Goal: Task Accomplishment & Management: Manage account settings

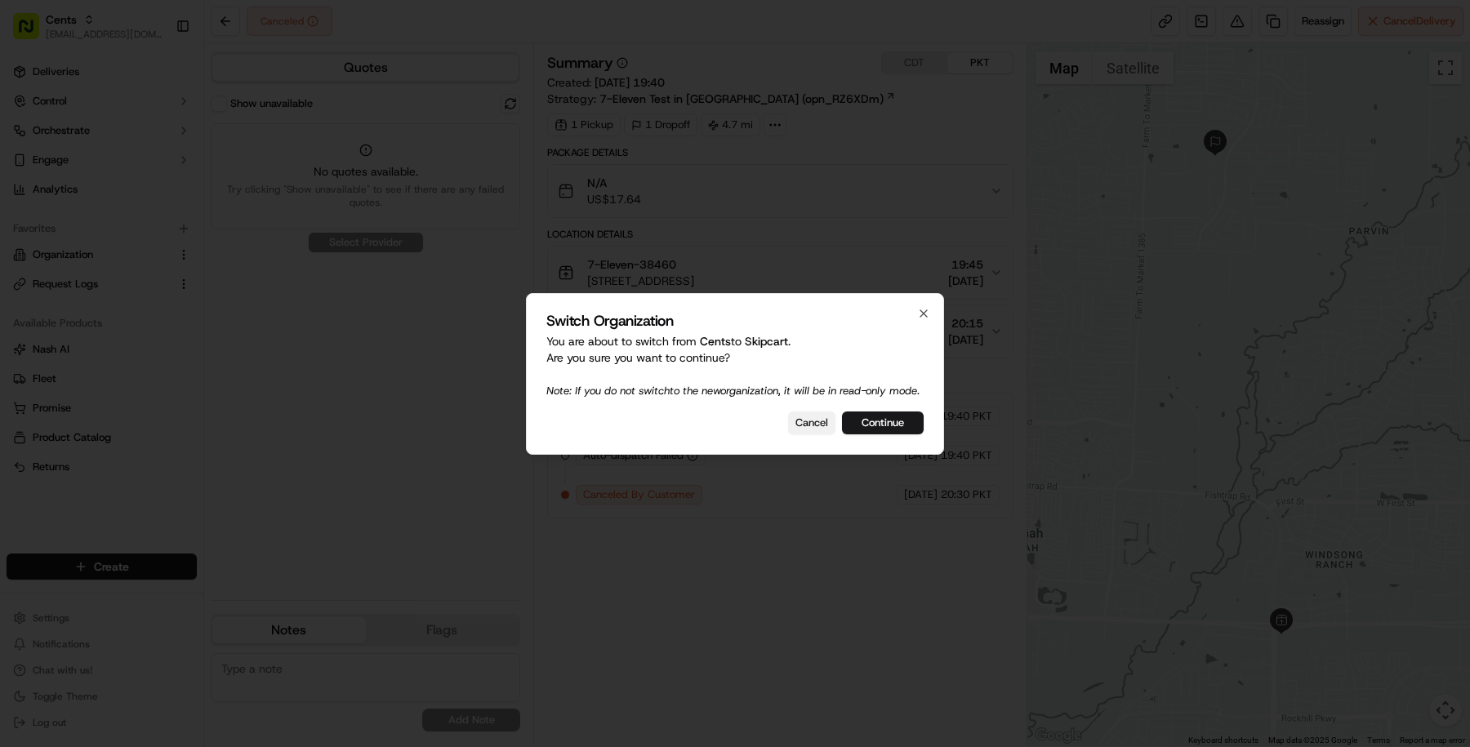
click at [817, 430] on button "Cancel" at bounding box center [811, 423] width 47 height 23
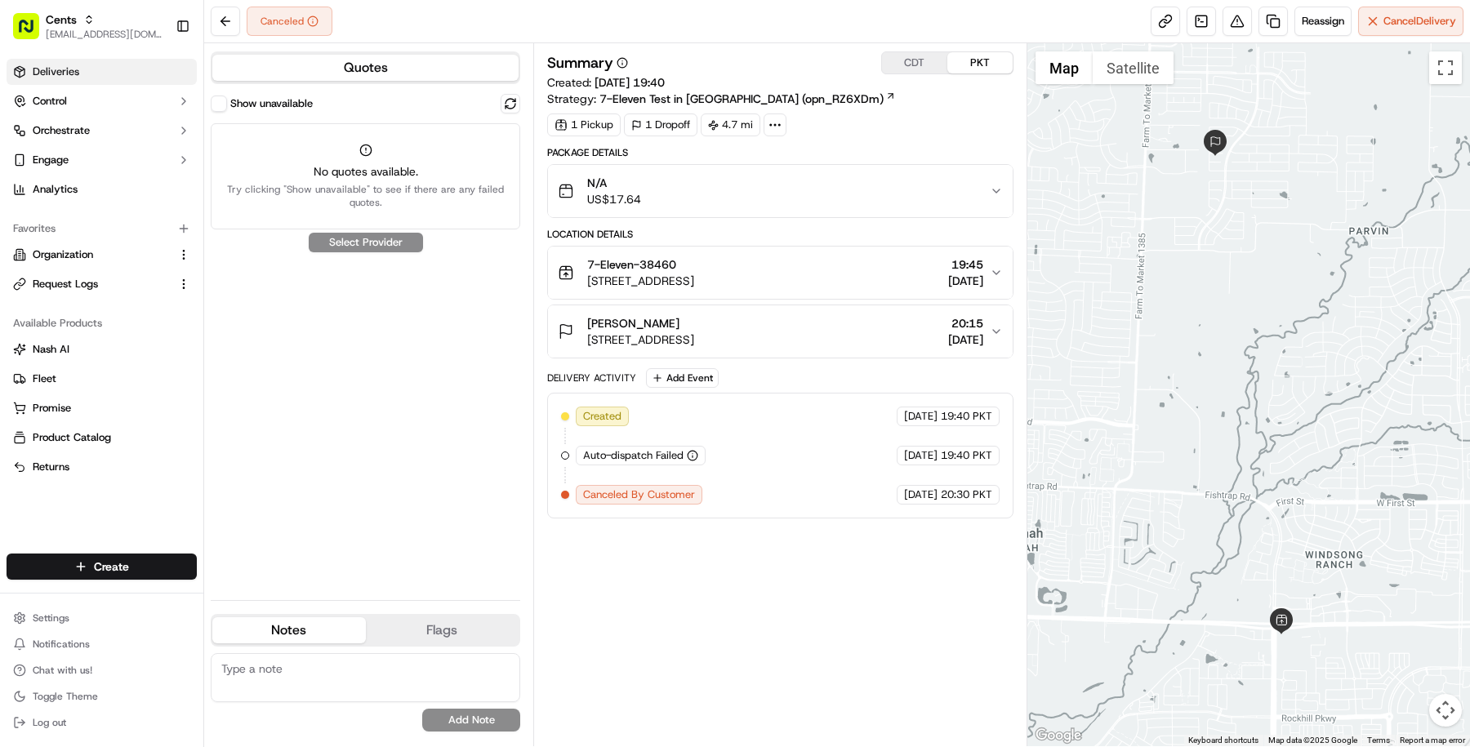
click at [100, 74] on link "Deliveries" at bounding box center [102, 72] width 190 height 26
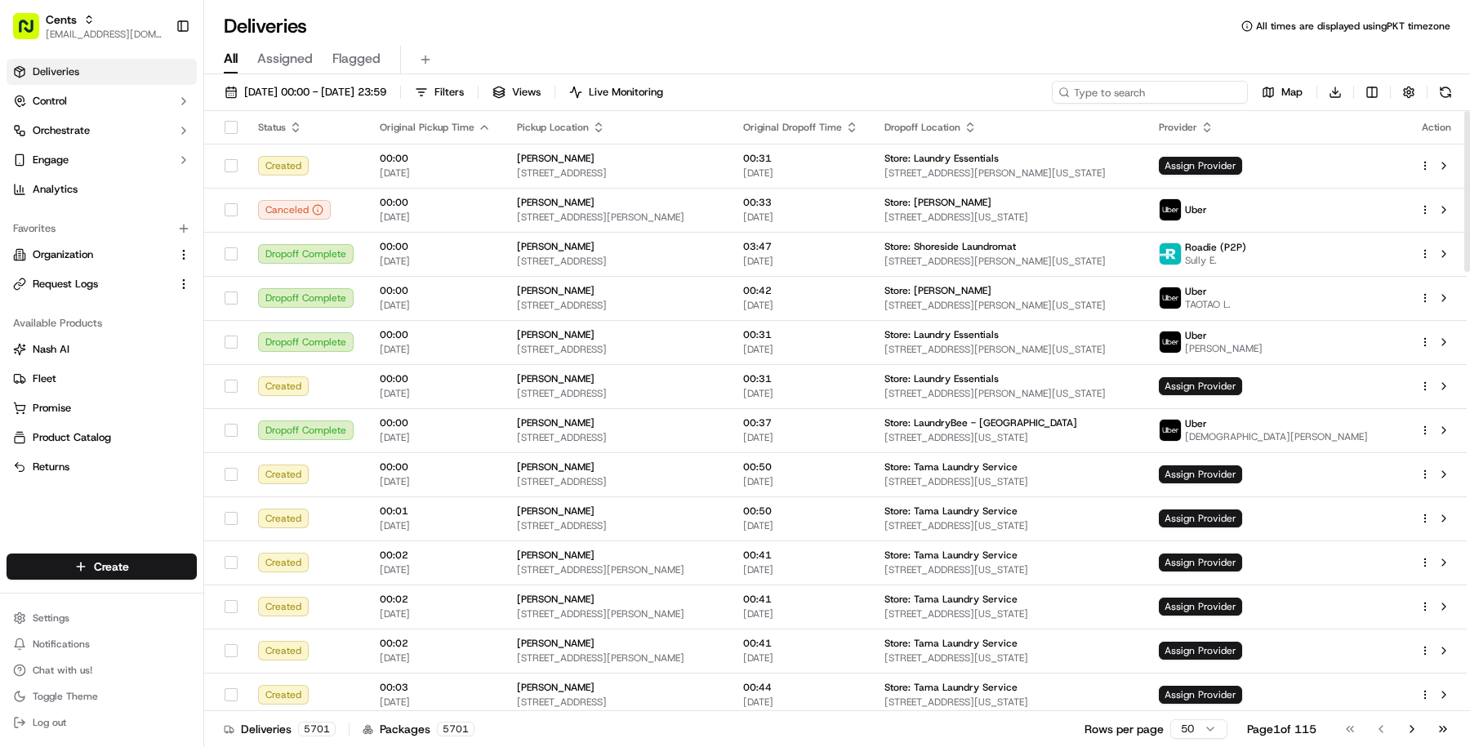
click at [1155, 93] on input at bounding box center [1150, 92] width 196 height 23
paste input "62-61 65th Street"
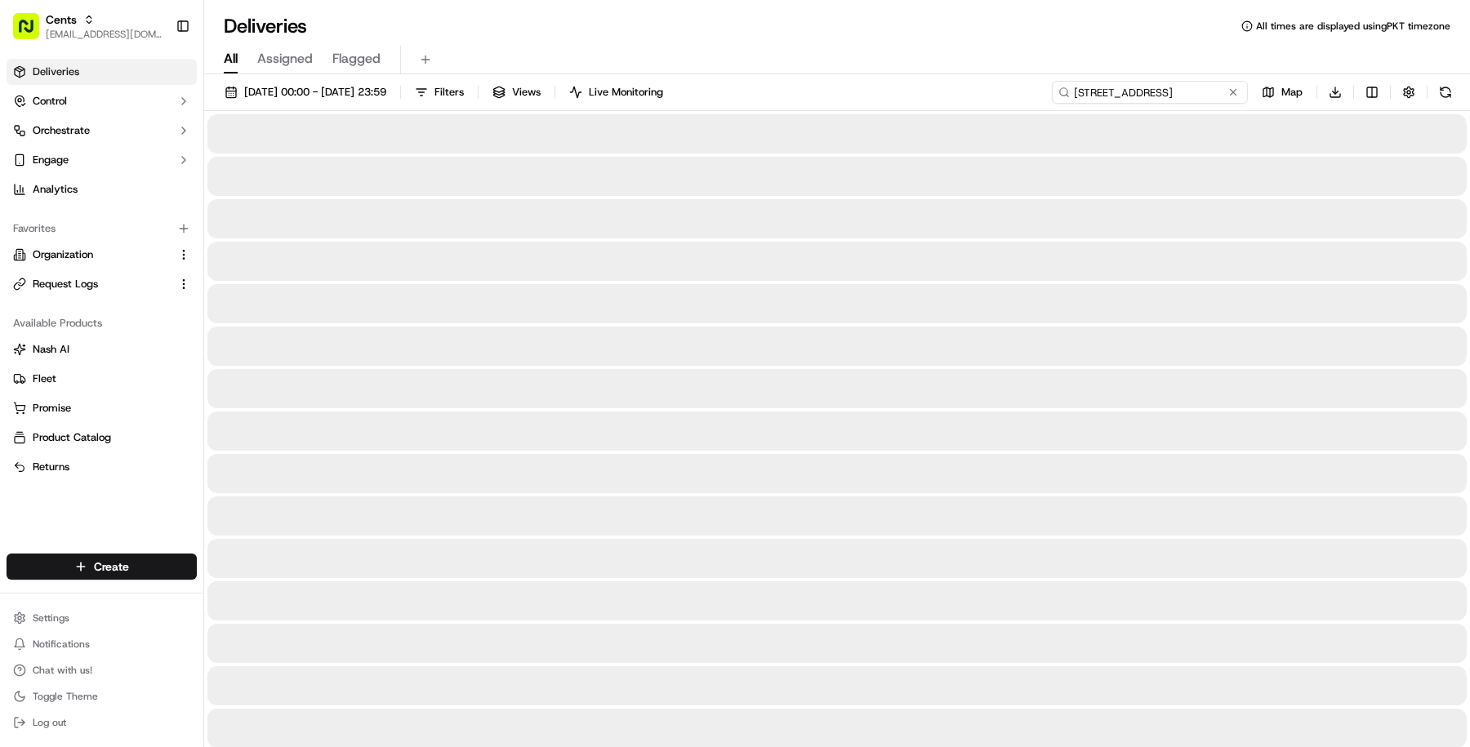
click at [1155, 93] on input "62-61 65th Street" at bounding box center [1150, 92] width 196 height 23
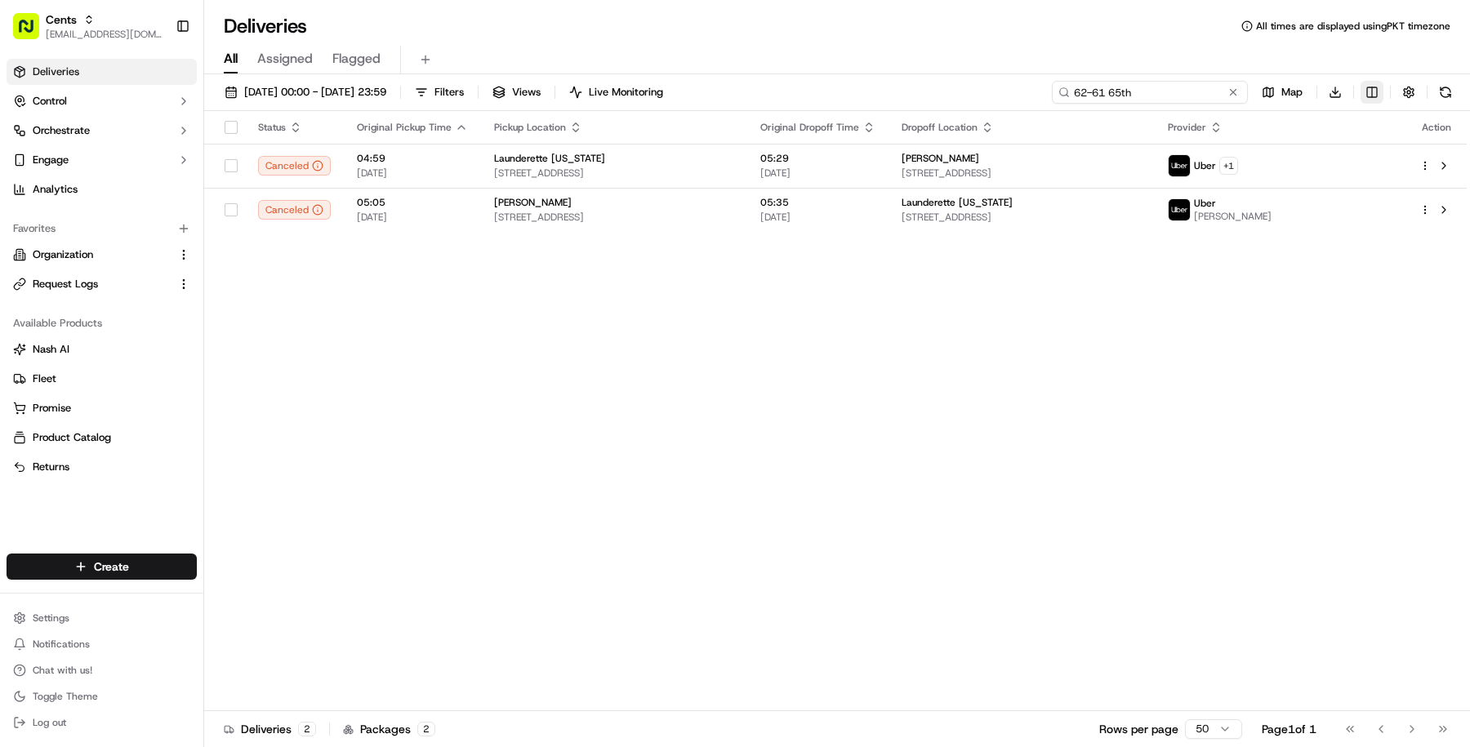
type input "62-61 65th"
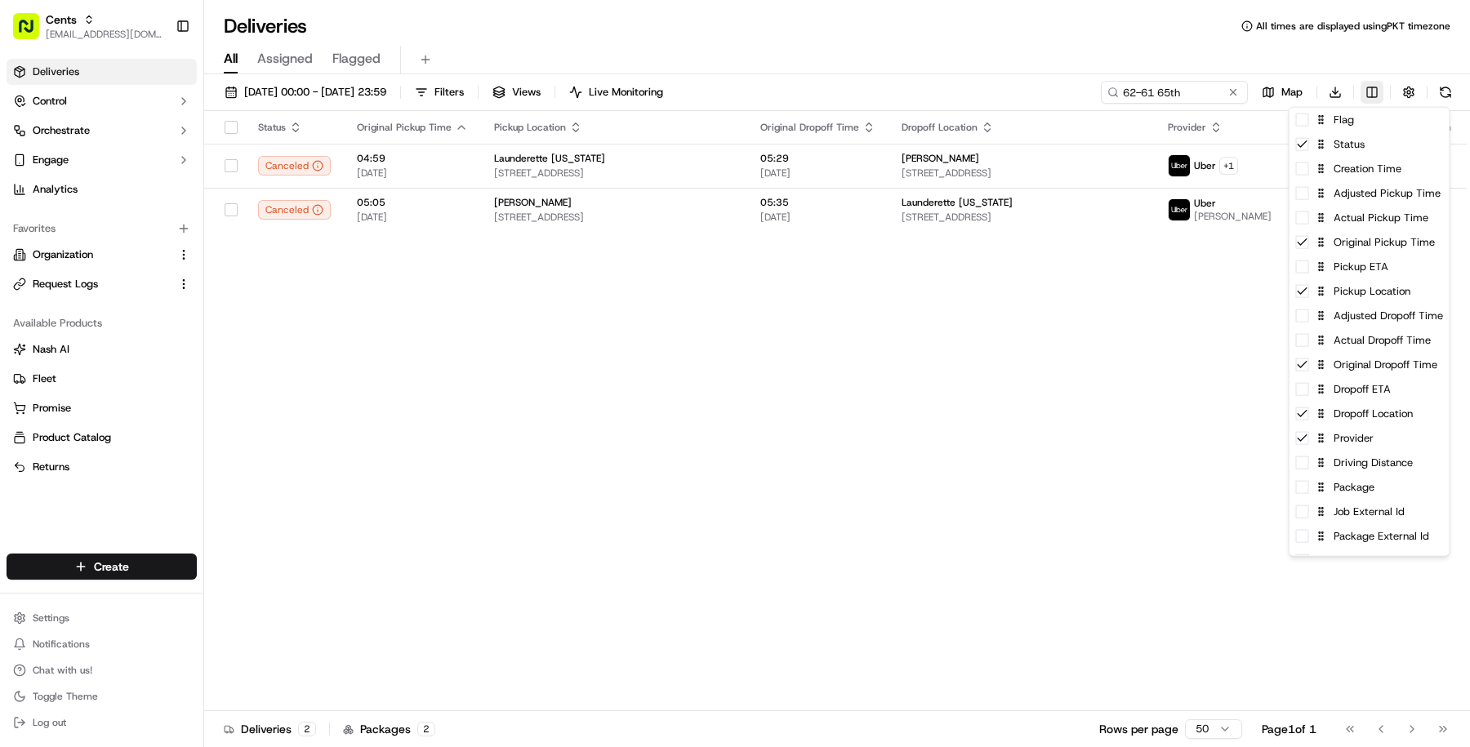
click at [1374, 91] on html "Cents masood@usenash.com Toggle Sidebar Deliveries Control Orchestrate Engage A…" at bounding box center [735, 373] width 1470 height 747
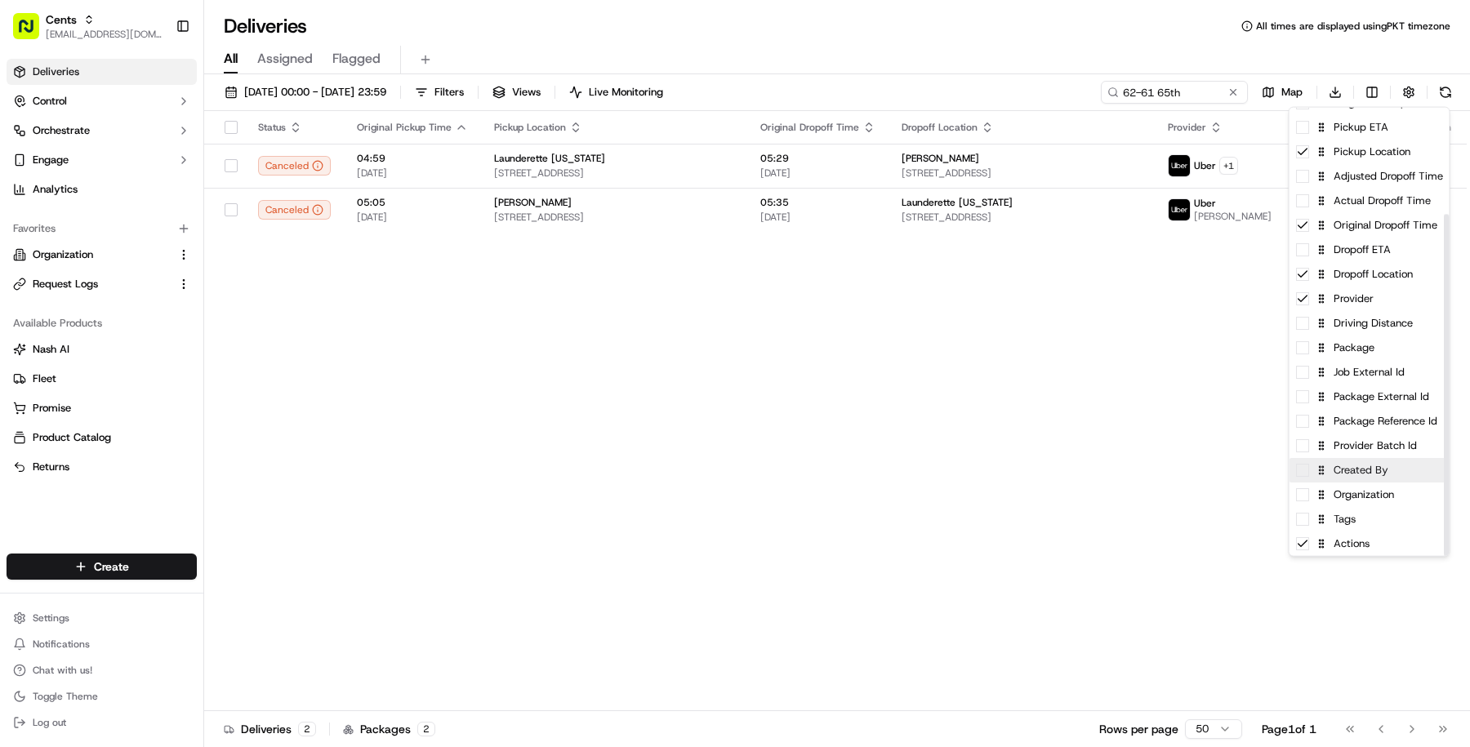
click at [1374, 477] on div "Created By" at bounding box center [1370, 470] width 160 height 25
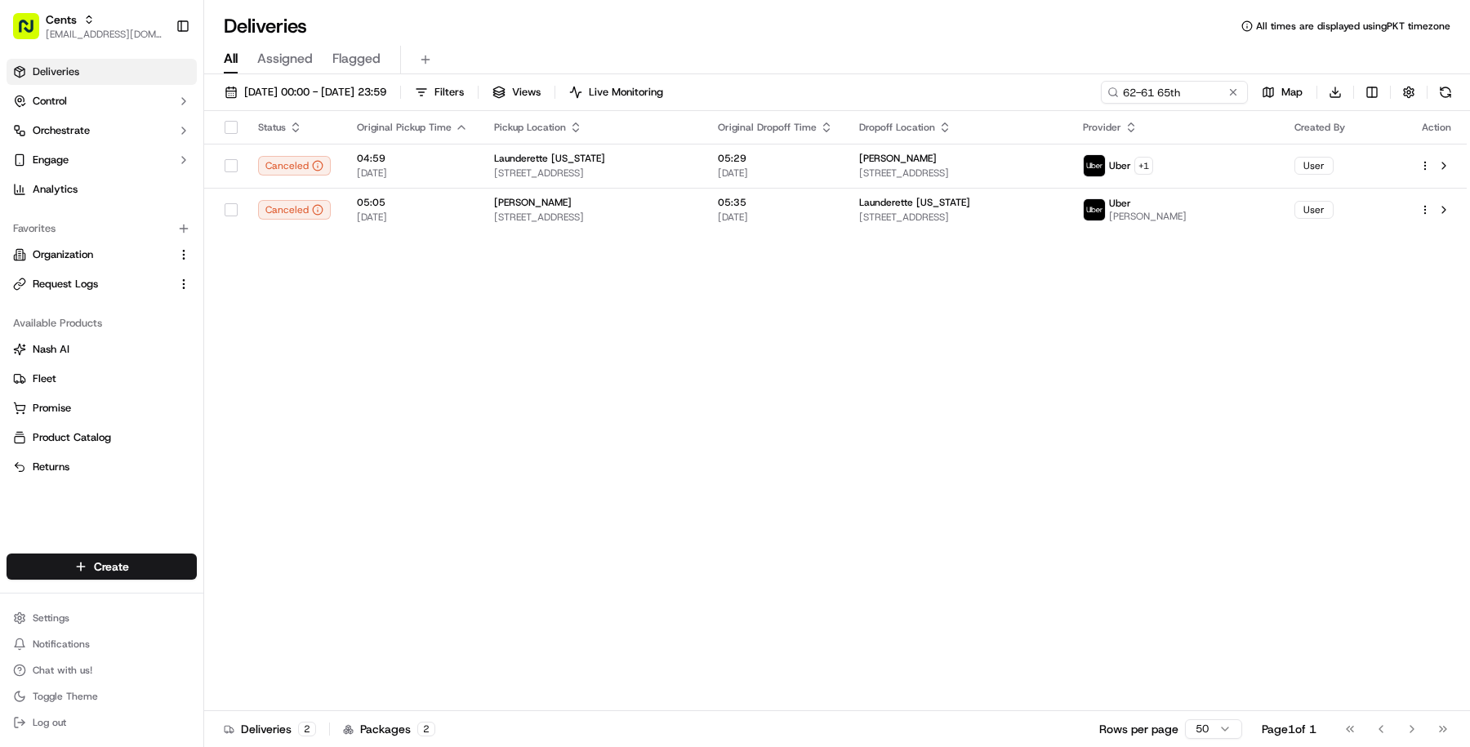
click at [1122, 448] on html "Cents masood@usenash.com Toggle Sidebar Deliveries Control Orchestrate Engage A…" at bounding box center [735, 373] width 1470 height 747
click at [386, 97] on span "18/09/2025 00:00 - 18/09/2025 23:59" at bounding box center [315, 92] width 142 height 15
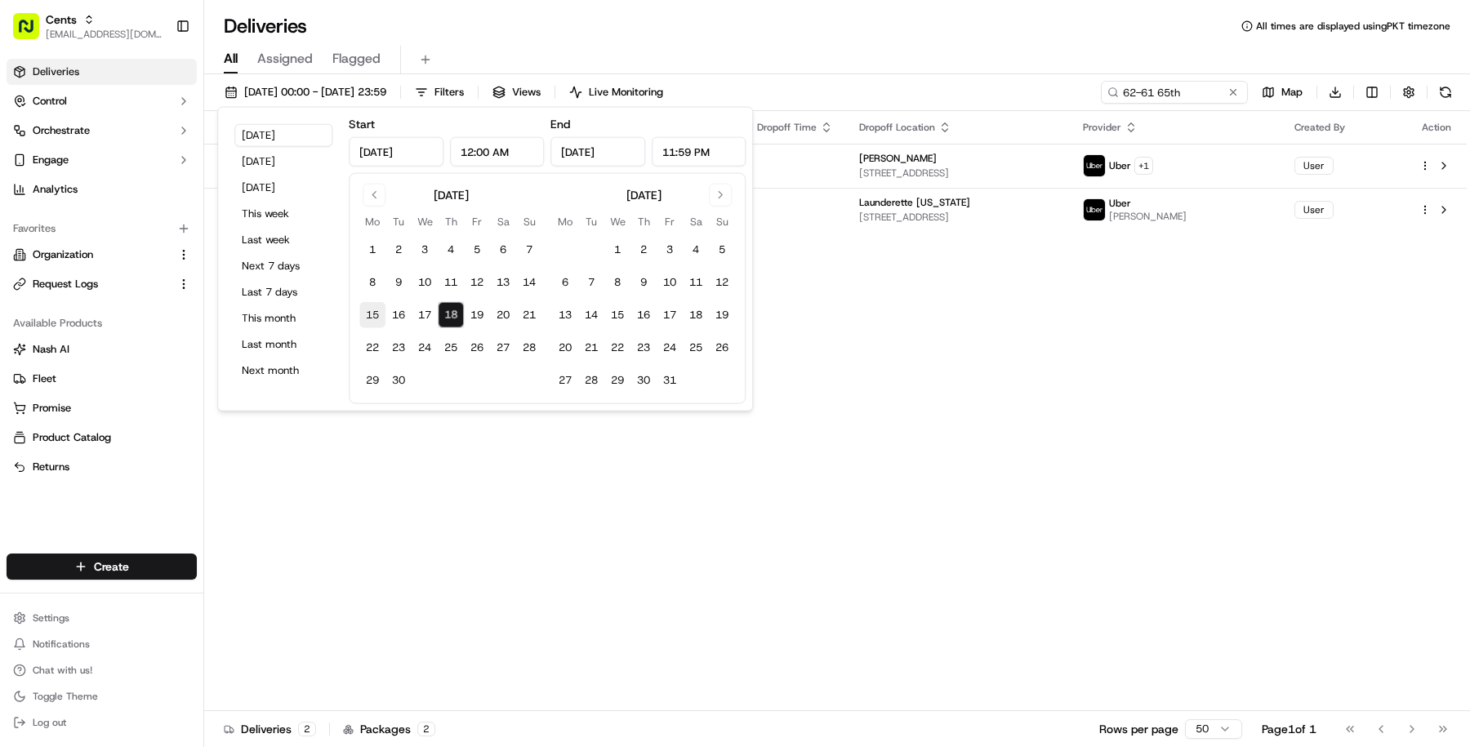
click at [364, 317] on button "15" at bounding box center [372, 315] width 26 height 26
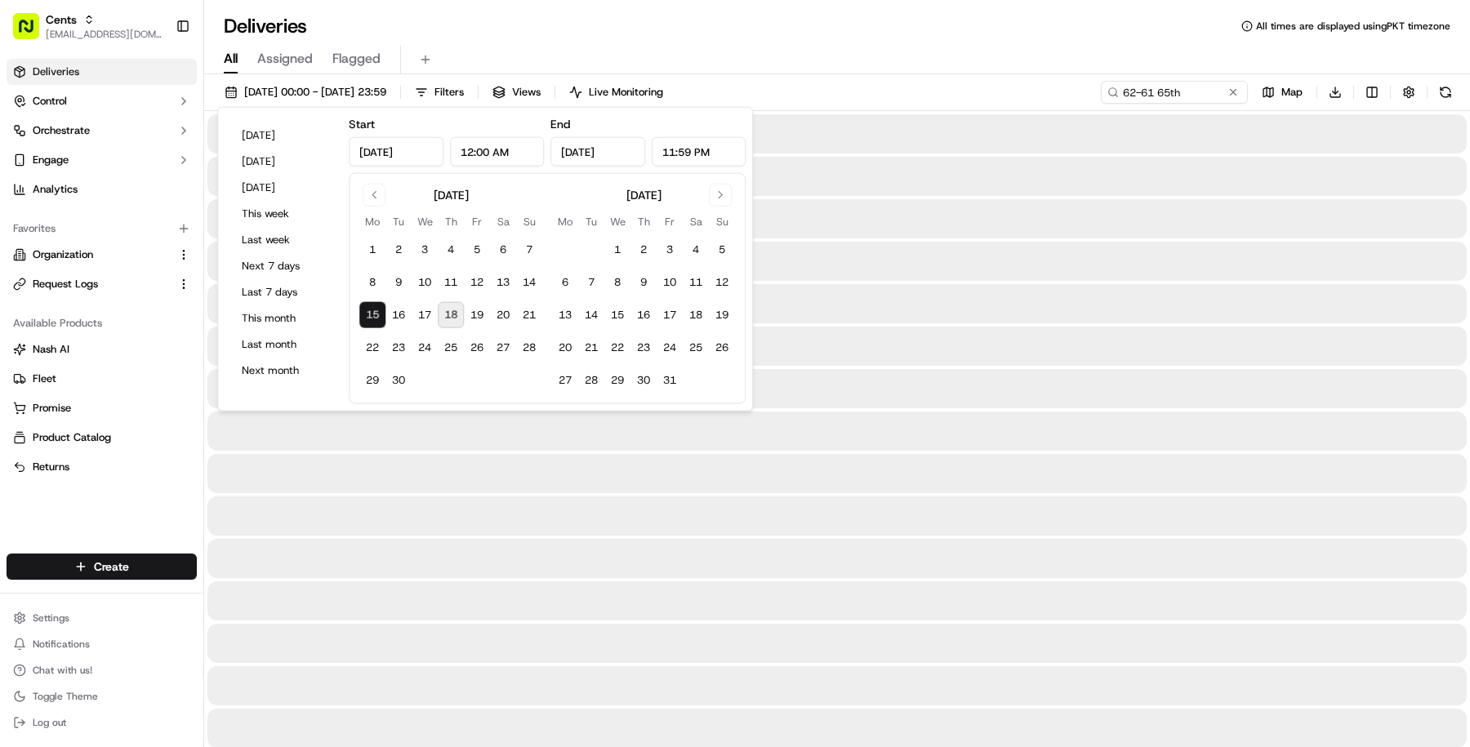
type input "Sep 15, 2025"
click at [456, 317] on button "18" at bounding box center [451, 315] width 26 height 26
type input "Sep 18, 2025"
click at [792, 67] on div "All Assigned Flagged" at bounding box center [837, 60] width 1266 height 29
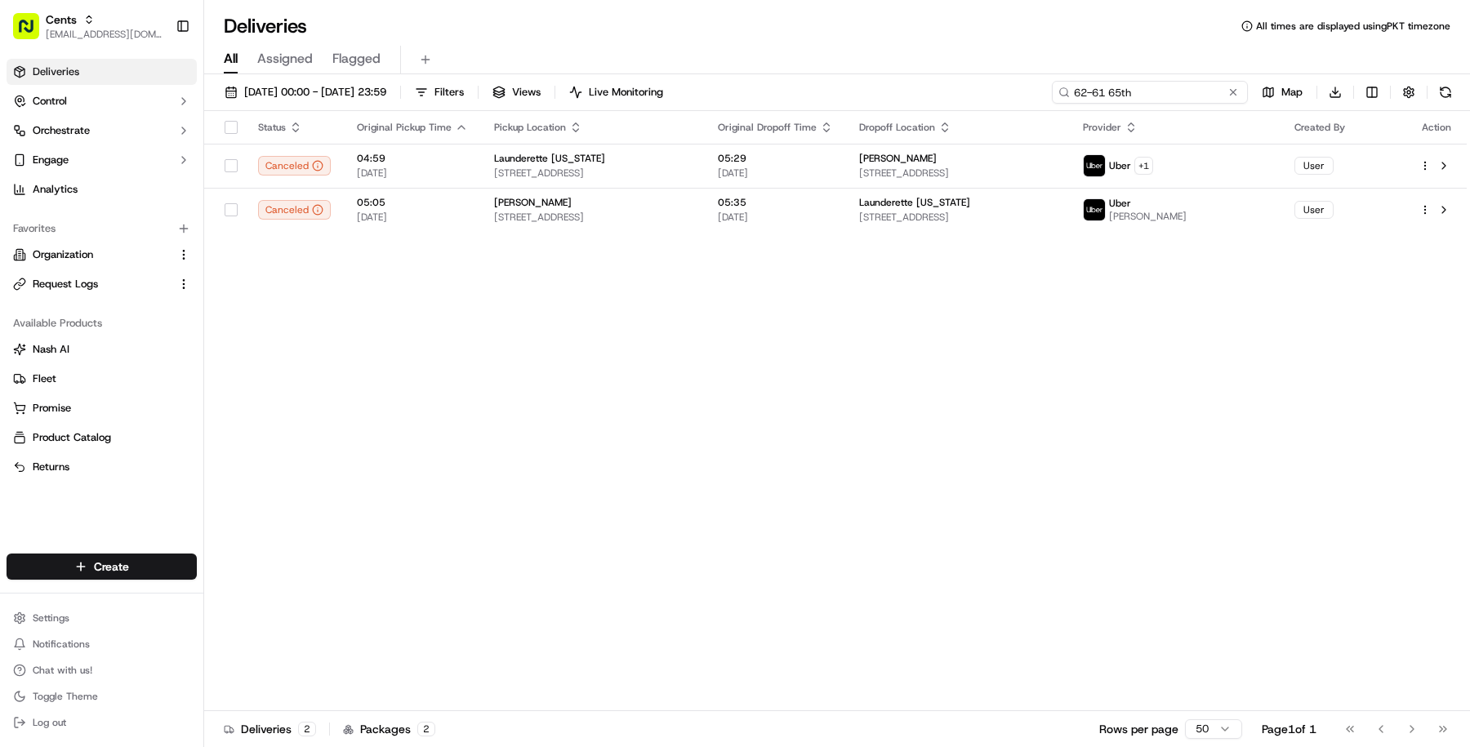
drag, startPoint x: 1157, startPoint y: 91, endPoint x: 1198, endPoint y: 90, distance: 41.7
click at [1201, 90] on input "62-61 65th" at bounding box center [1150, 92] width 196 height 23
type input "62-61"
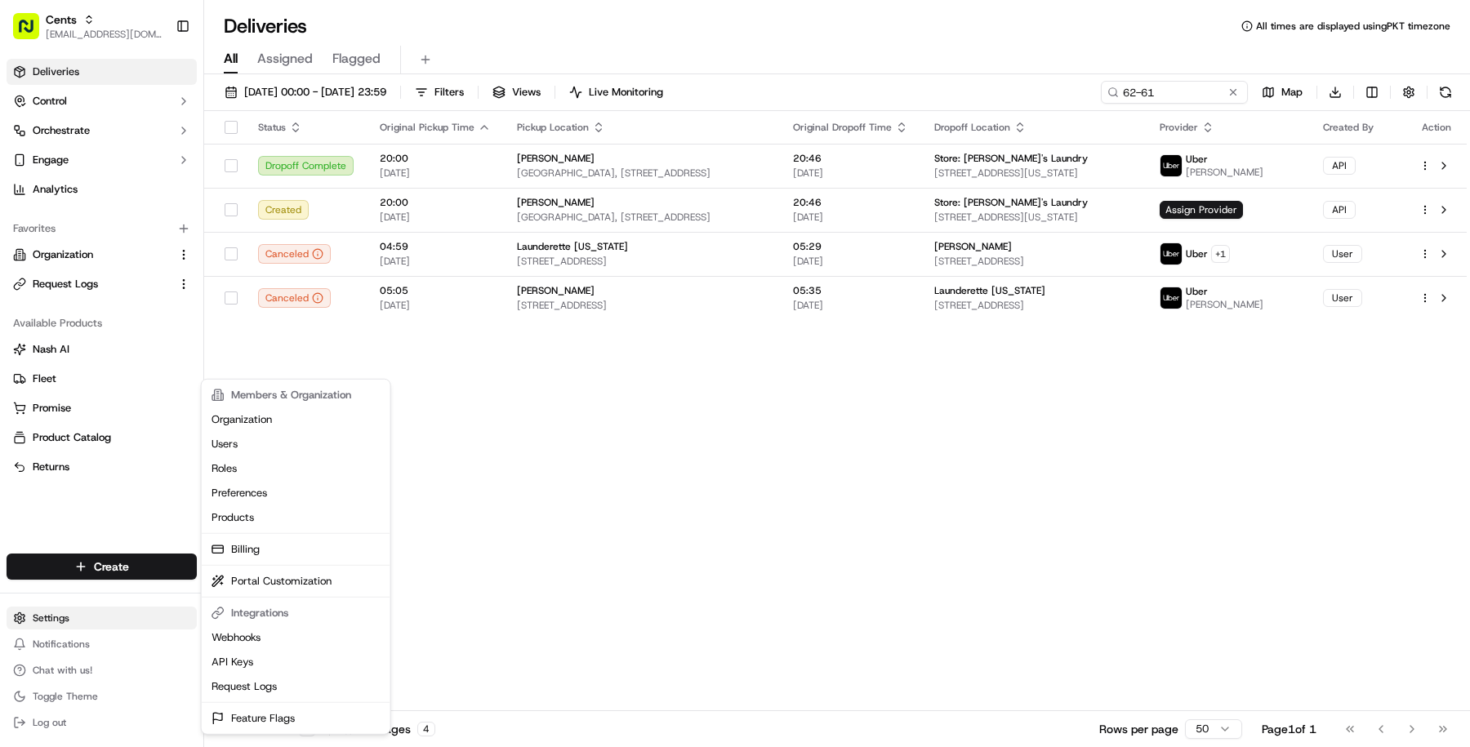
click at [60, 608] on html "Cents masood@usenash.com Toggle Sidebar Deliveries Control Orchestrate Engage A…" at bounding box center [735, 373] width 1470 height 747
click at [291, 681] on link "Request Logs" at bounding box center [296, 687] width 182 height 25
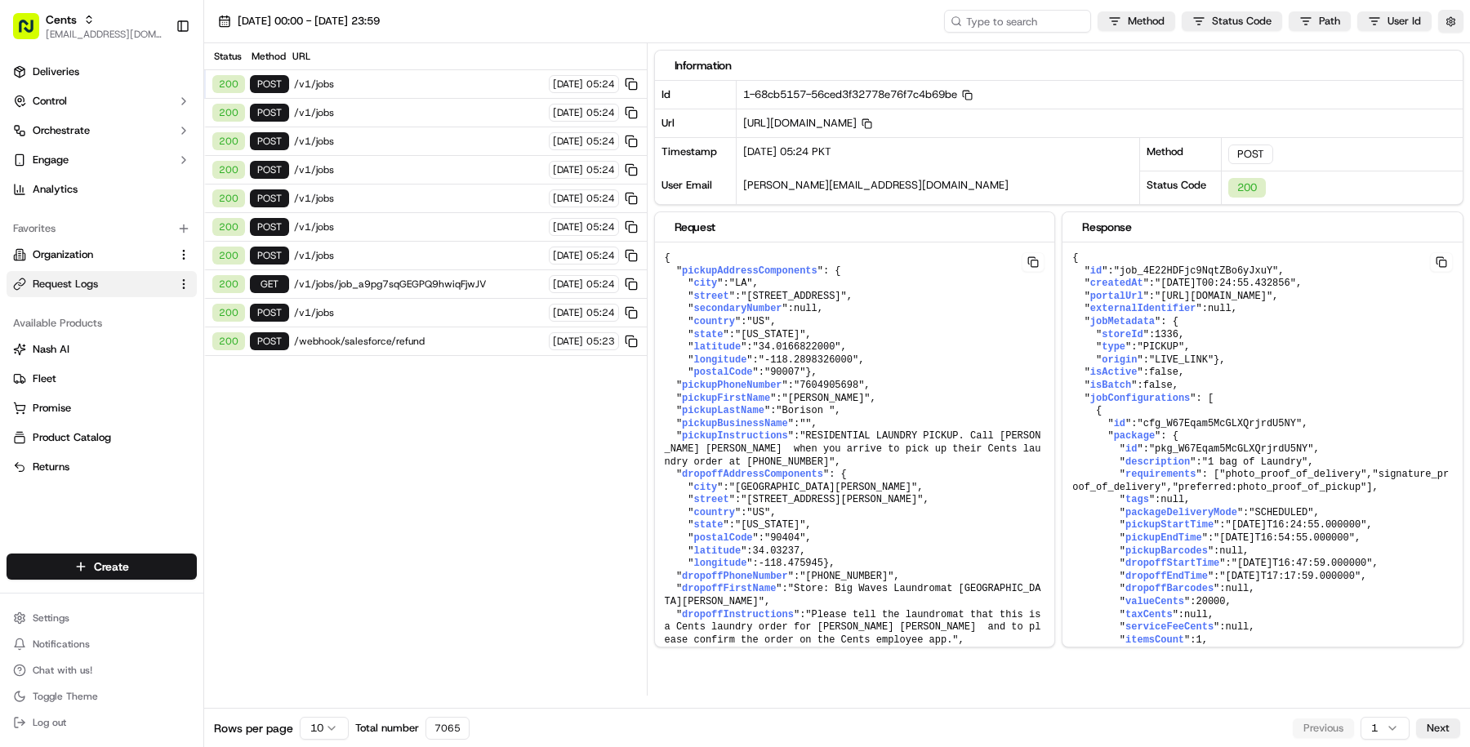
click at [429, 279] on span "/v1/jobs/job_a9pg7sqGEGPQ9hwiqFjwJV" at bounding box center [419, 284] width 250 height 13
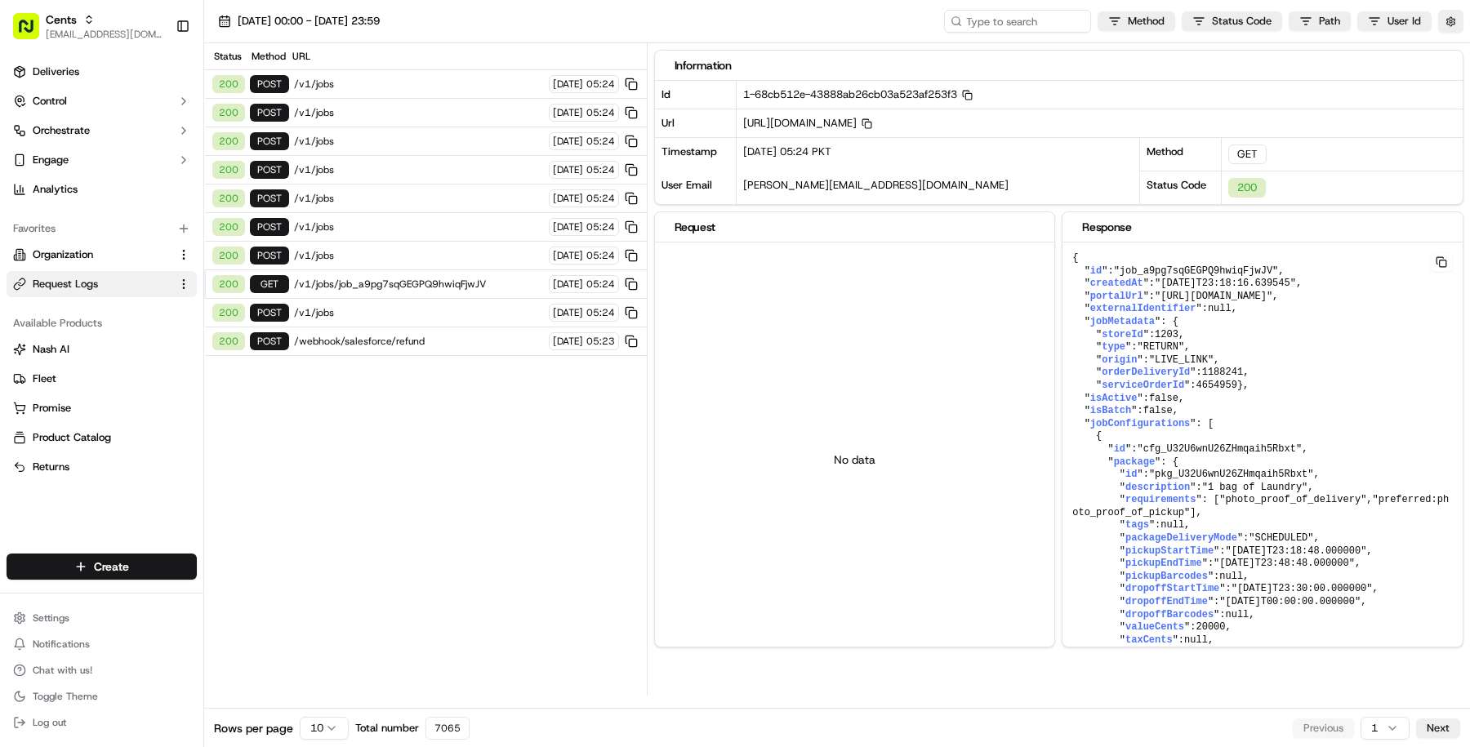
click at [427, 260] on div "200 POST /v1/jobs 18/09/2025 05:24" at bounding box center [425, 256] width 443 height 29
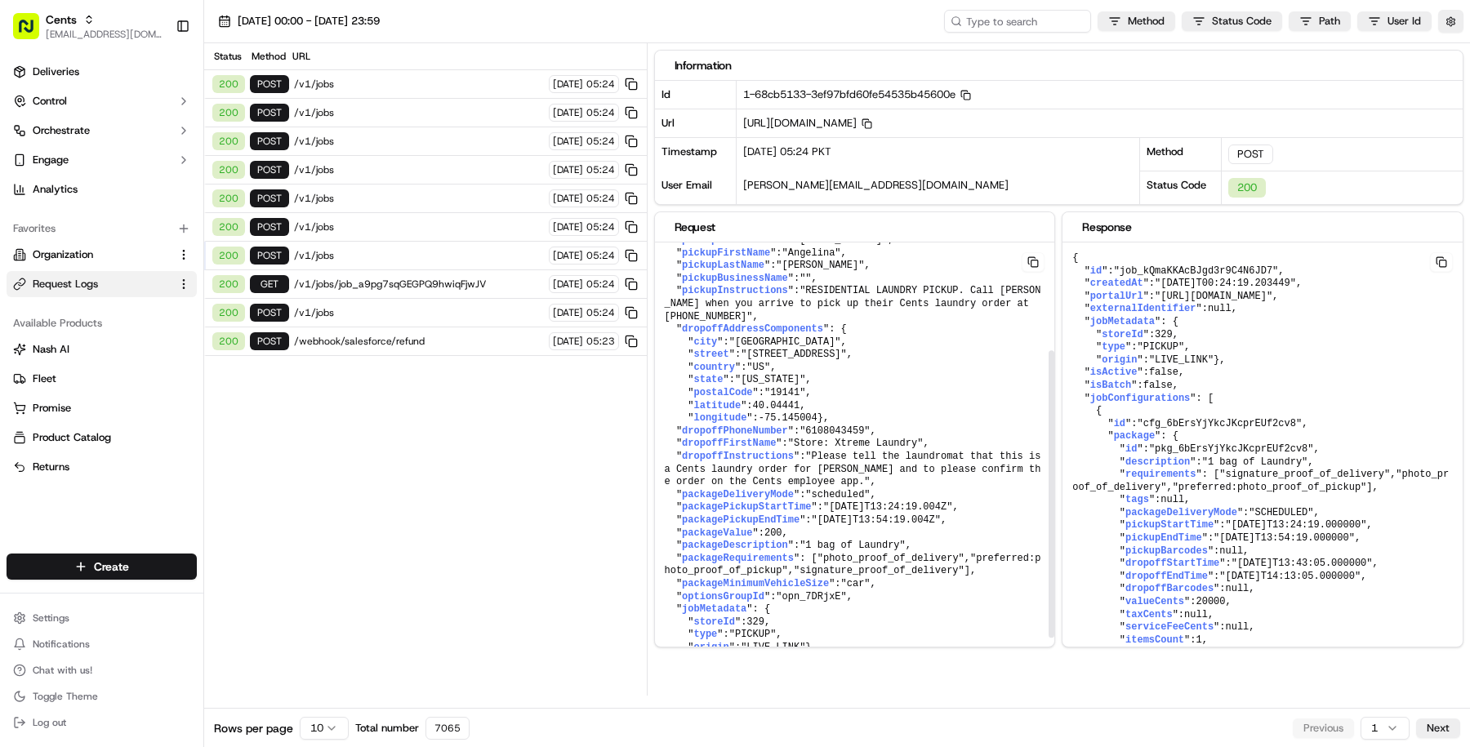
scroll to position [164, 0]
click at [407, 206] on div "200 POST /v1/jobs 18/09/2025 05:24" at bounding box center [425, 199] width 443 height 29
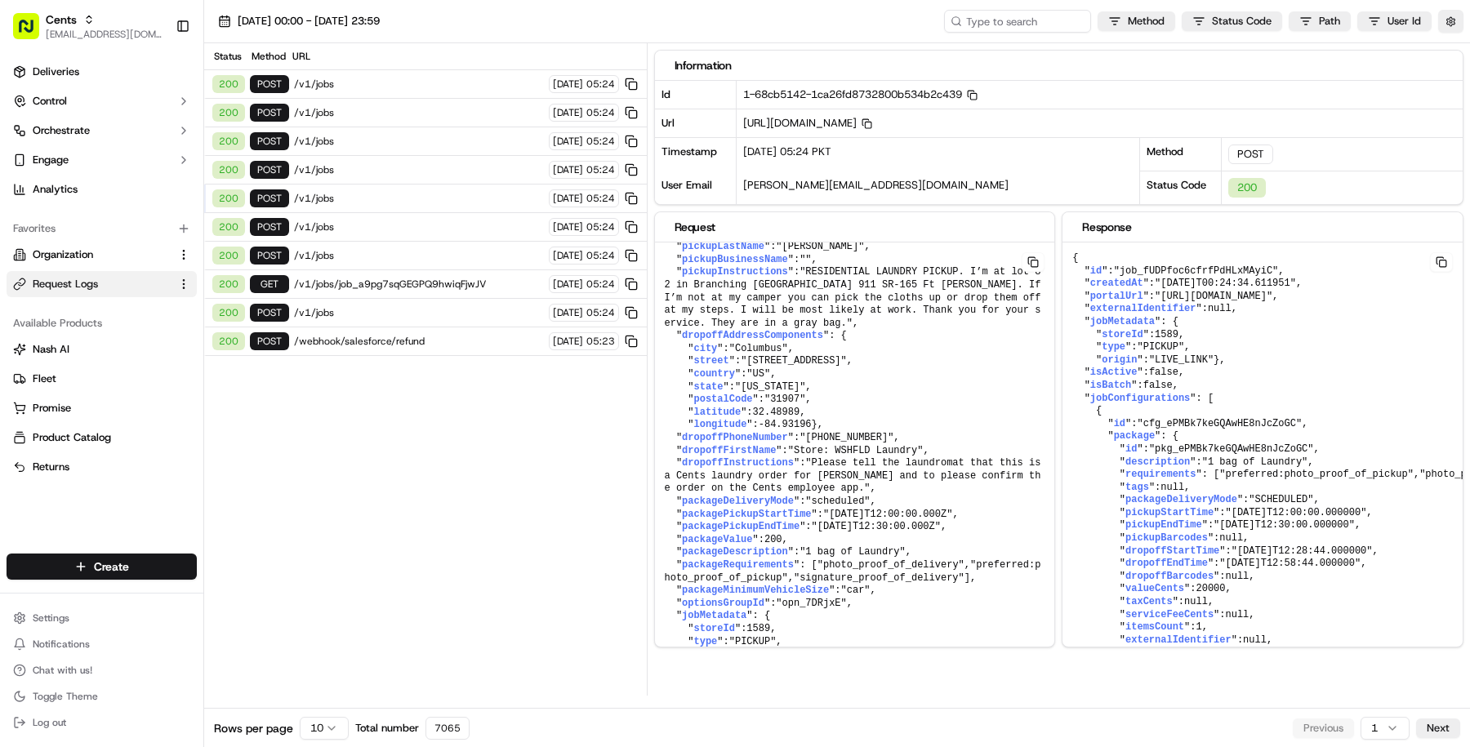
click at [399, 185] on div "200 POST /v1/jobs 18/09/2025 05:24" at bounding box center [425, 199] width 443 height 29
click at [398, 169] on span "/v1/jobs" at bounding box center [419, 169] width 250 height 13
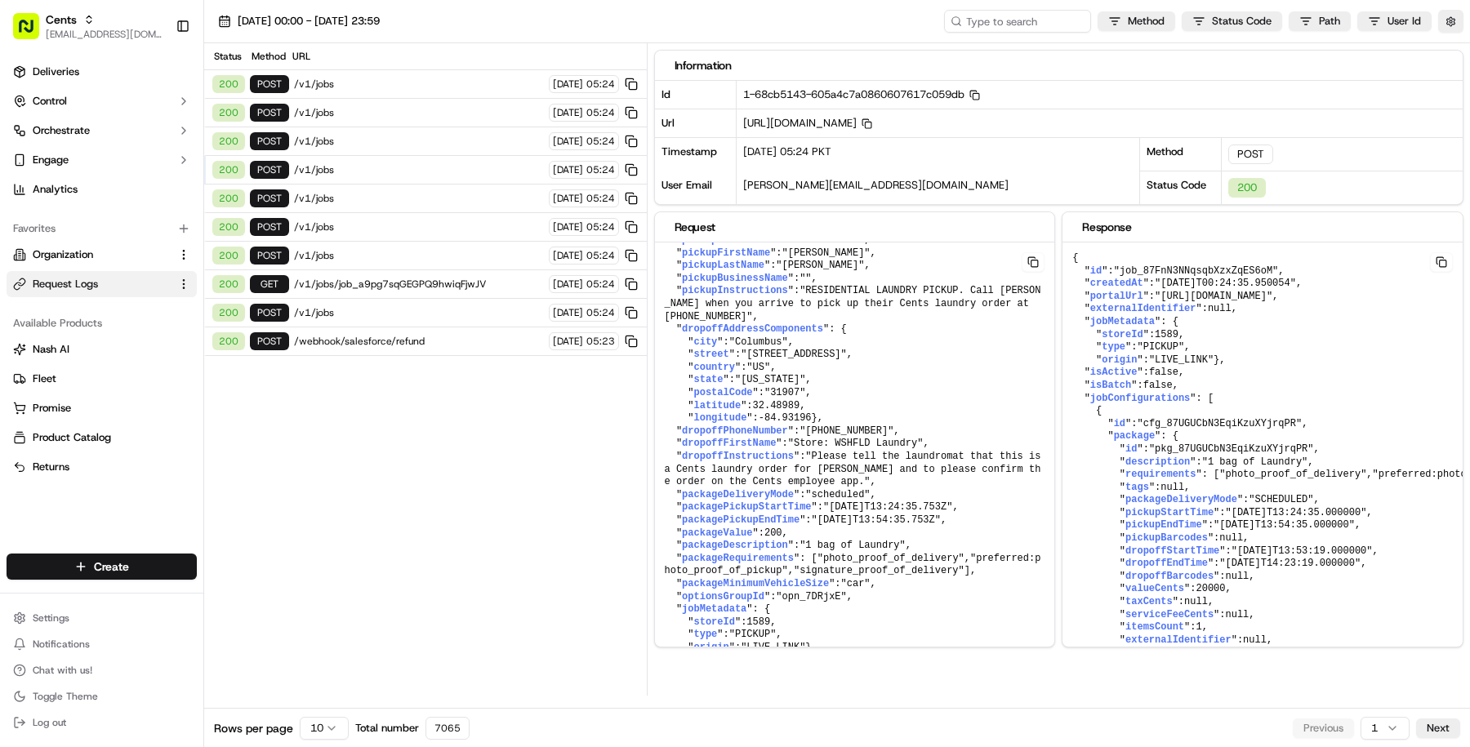
click at [394, 144] on span "/v1/jobs" at bounding box center [419, 141] width 250 height 13
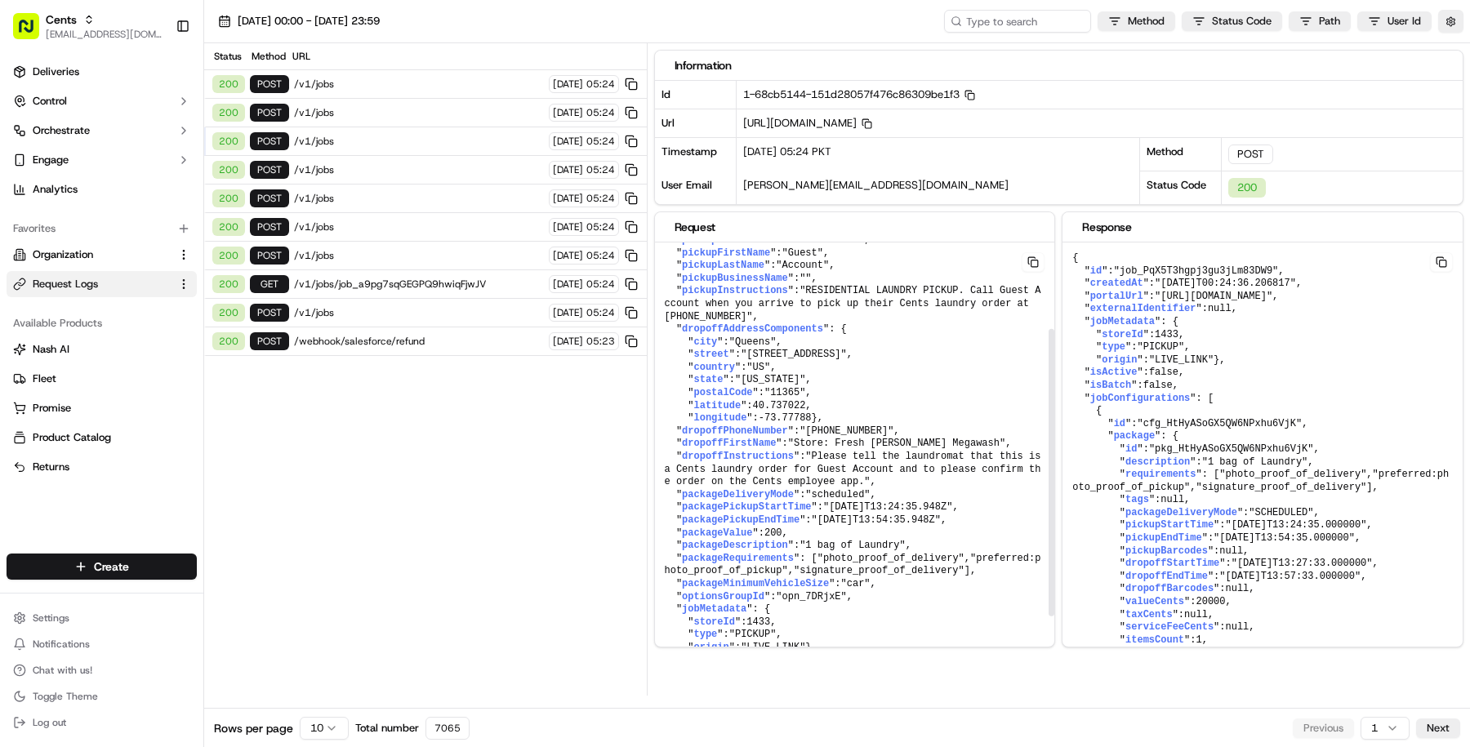
scroll to position [0, 0]
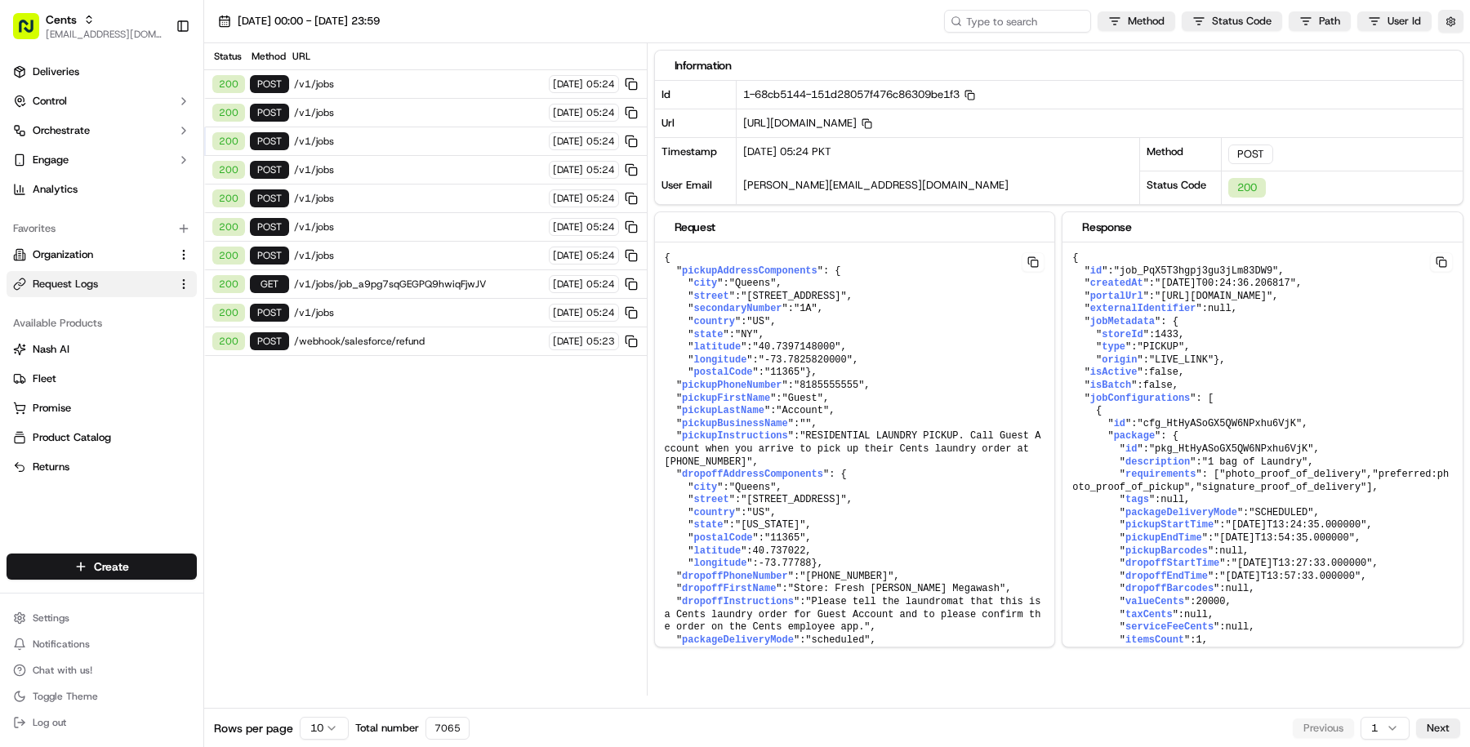
click at [425, 78] on span "/v1/jobs" at bounding box center [419, 84] width 250 height 13
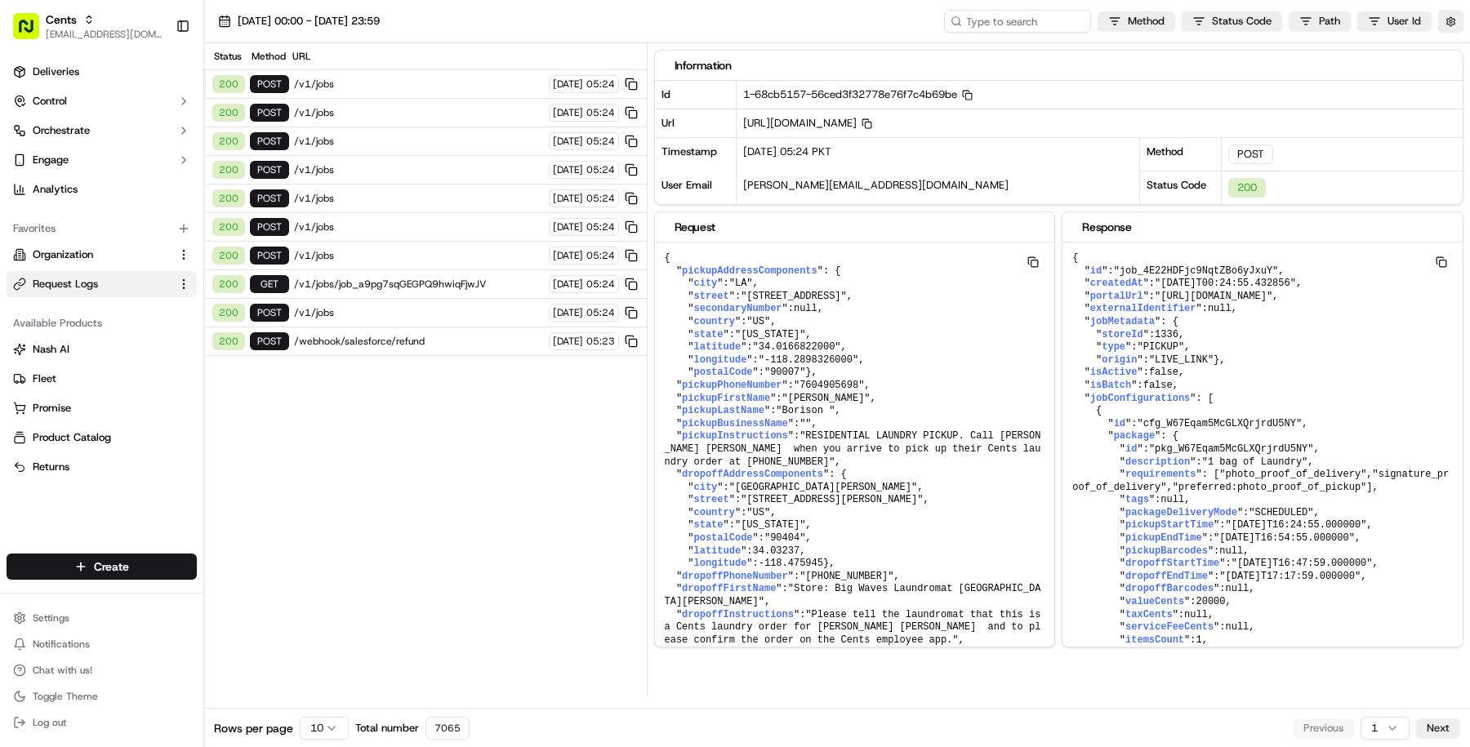
click at [425, 106] on span "/v1/jobs" at bounding box center [419, 112] width 250 height 13
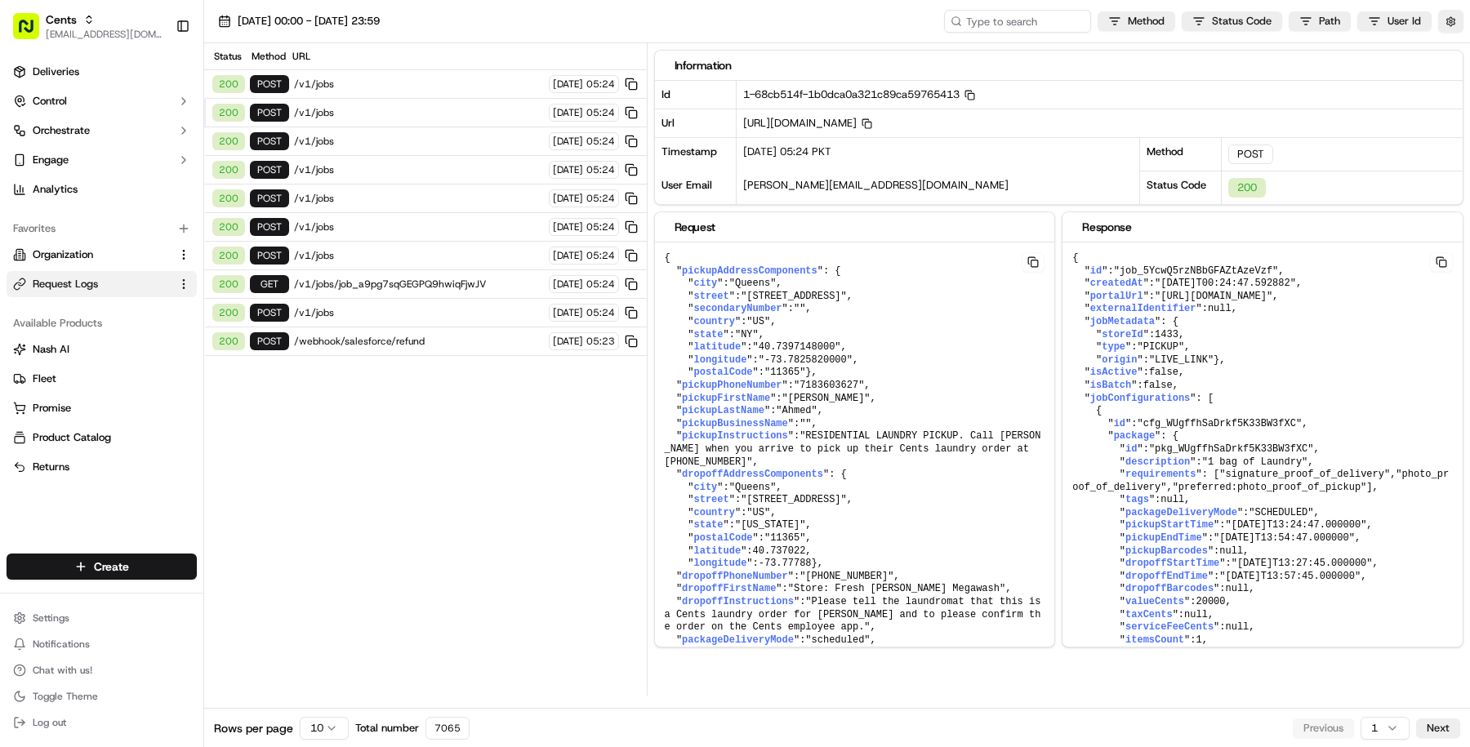
click at [428, 127] on div "200 POST /v1/jobs 18/09/2025 05:24" at bounding box center [425, 141] width 443 height 29
click at [429, 156] on div "200 POST /v1/jobs 18/09/2025 05:24" at bounding box center [425, 170] width 443 height 29
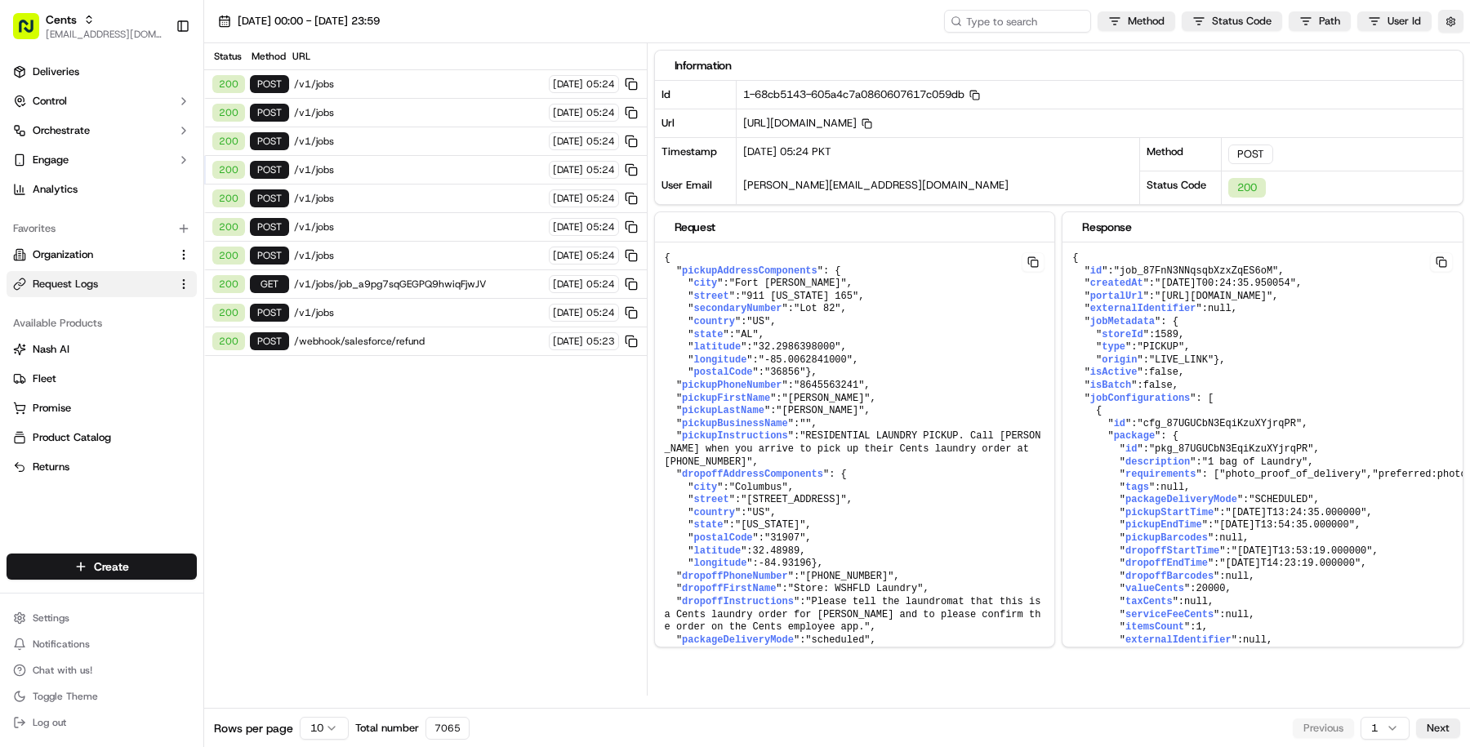
click at [431, 196] on span "/v1/jobs" at bounding box center [419, 198] width 250 height 13
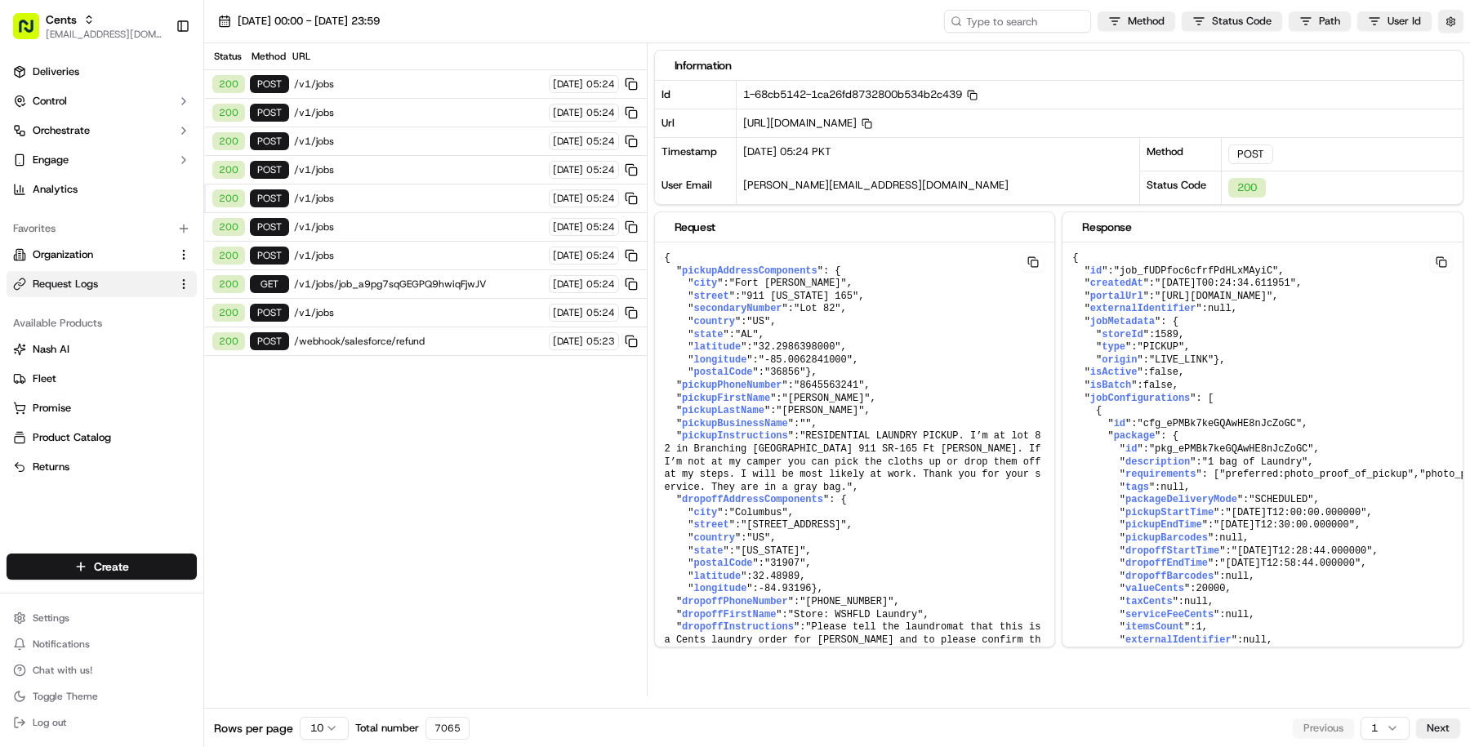
click at [436, 225] on span "/v1/jobs" at bounding box center [419, 227] width 250 height 13
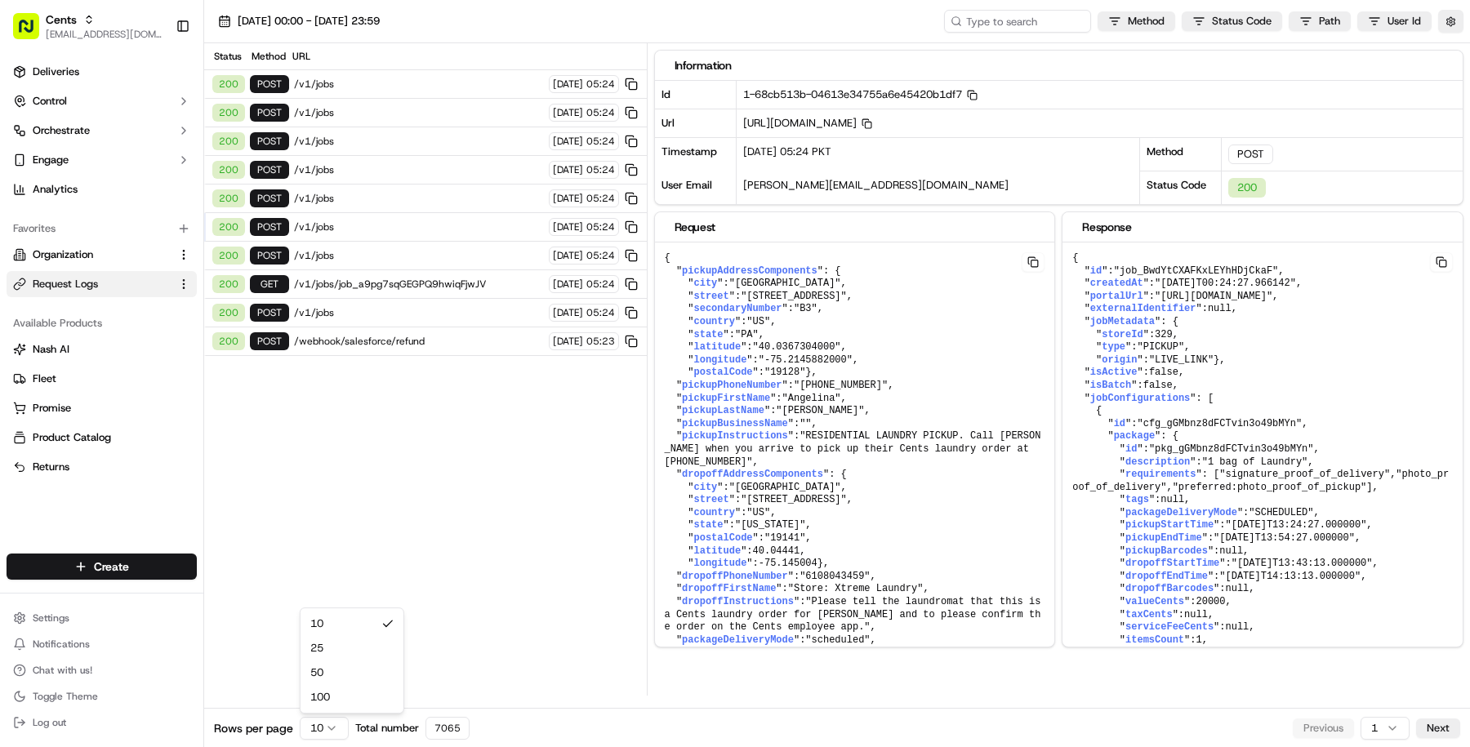
click at [338, 727] on html "Cents masood@usenash.com Toggle Sidebar Deliveries Control Orchestrate Engage A…" at bounding box center [735, 373] width 1470 height 747
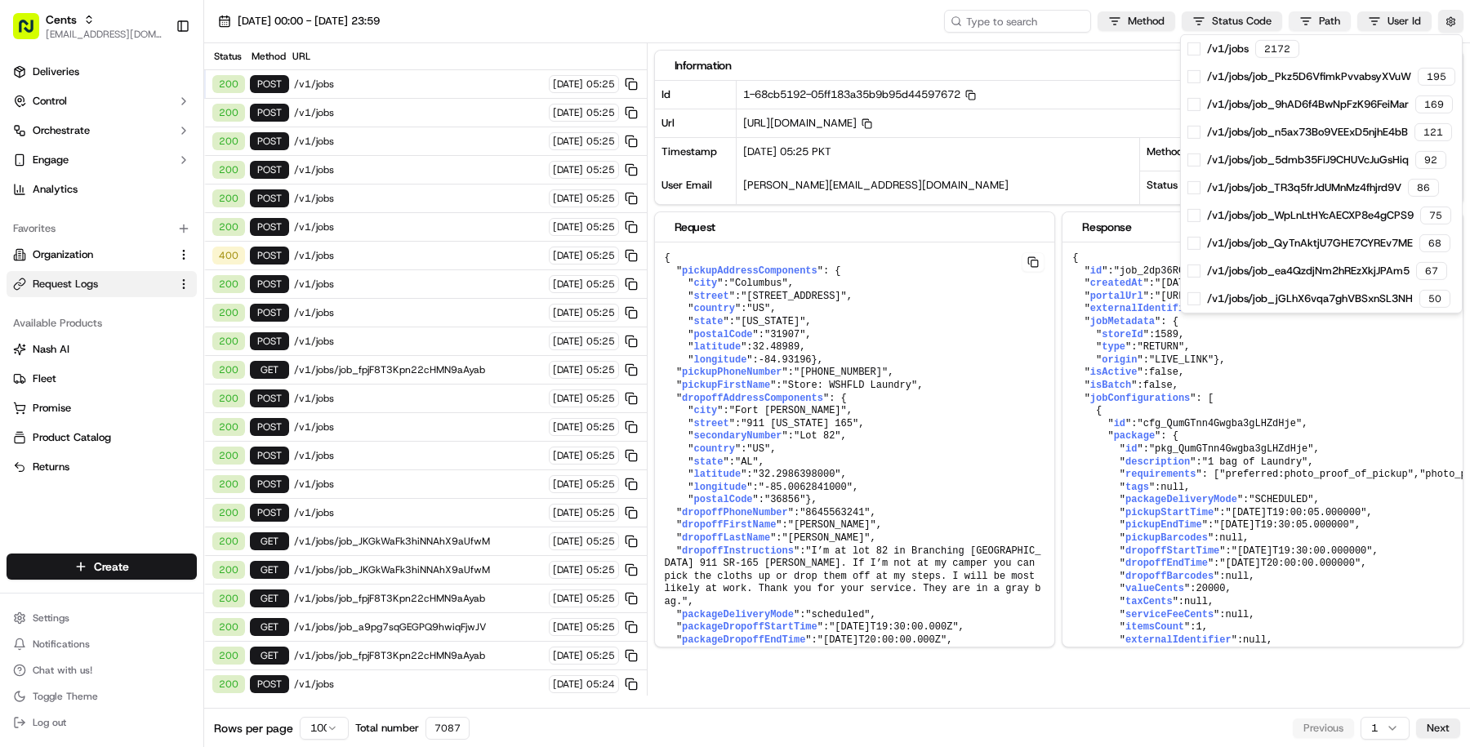
click at [1314, 18] on html "Cents masood@usenash.com Toggle Sidebar Deliveries Control Orchestrate Engage A…" at bounding box center [735, 373] width 1470 height 747
click at [1240, 25] on html "Cents masood@usenash.com Toggle Sidebar Deliveries Control Orchestrate Engage A…" at bounding box center [735, 373] width 1470 height 747
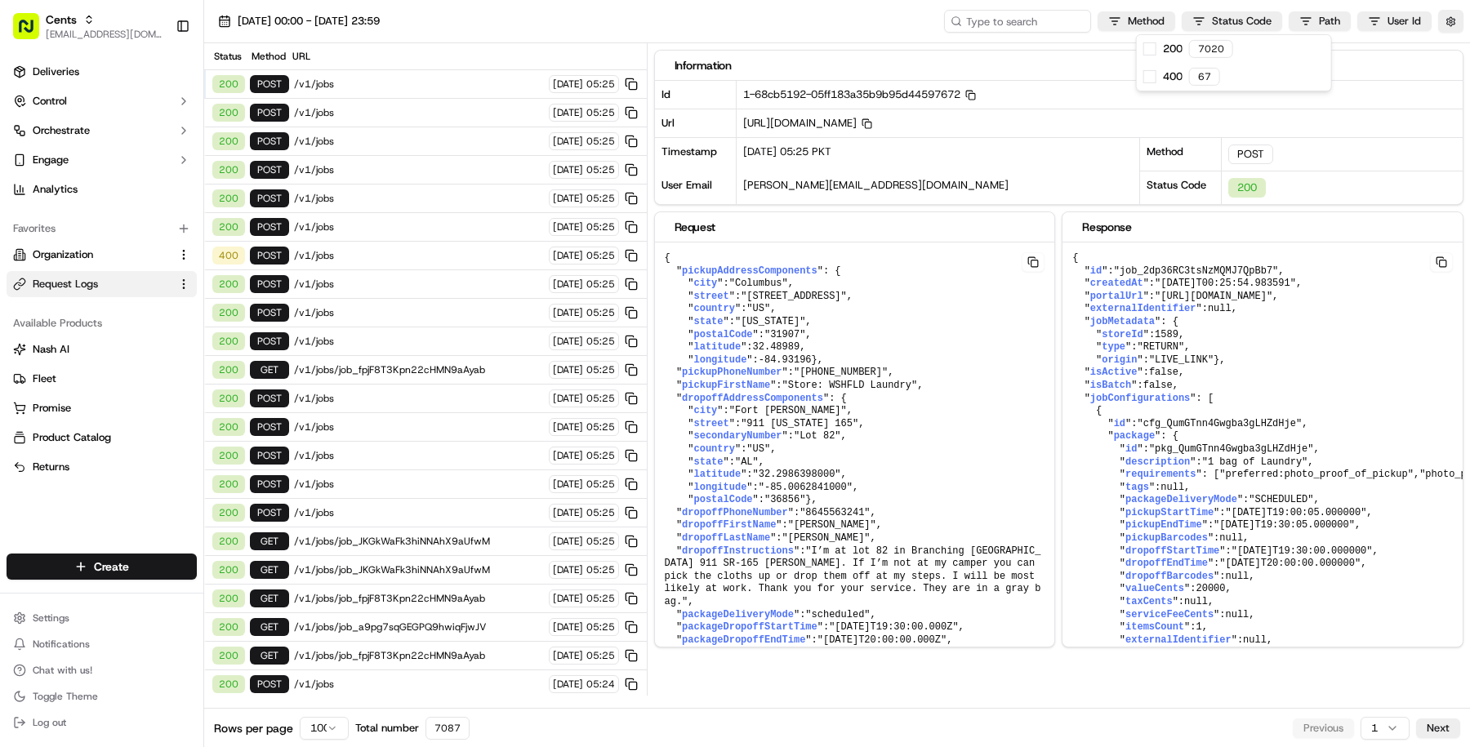
click at [1240, 25] on html "Cents masood@usenash.com Toggle Sidebar Deliveries Control Orchestrate Engage A…" at bounding box center [735, 373] width 1470 height 747
click at [1220, 74] on div "67" at bounding box center [1204, 77] width 31 height 18
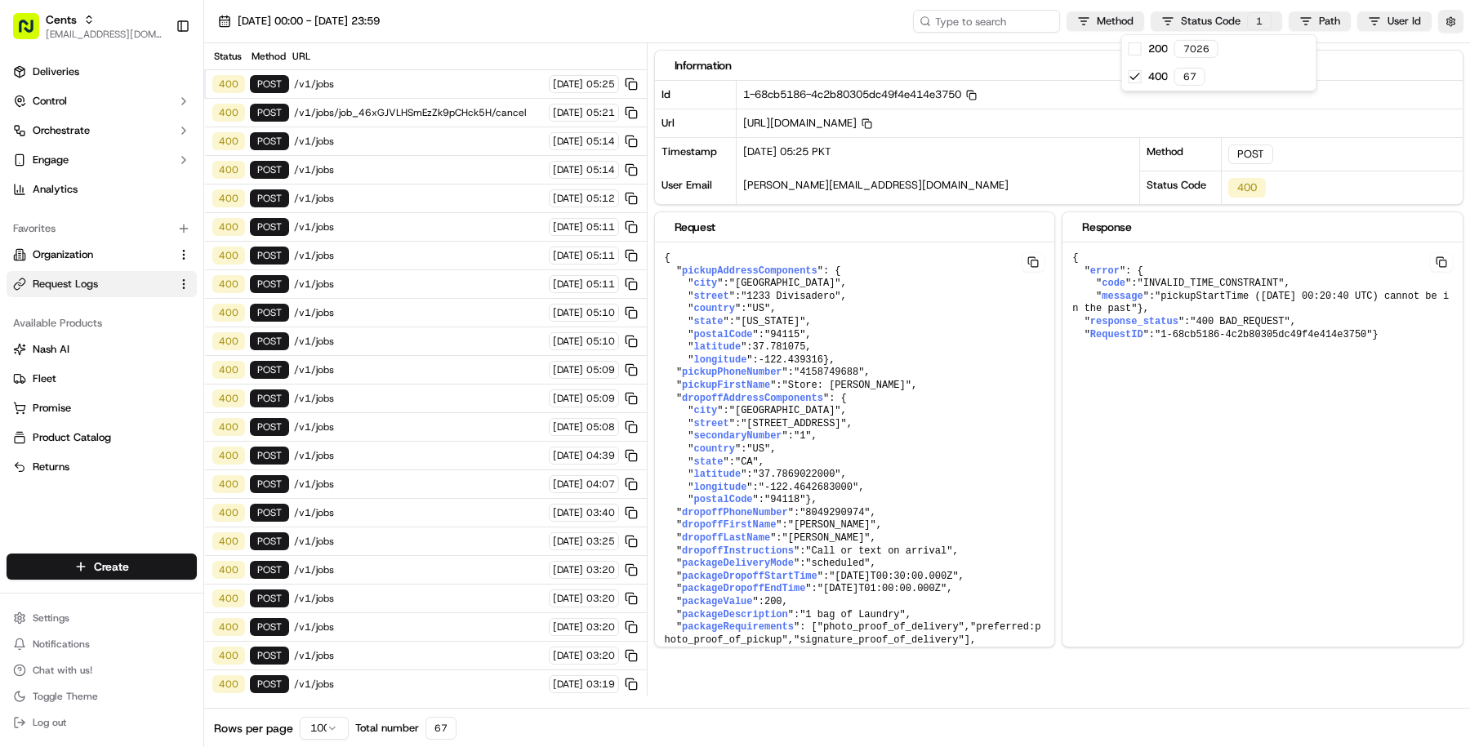
click at [430, 87] on html "Cents masood@usenash.com Toggle Sidebar Deliveries Control Orchestrate Engage A…" at bounding box center [735, 373] width 1470 height 747
click at [400, 150] on div "400 POST /v1/jobs 18/09/2025 05:14" at bounding box center [425, 141] width 443 height 29
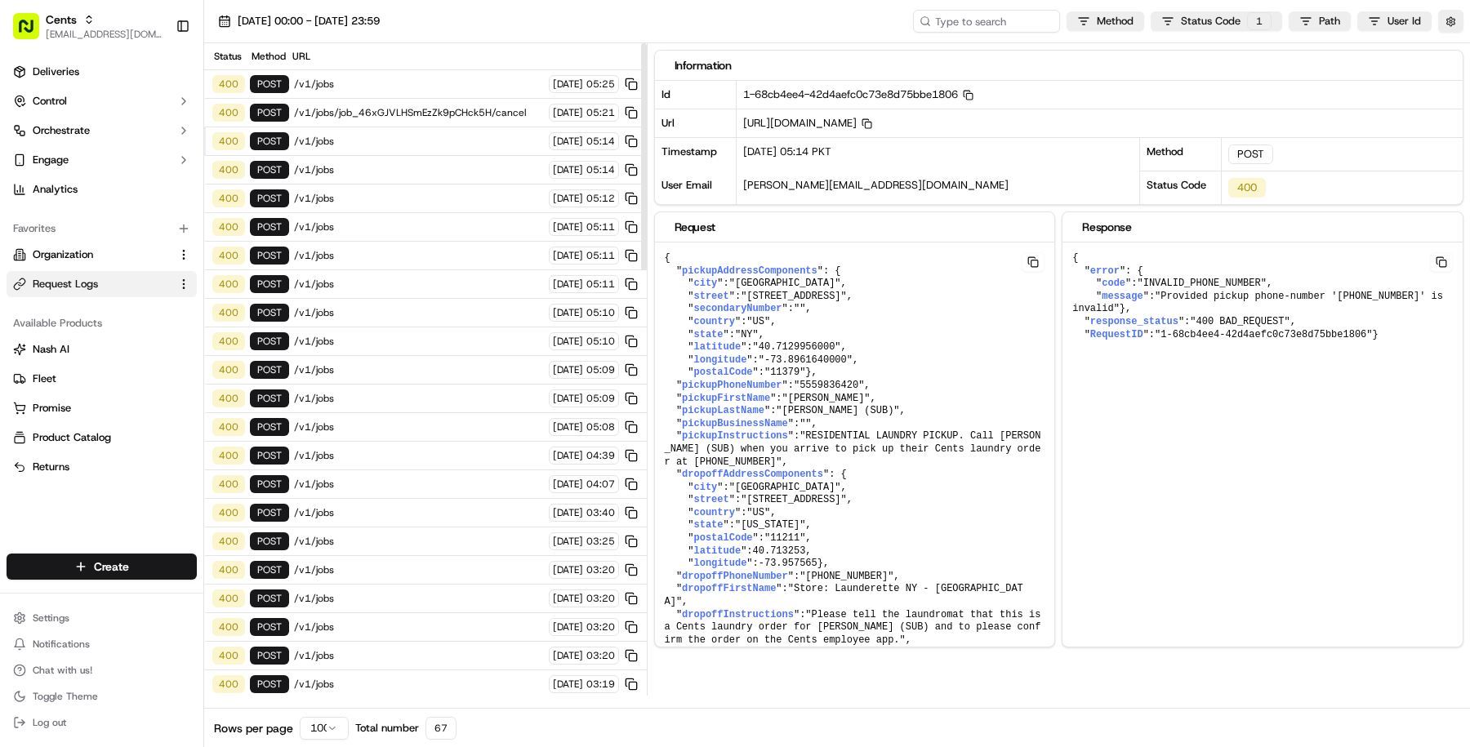
click at [400, 176] on div "400 POST /v1/jobs 18/09/2025 05:14" at bounding box center [425, 170] width 443 height 29
click at [400, 213] on div "400 POST /v1/jobs 18/09/2025 05:11" at bounding box center [425, 227] width 443 height 29
click at [392, 279] on span "/v1/jobs" at bounding box center [419, 284] width 250 height 13
click at [395, 335] on span "/v1/jobs" at bounding box center [419, 341] width 250 height 13
click at [413, 413] on div "400 POST /v1/jobs 18/09/2025 05:08" at bounding box center [425, 427] width 443 height 29
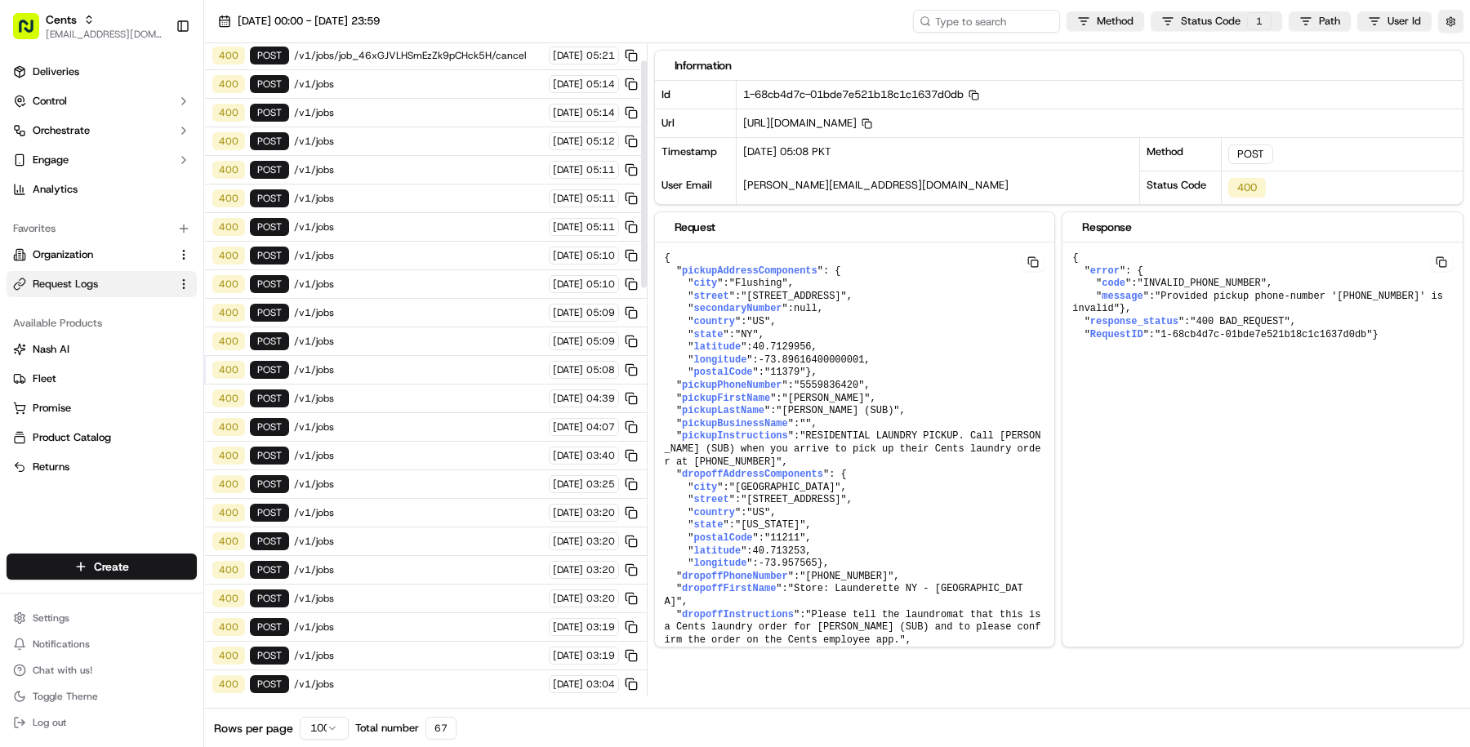
scroll to position [61, 0]
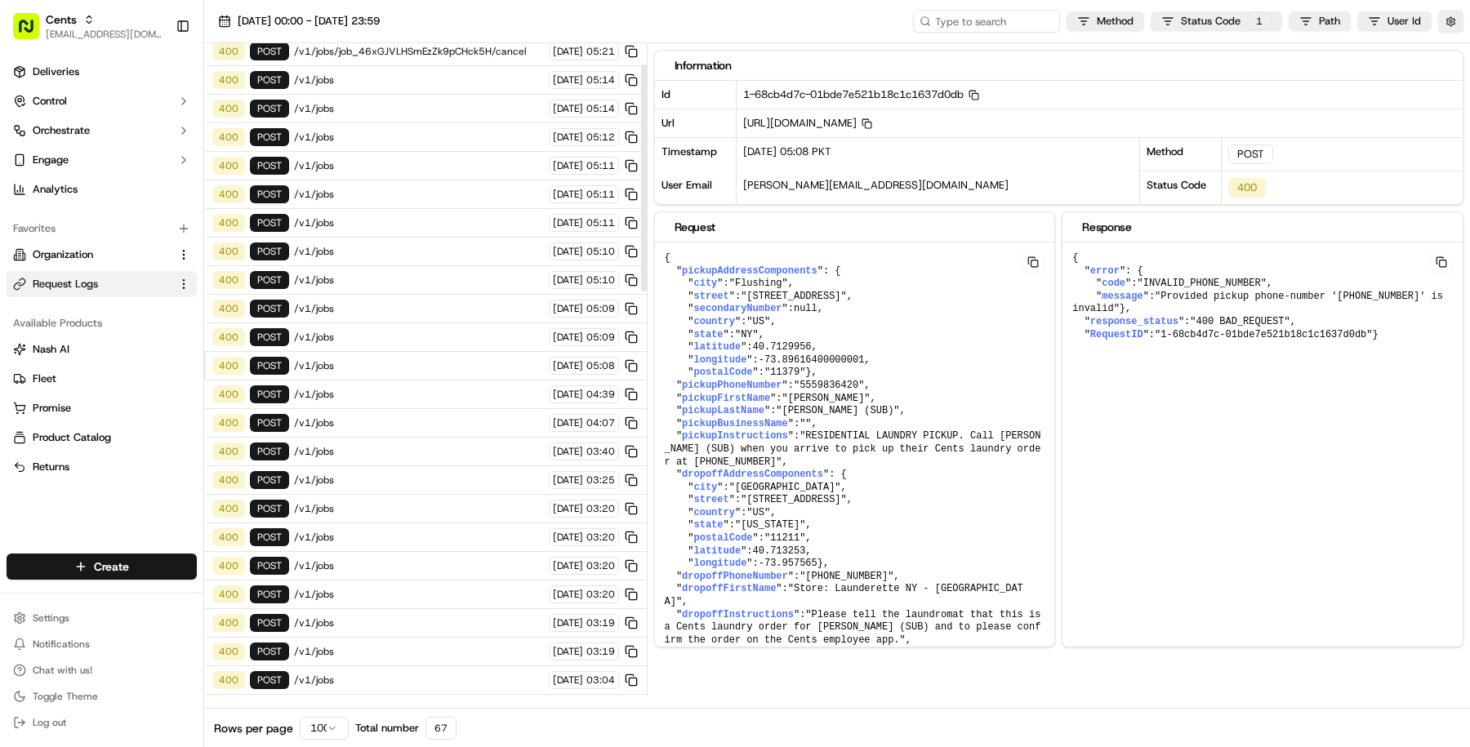
click at [413, 417] on span "/v1/jobs" at bounding box center [419, 423] width 250 height 13
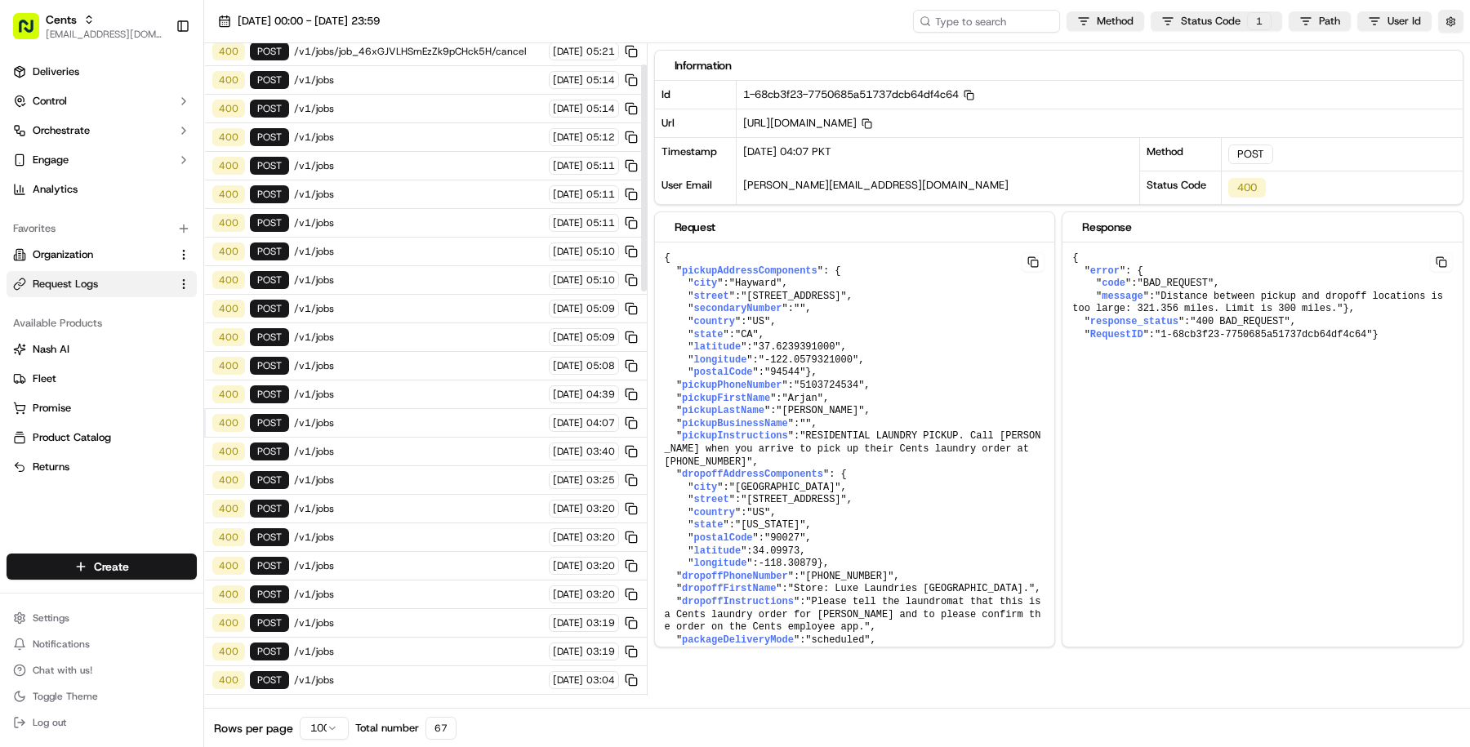
click at [413, 495] on div "400 POST /v1/jobs 18/09/2025 03:20" at bounding box center [425, 509] width 443 height 29
click at [417, 531] on div "400 POST /v1/jobs 18/09/2025 03:20" at bounding box center [425, 538] width 443 height 29
click at [413, 581] on div "400 POST /v1/jobs 18/09/2025 03:20" at bounding box center [425, 595] width 443 height 29
click at [414, 645] on span "/v1/jobs" at bounding box center [419, 651] width 250 height 13
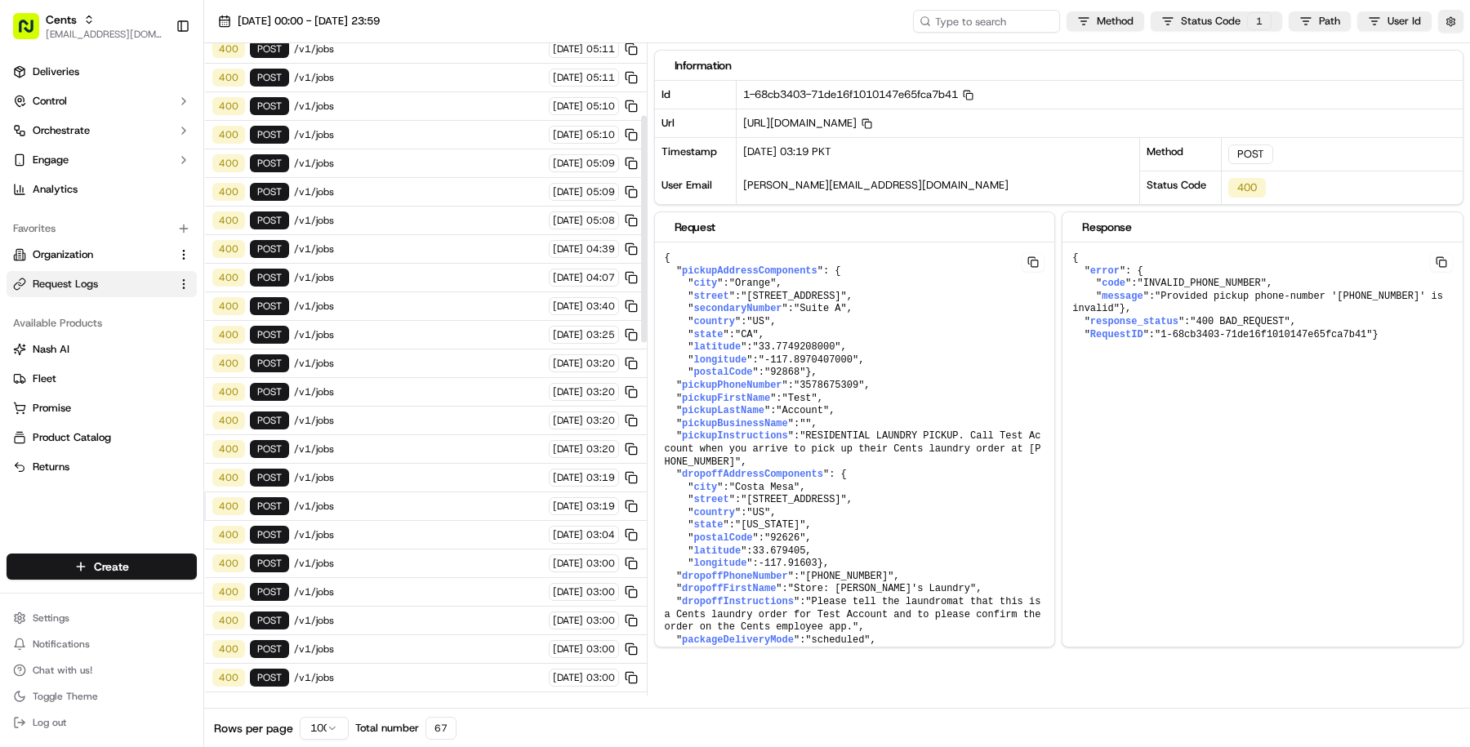
scroll to position [208, 0]
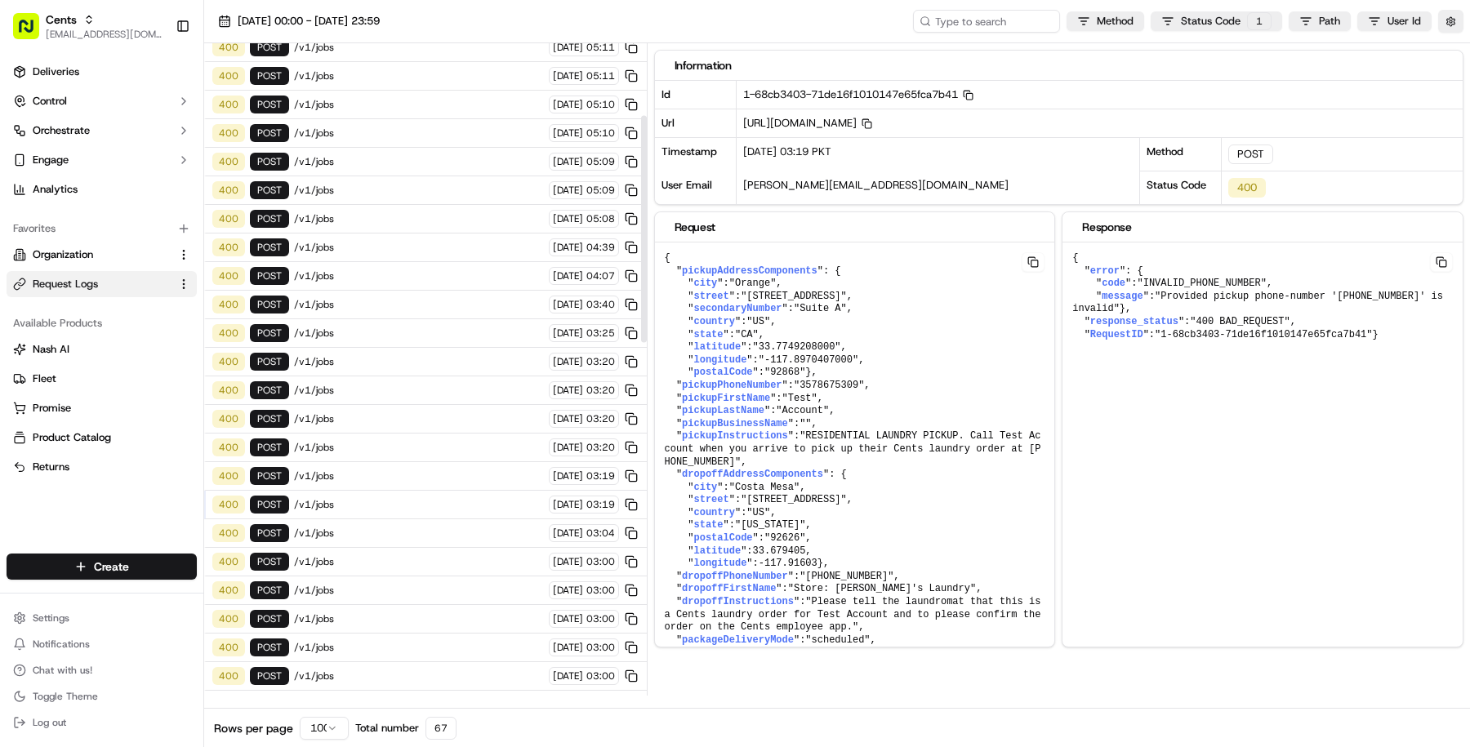
click at [413, 641] on span "/v1/jobs" at bounding box center [419, 647] width 250 height 13
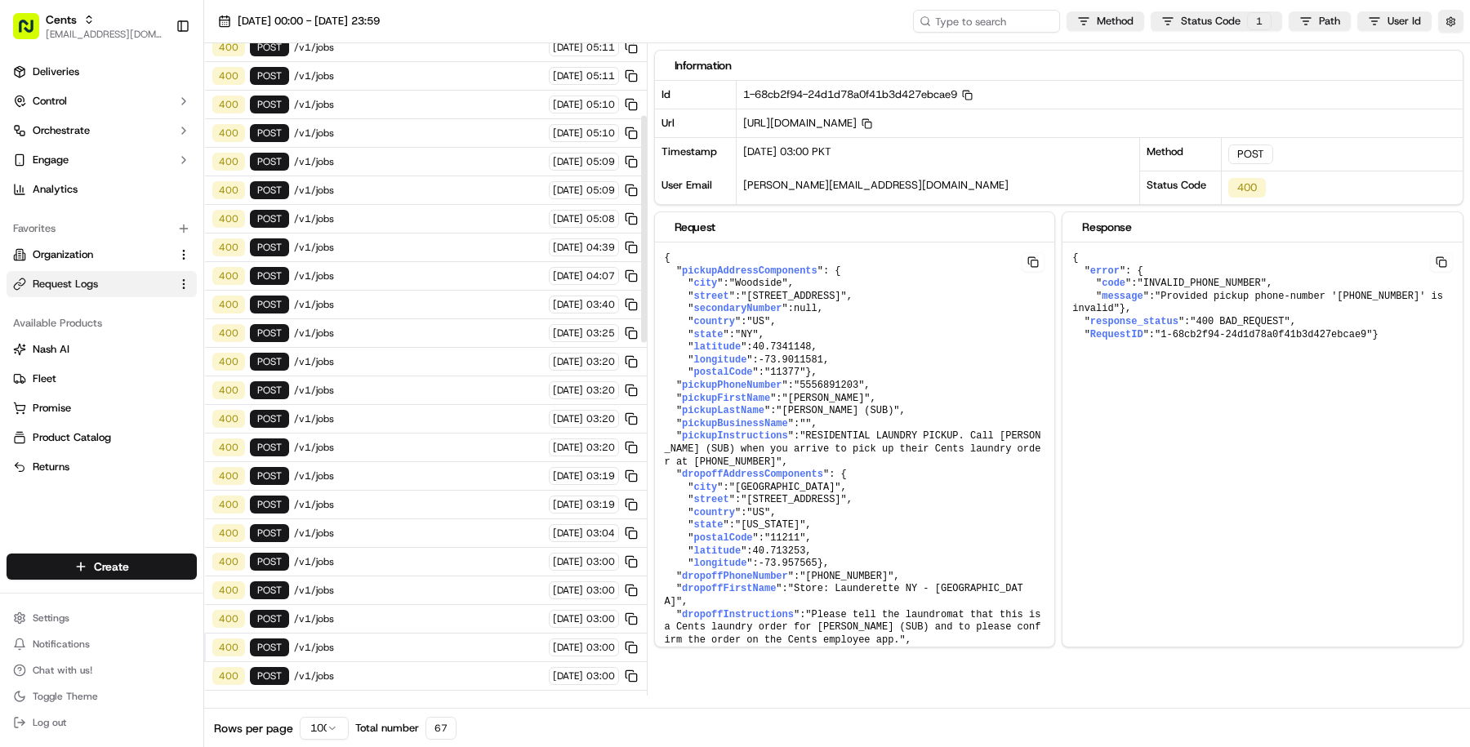
click at [417, 670] on span "/v1/jobs" at bounding box center [419, 676] width 250 height 13
click at [59, 23] on span "Cents" at bounding box center [61, 19] width 31 height 16
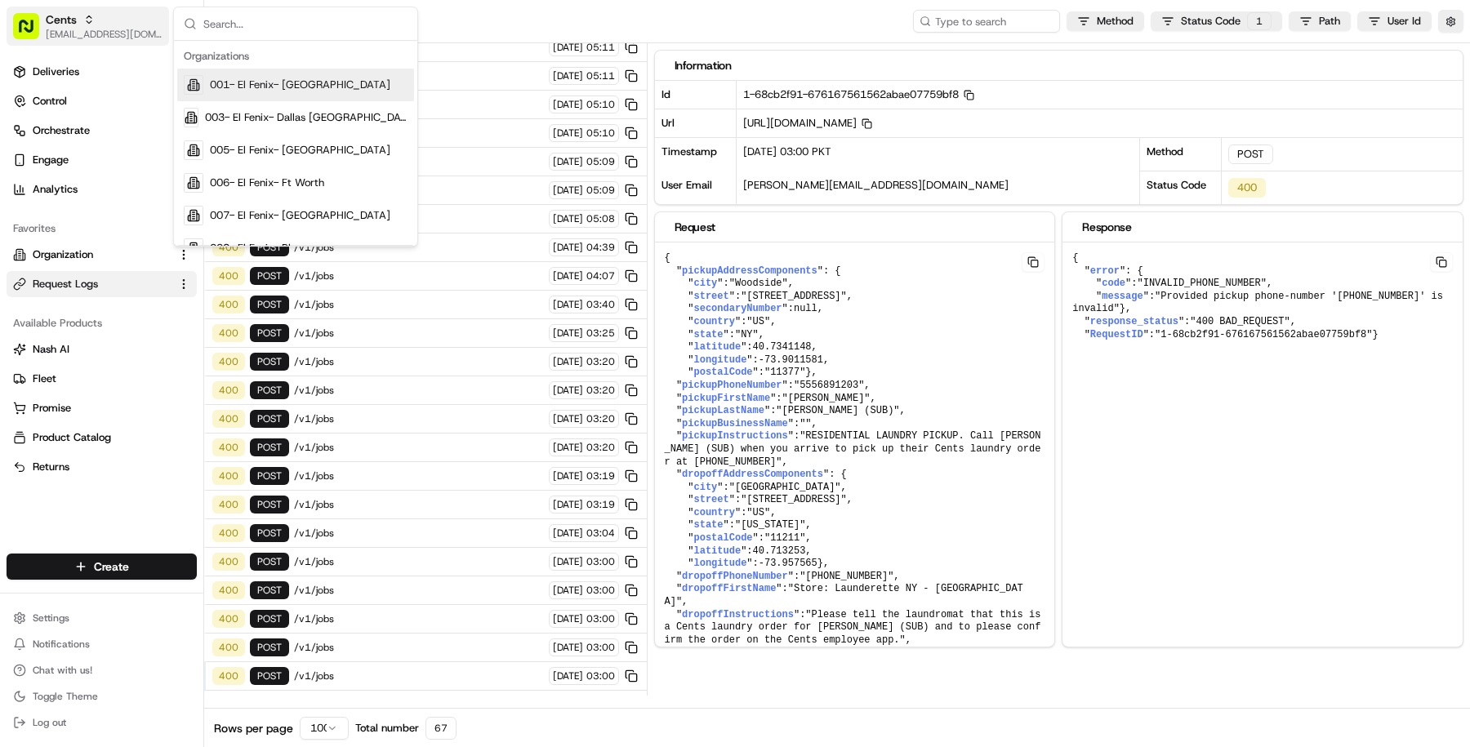
type input "r"
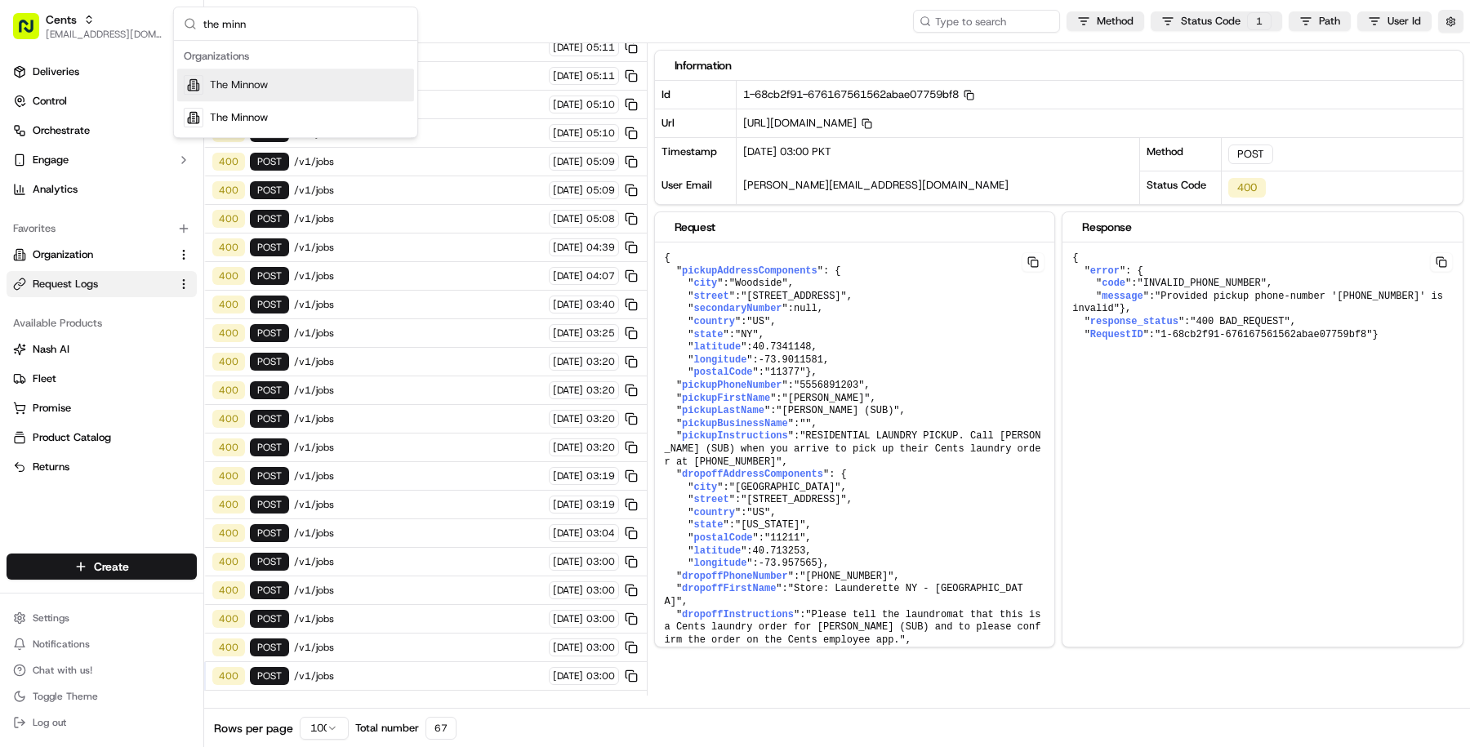
type input "the minn"
click at [209, 97] on div "The Minnow" at bounding box center [295, 85] width 237 height 33
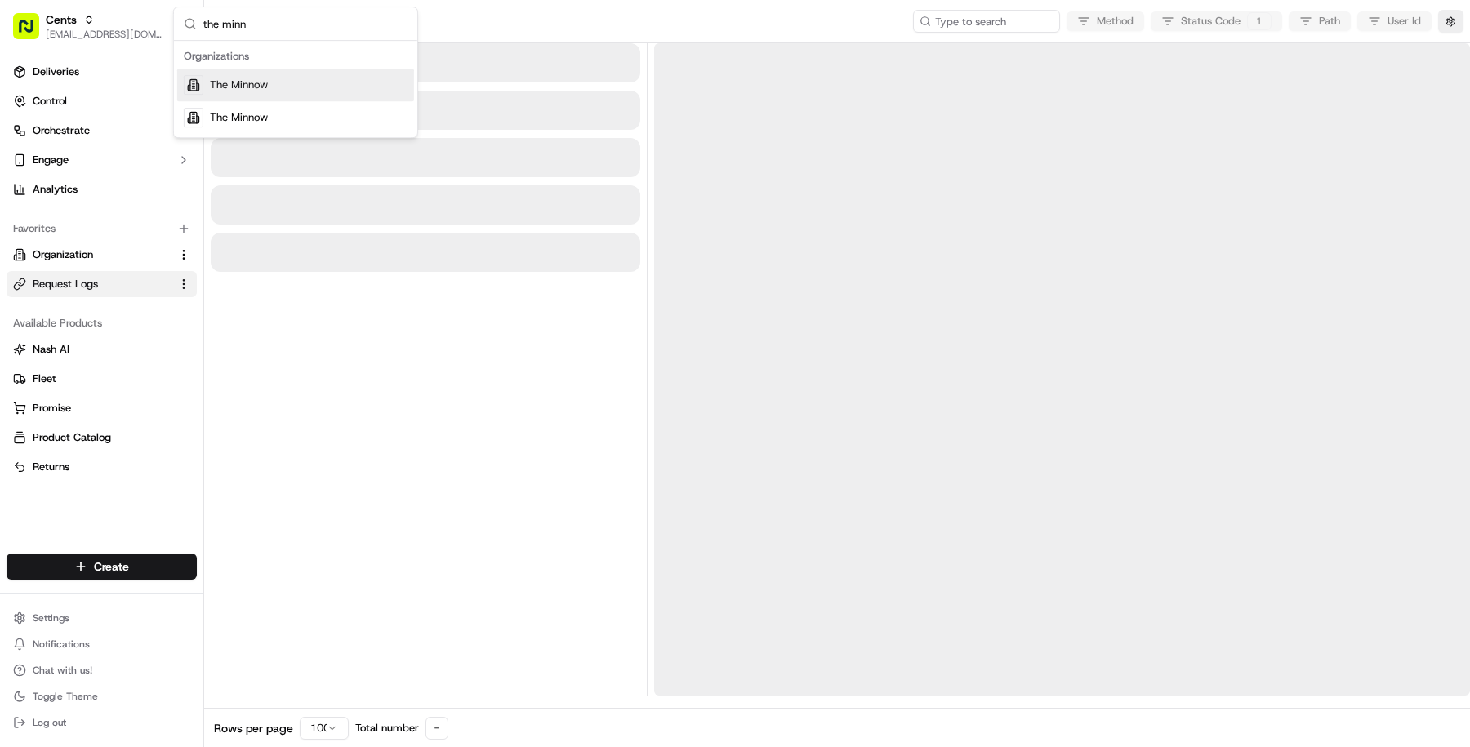
scroll to position [0, 0]
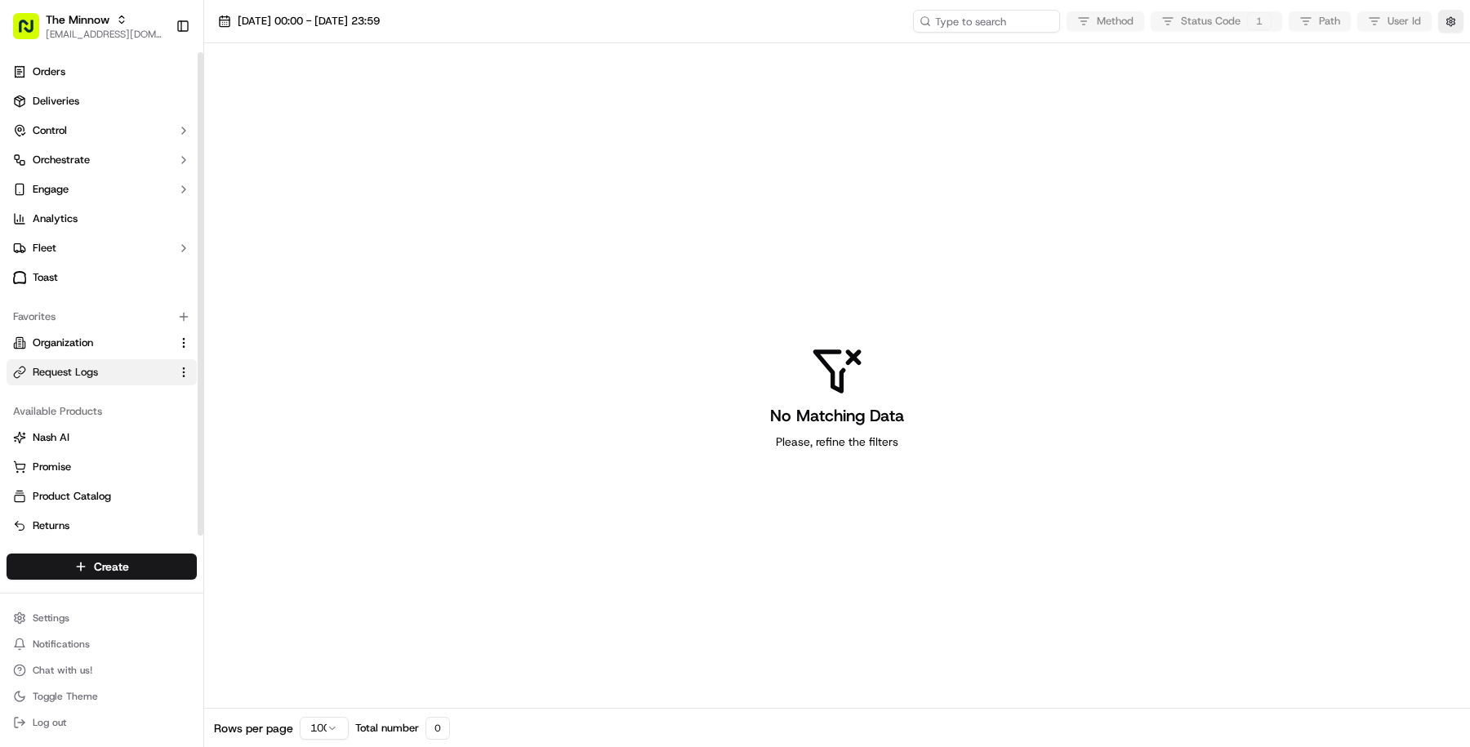
click at [109, 84] on li "Orders" at bounding box center [102, 72] width 190 height 26
click at [85, 77] on link "Orders" at bounding box center [102, 72] width 190 height 26
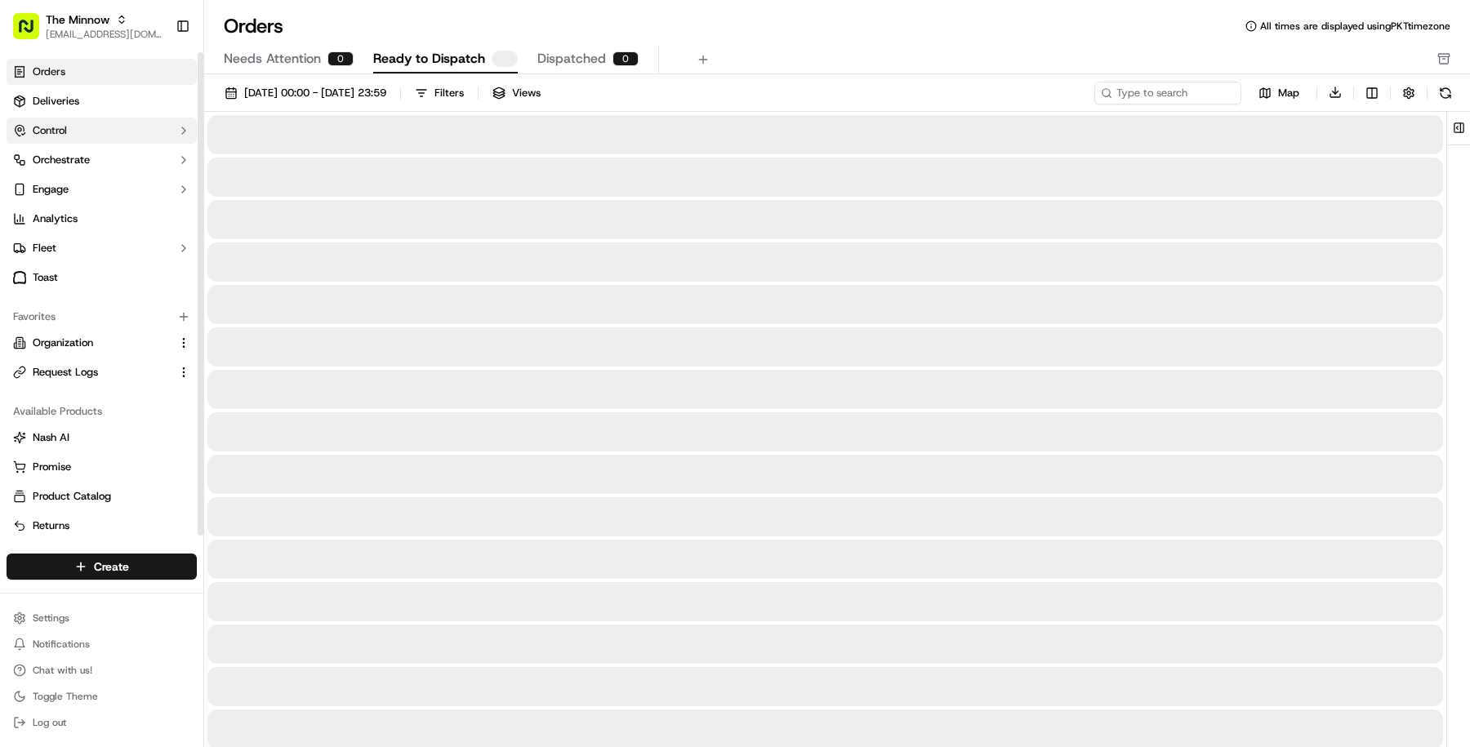
click at [97, 123] on button "Control" at bounding box center [102, 131] width 190 height 26
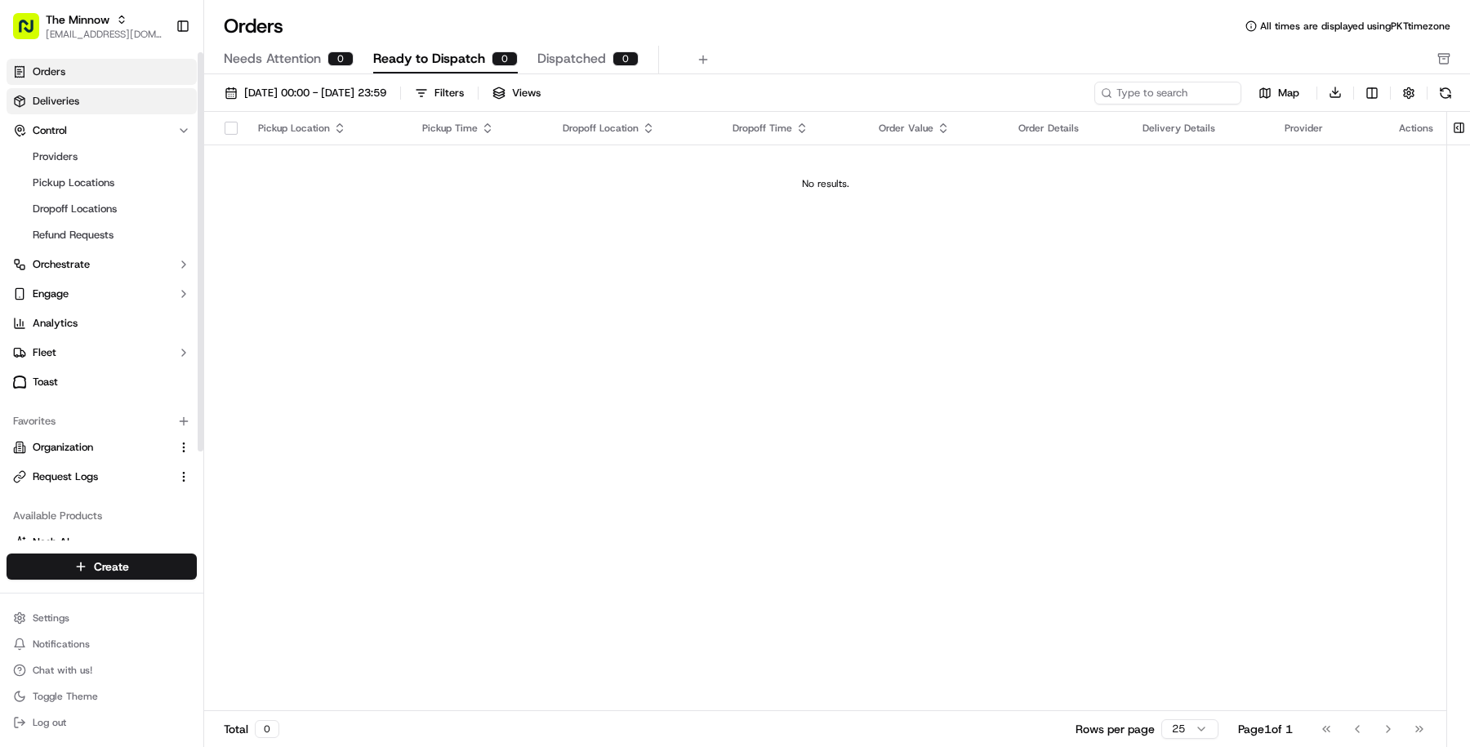
click at [91, 105] on link "Deliveries" at bounding box center [102, 101] width 190 height 26
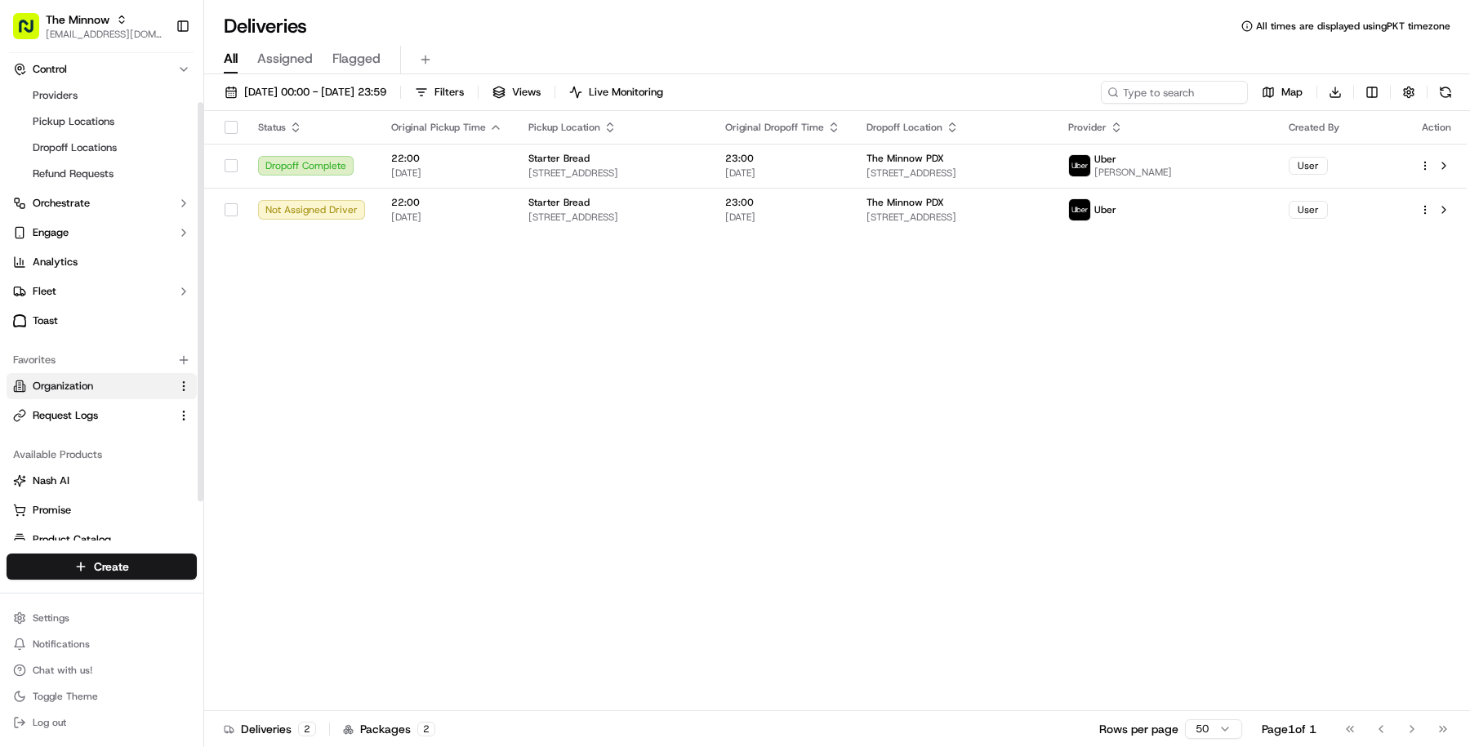
scroll to position [46, 0]
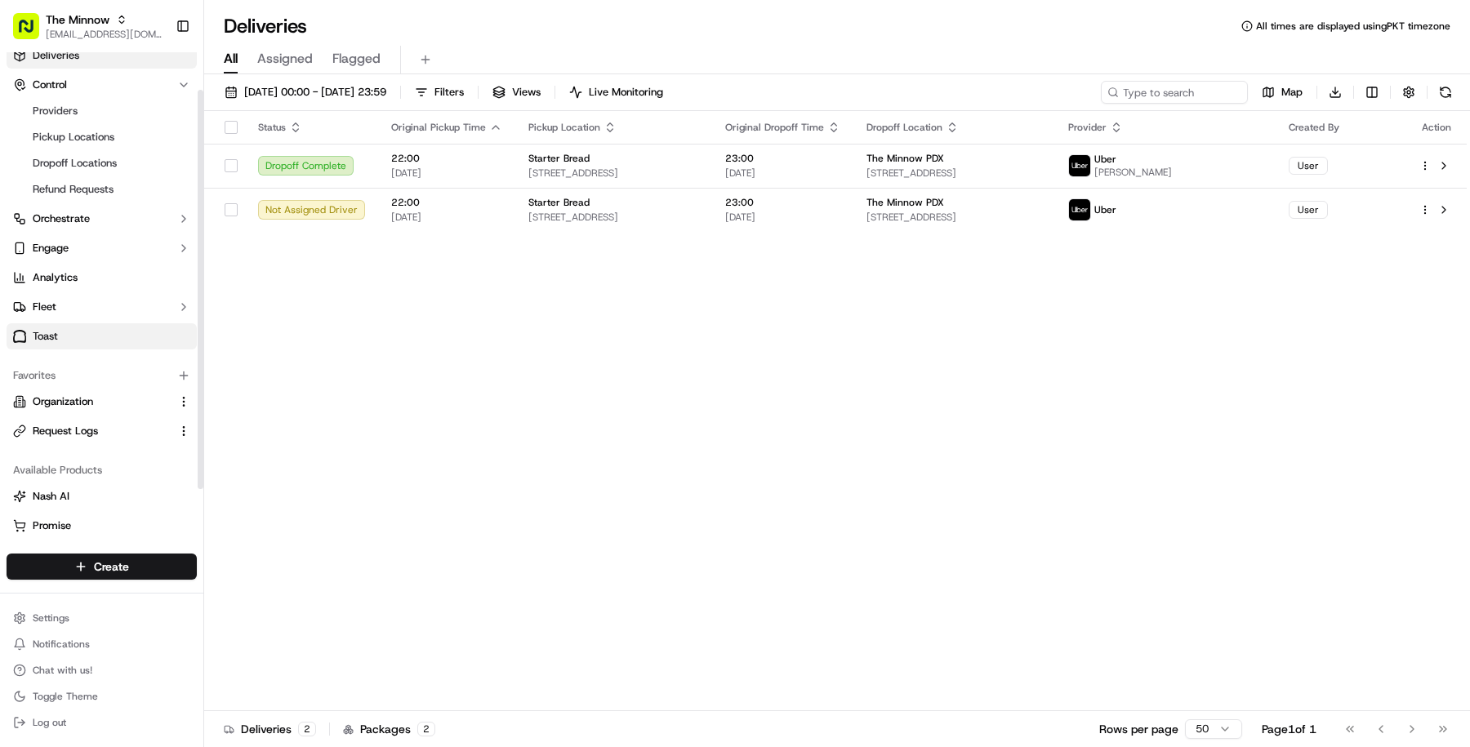
click at [112, 344] on link "Toast" at bounding box center [102, 337] width 190 height 26
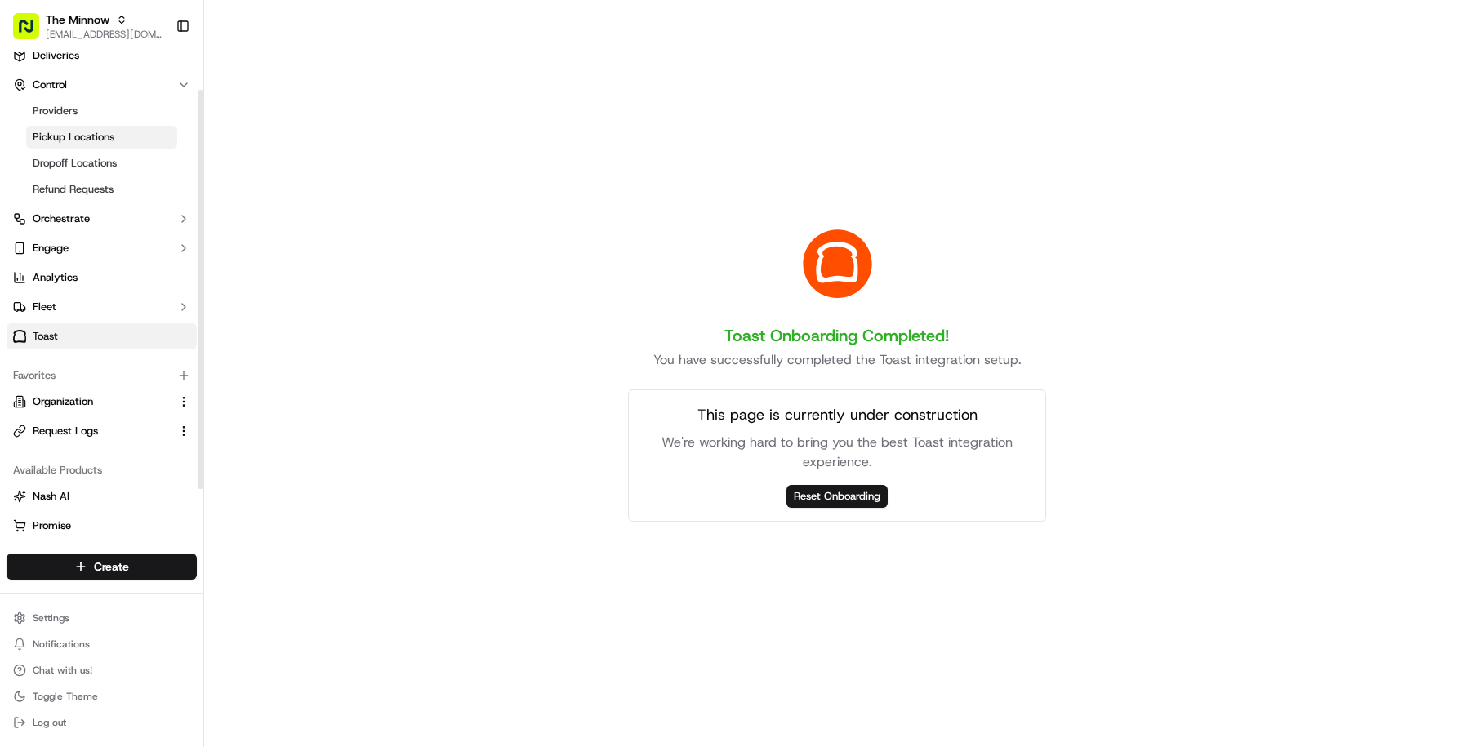
click at [112, 141] on span "Pickup Locations" at bounding box center [74, 137] width 82 height 15
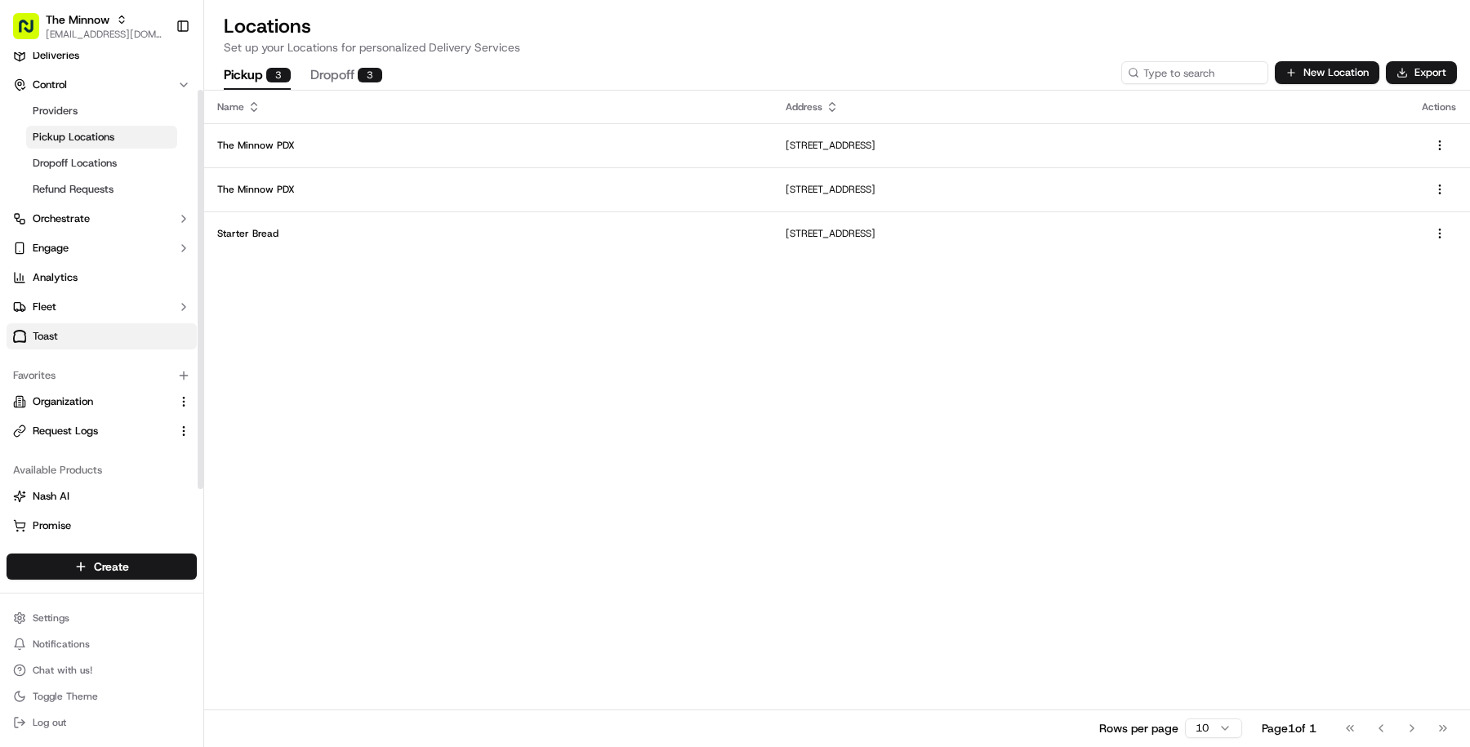
click at [110, 331] on link "Toast" at bounding box center [102, 337] width 190 height 26
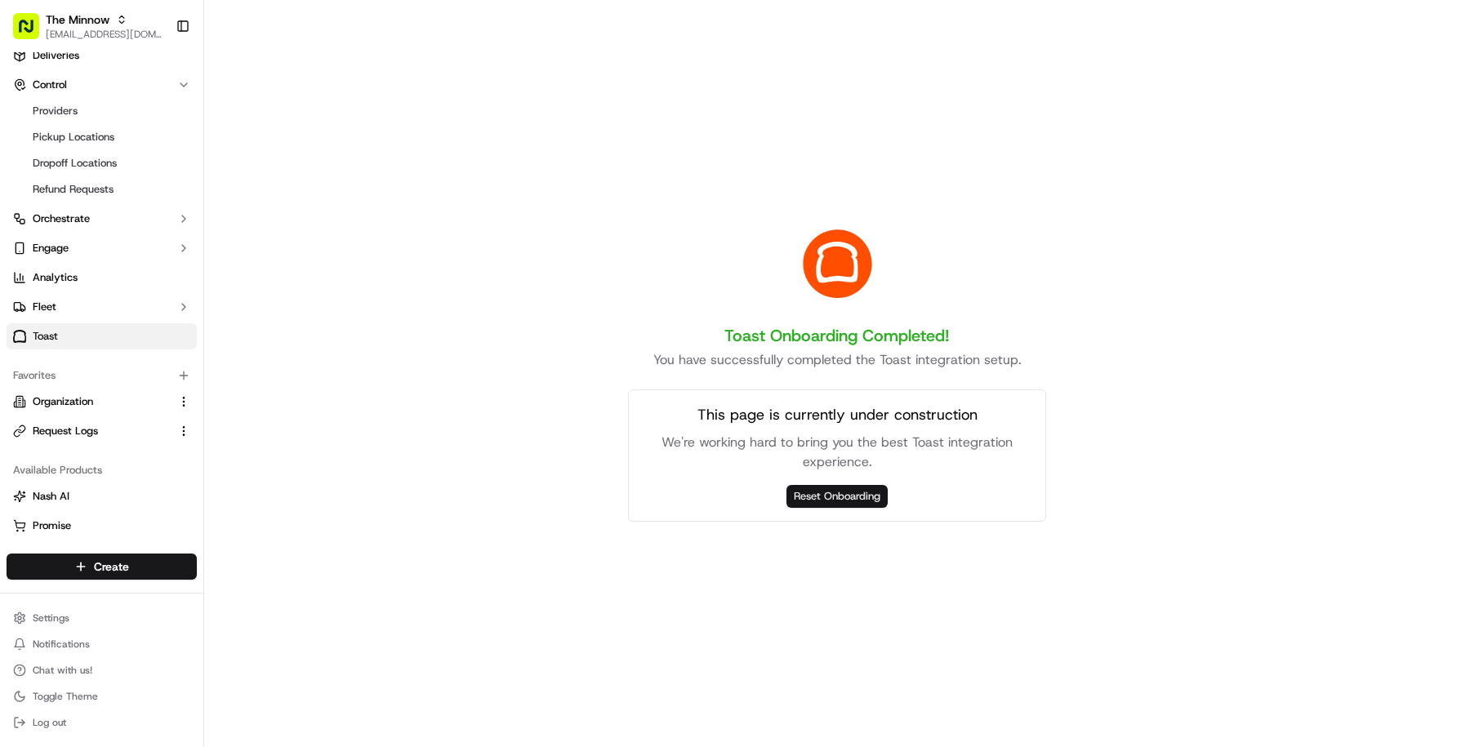
click at [810, 495] on button "Reset Onboarding" at bounding box center [837, 496] width 101 height 23
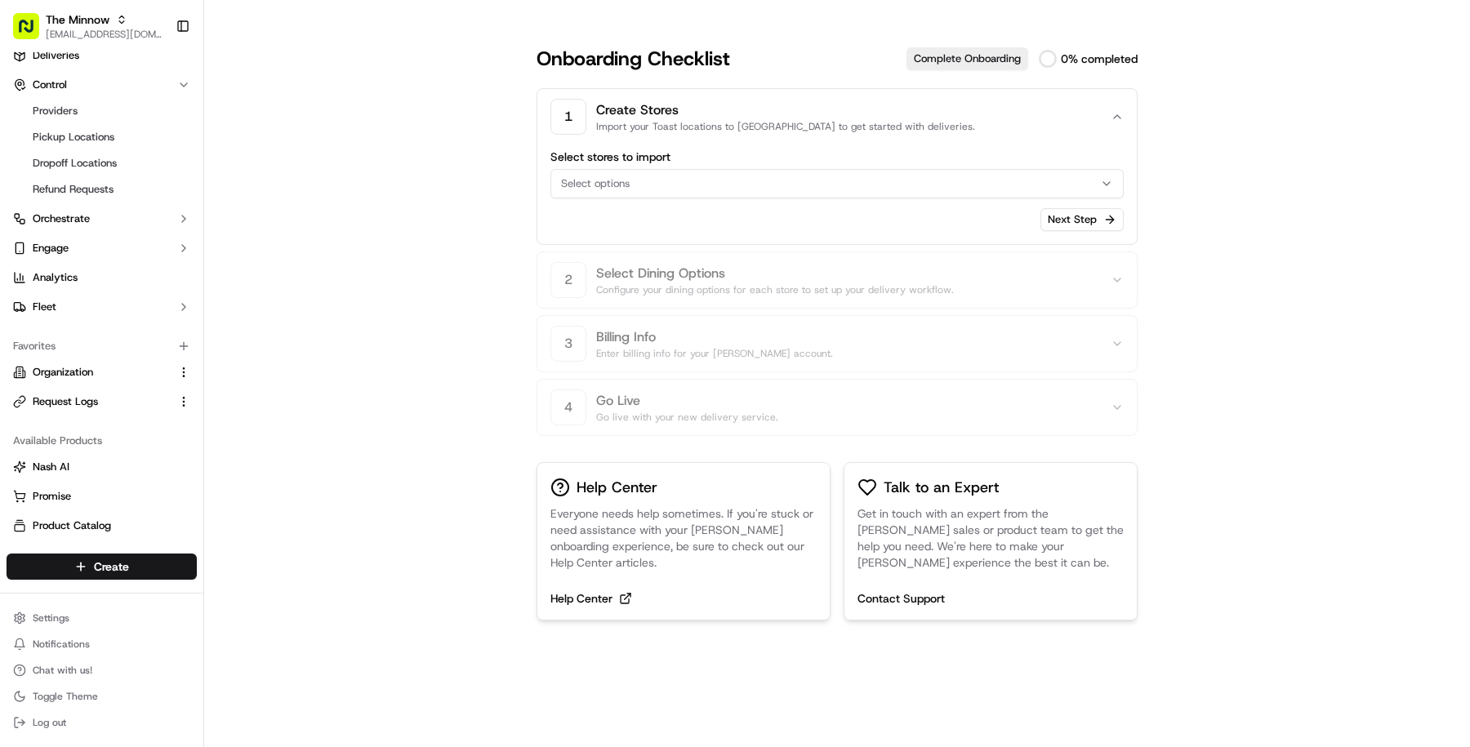
click at [866, 200] on div "Select stores to import Select options Next Step" at bounding box center [837, 191] width 573 height 80
click at [865, 189] on div "Select options" at bounding box center [837, 183] width 565 height 15
click at [867, 210] on html "The Minnow masood@usenash.com Toggle Sidebar Getting Started 1 / 4 Orders Deliv…" at bounding box center [735, 373] width 1470 height 747
click at [817, 154] on label "Select stores to import" at bounding box center [837, 156] width 573 height 11
click at [847, 181] on div "Select options" at bounding box center [837, 183] width 565 height 15
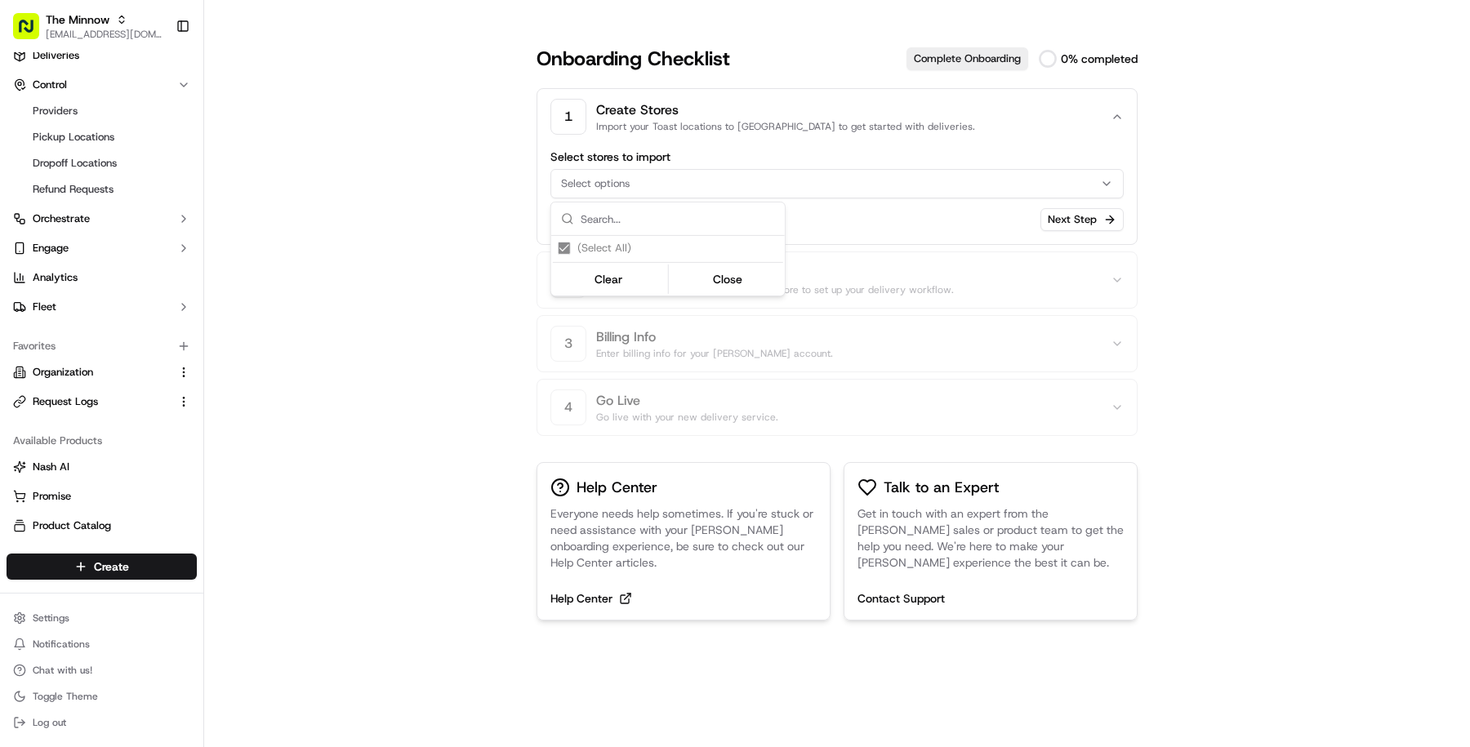
click at [930, 215] on html "The Minnow masood@usenash.com Toggle Sidebar Getting Started 1 / 4 Orders Deliv…" at bounding box center [735, 373] width 1470 height 747
click at [1012, 187] on div "Select options" at bounding box center [837, 183] width 565 height 15
click at [954, 209] on html "The Minnow masood@usenash.com Toggle Sidebar Getting Started 1 / 4 Orders Deliv…" at bounding box center [735, 373] width 1470 height 747
click at [1113, 119] on icon "button" at bounding box center [1117, 116] width 13 height 13
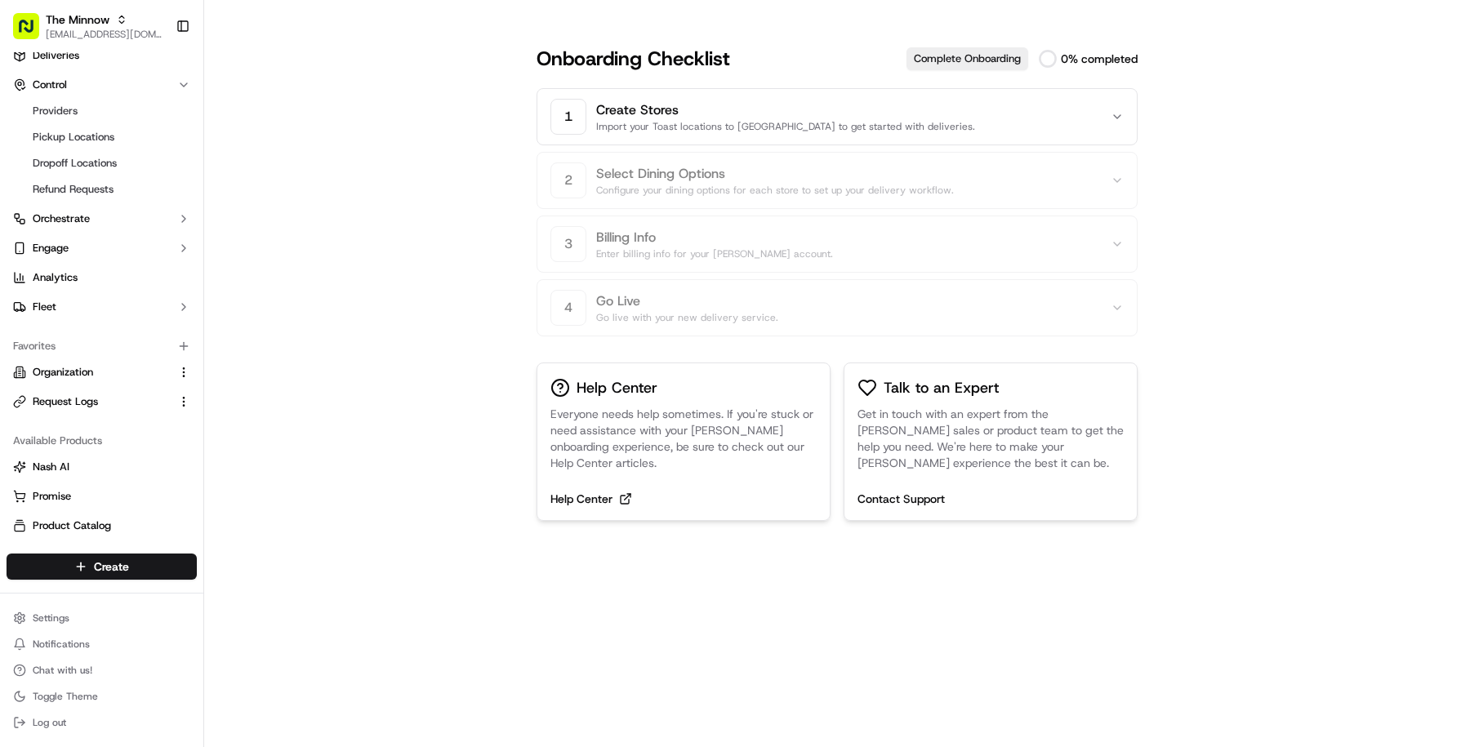
click at [1113, 119] on icon "button" at bounding box center [1117, 116] width 13 height 13
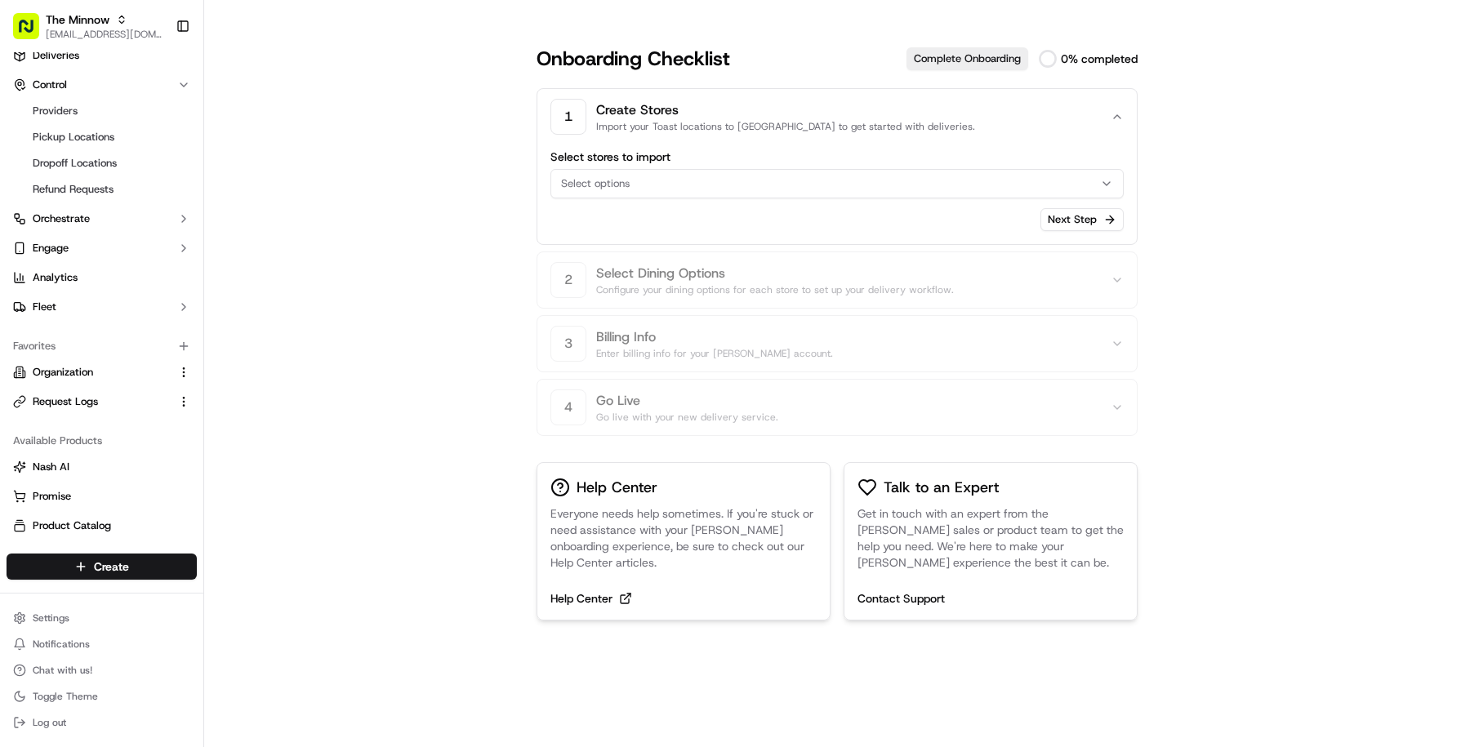
click at [1013, 158] on label "Select stores to import" at bounding box center [837, 156] width 573 height 11
click at [1013, 169] on button "Select options" at bounding box center [837, 183] width 573 height 29
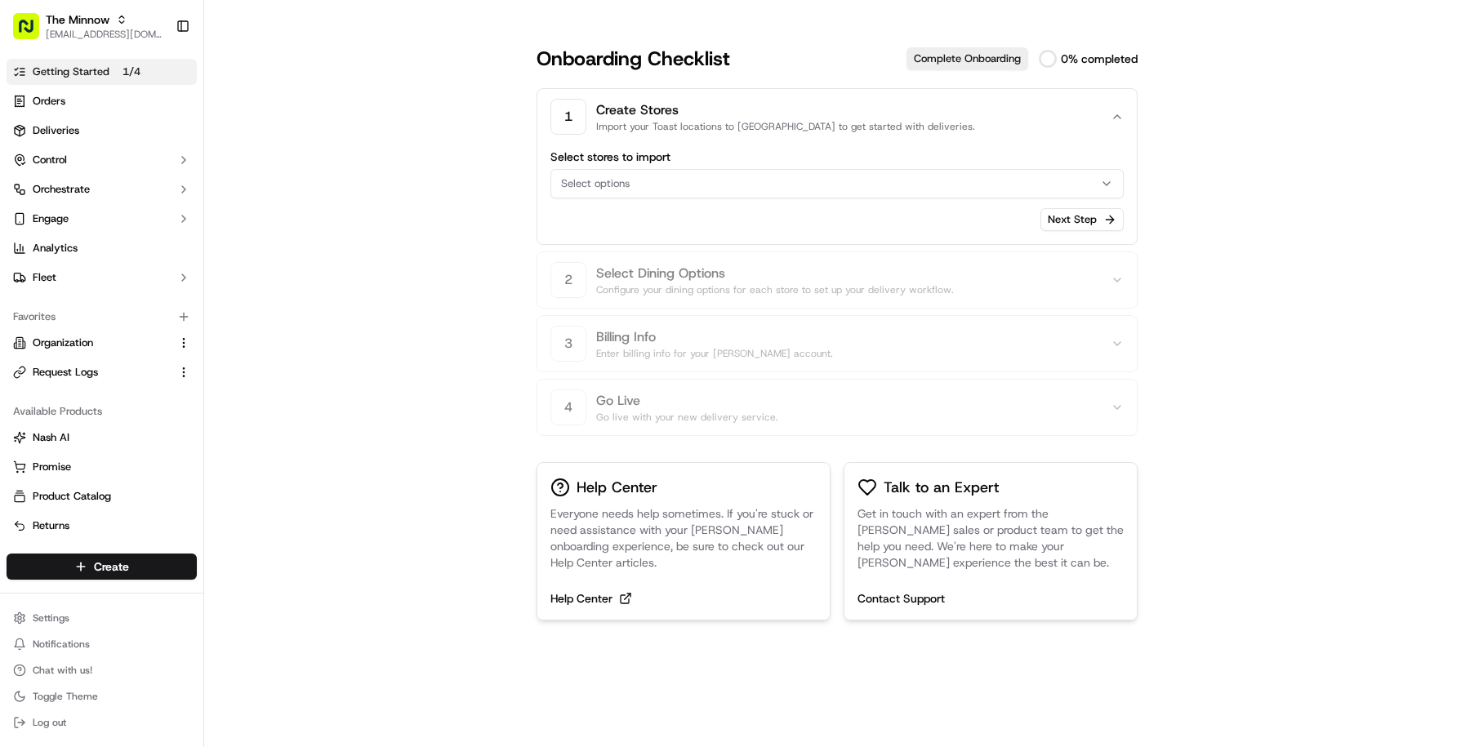
click at [770, 178] on div "Select options" at bounding box center [837, 183] width 565 height 15
click at [841, 241] on html "The Minnow masood@usenash.com Toggle Sidebar Getting Started 1 / 4 Orders Deliv…" at bounding box center [735, 373] width 1470 height 747
click at [1120, 113] on icon "button" at bounding box center [1117, 116] width 13 height 13
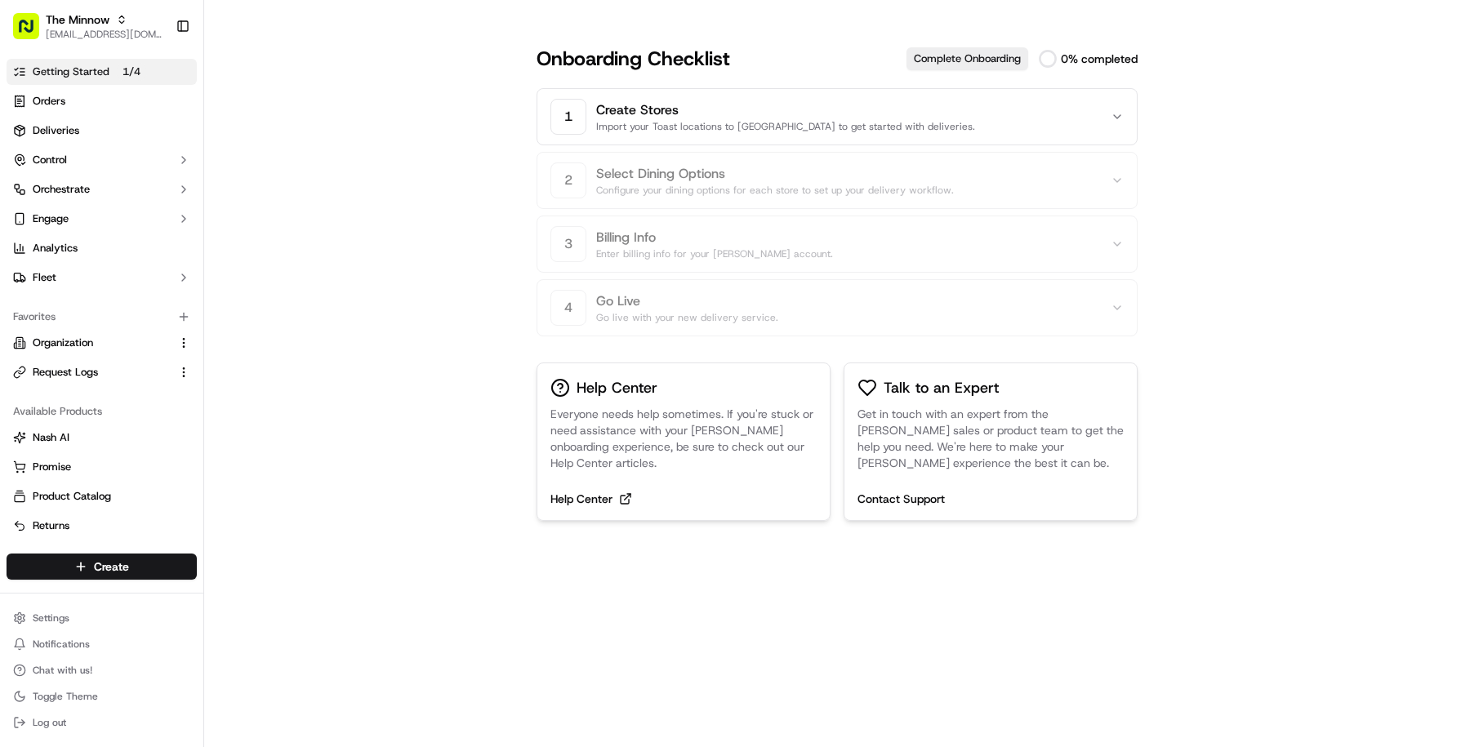
click at [1120, 113] on icon "button" at bounding box center [1117, 116] width 13 height 13
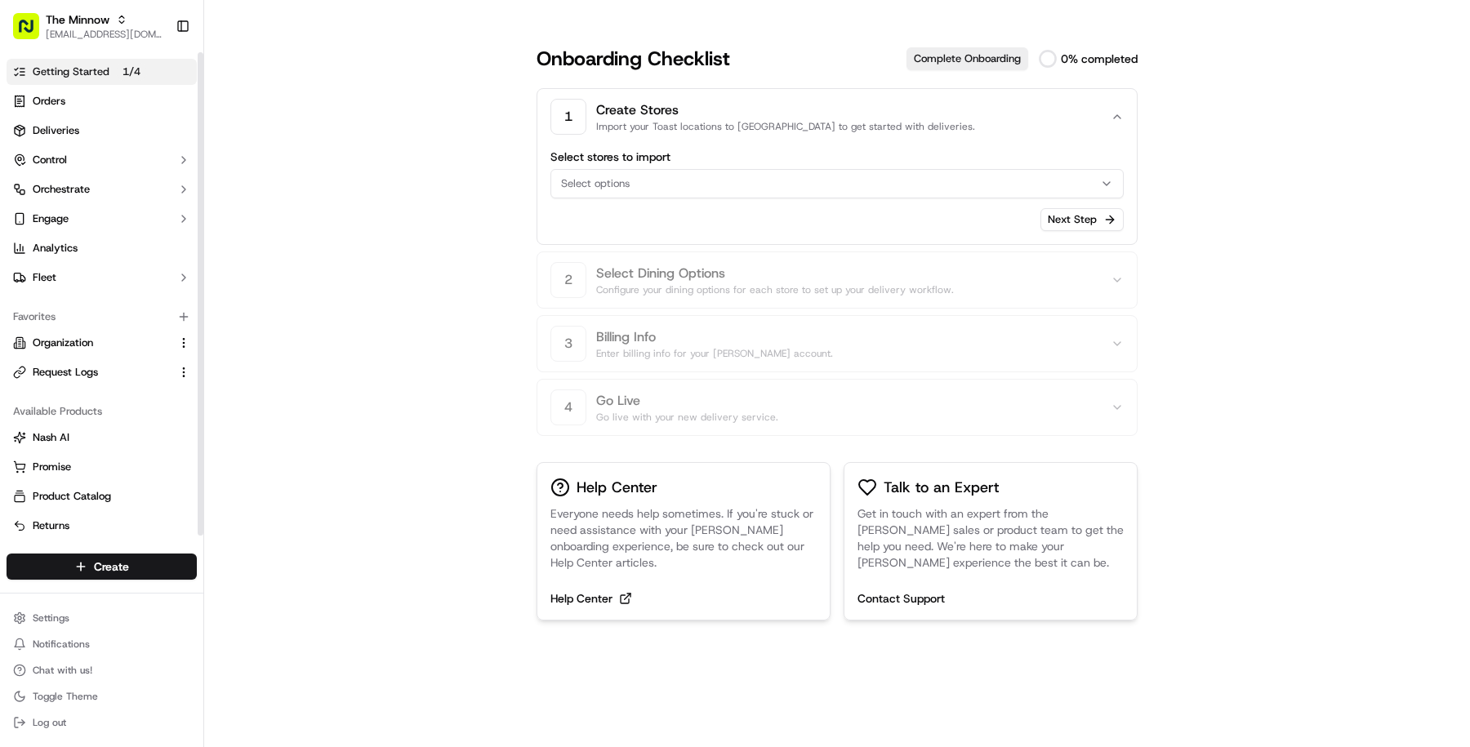
click at [116, 74] on p "1 / 4" at bounding box center [131, 72] width 31 height 18
click at [661, 185] on div "Select options" at bounding box center [837, 183] width 565 height 15
click at [384, 266] on html "The Minnow masood@usenash.com Toggle Sidebar Getting Started 1 / 4 Orders Deliv…" at bounding box center [735, 373] width 1470 height 747
click at [94, 32] on span "[EMAIL_ADDRESS][DOMAIN_NAME]" at bounding box center [104, 34] width 117 height 13
type input "The Minnow"
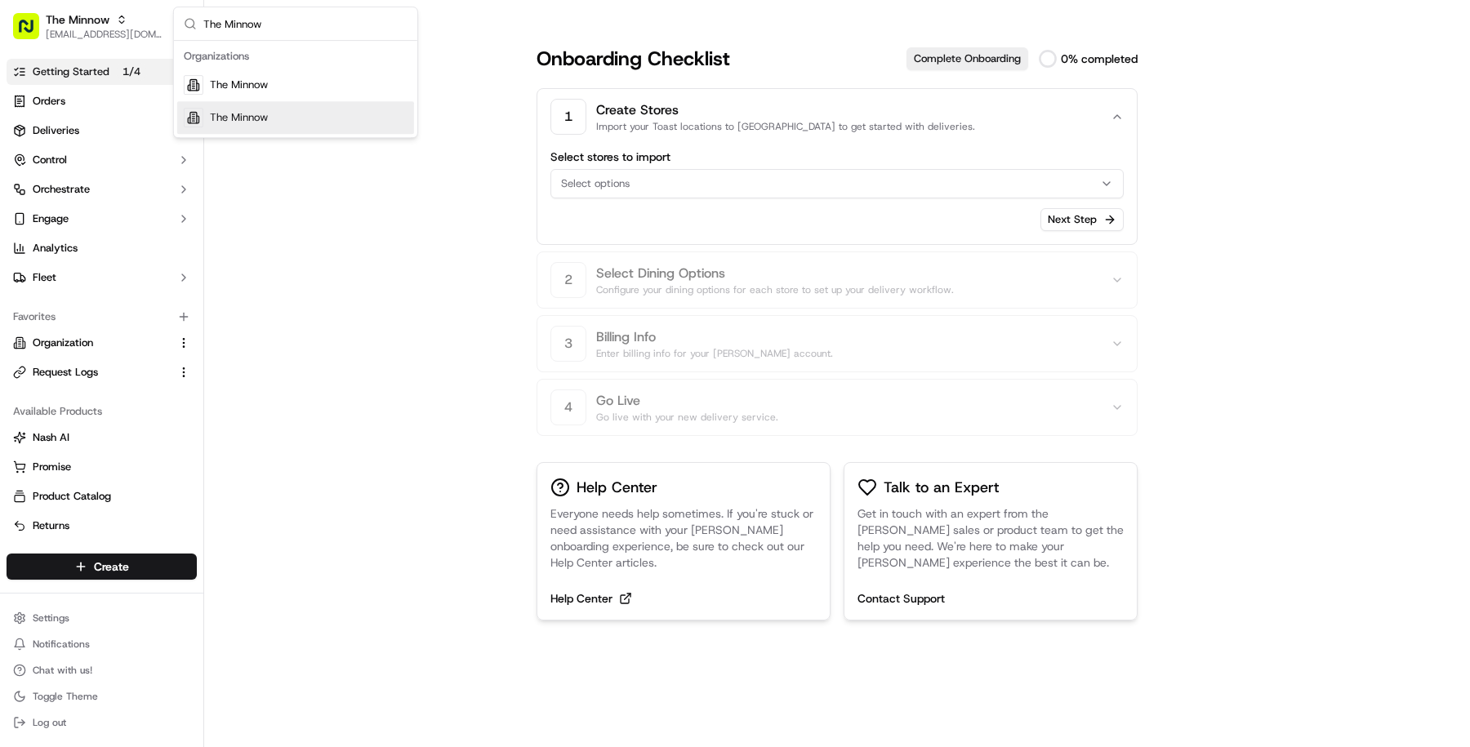
click at [268, 125] on div "The Minnow" at bounding box center [295, 117] width 237 height 33
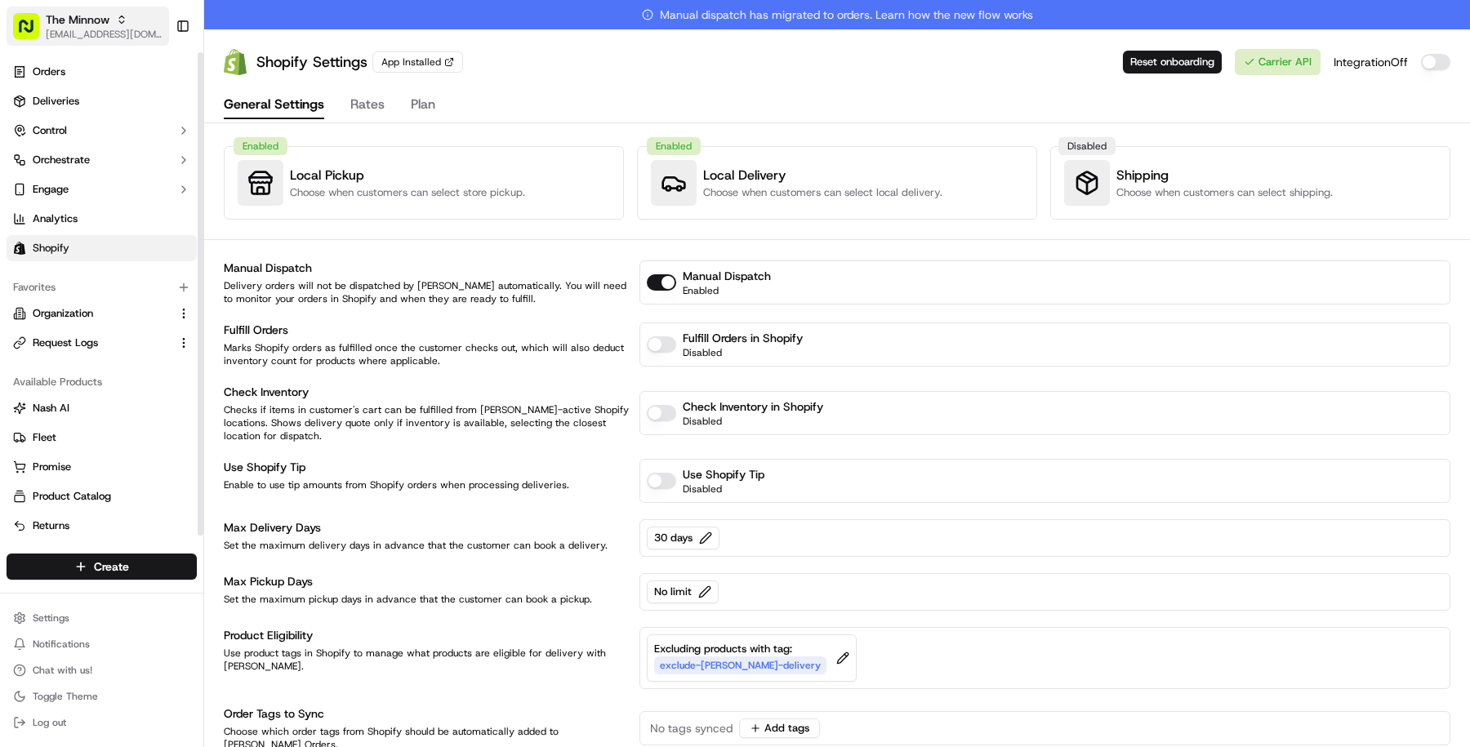
click at [65, 42] on button "The Minnow masood@usenash.com" at bounding box center [88, 26] width 163 height 39
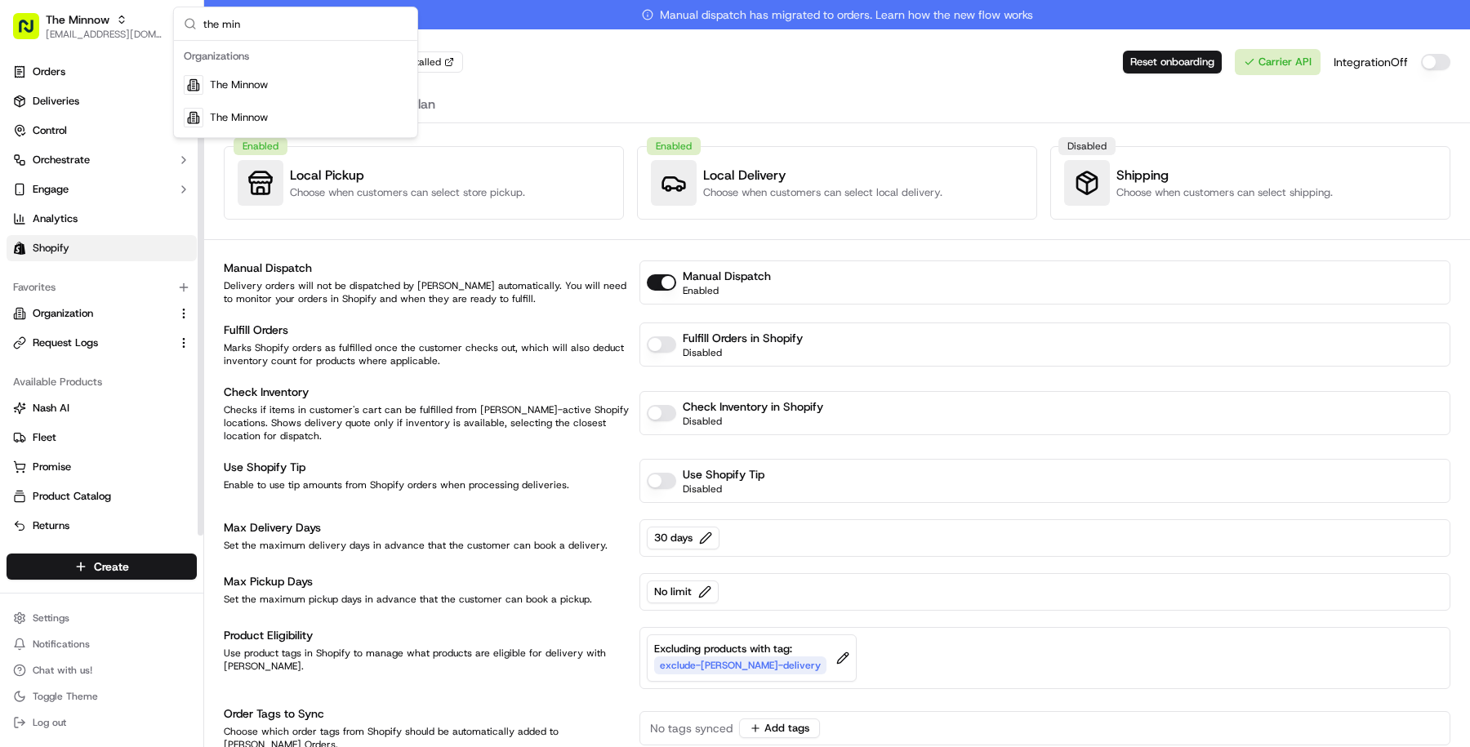
type input "the min"
click at [199, 95] on div "The Minnow" at bounding box center [295, 85] width 237 height 33
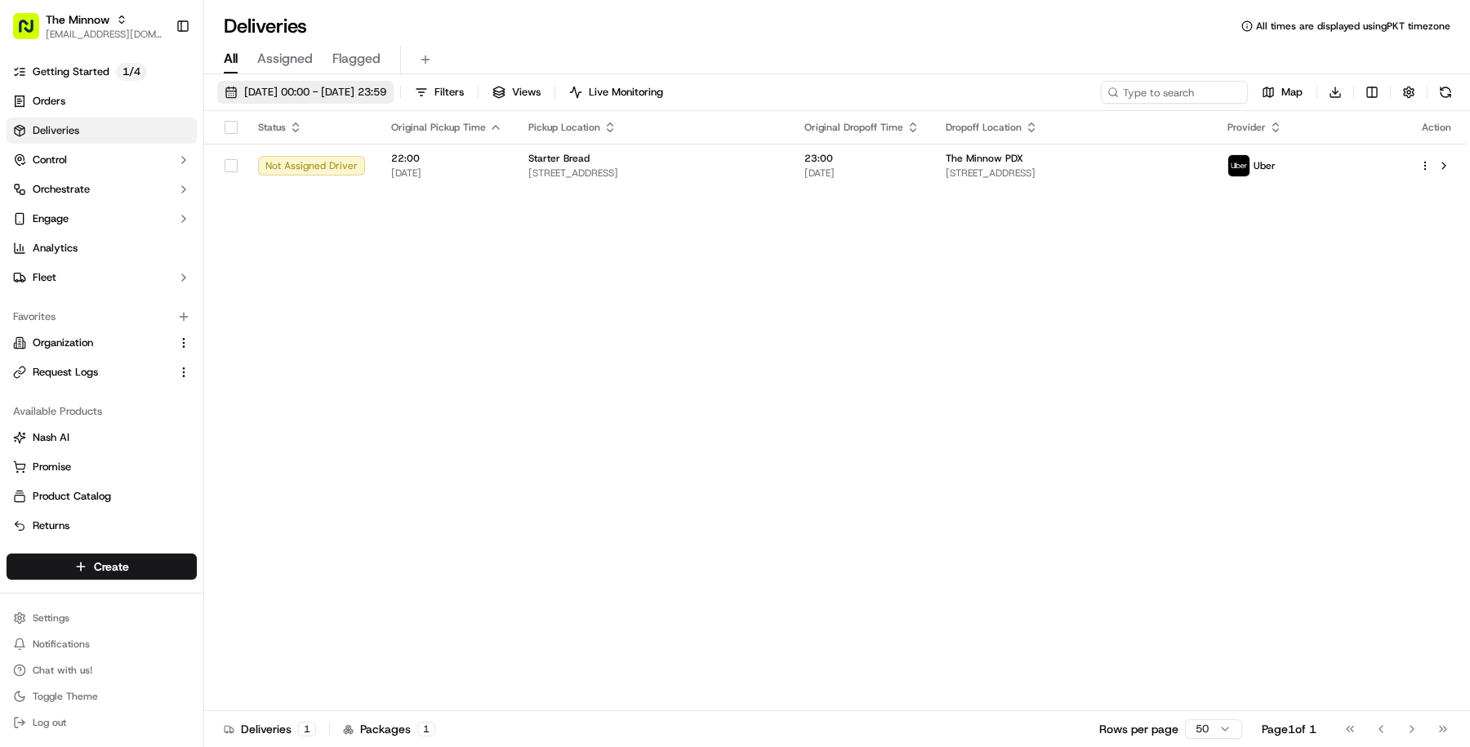
click at [350, 96] on span "[DATE] 00:00 - [DATE] 23:59" at bounding box center [315, 92] width 142 height 15
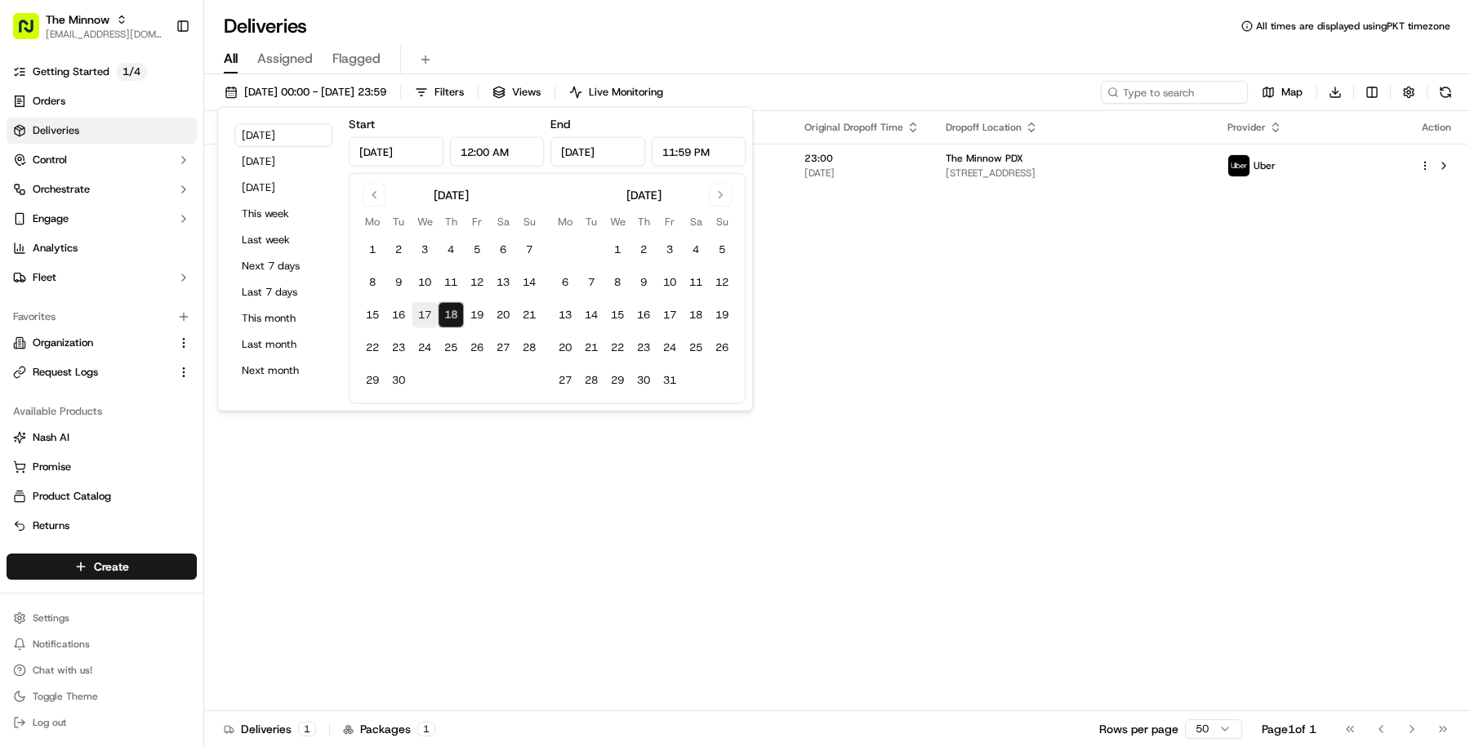
click at [416, 315] on button "17" at bounding box center [425, 315] width 26 height 26
type input "Sep 17, 2025"
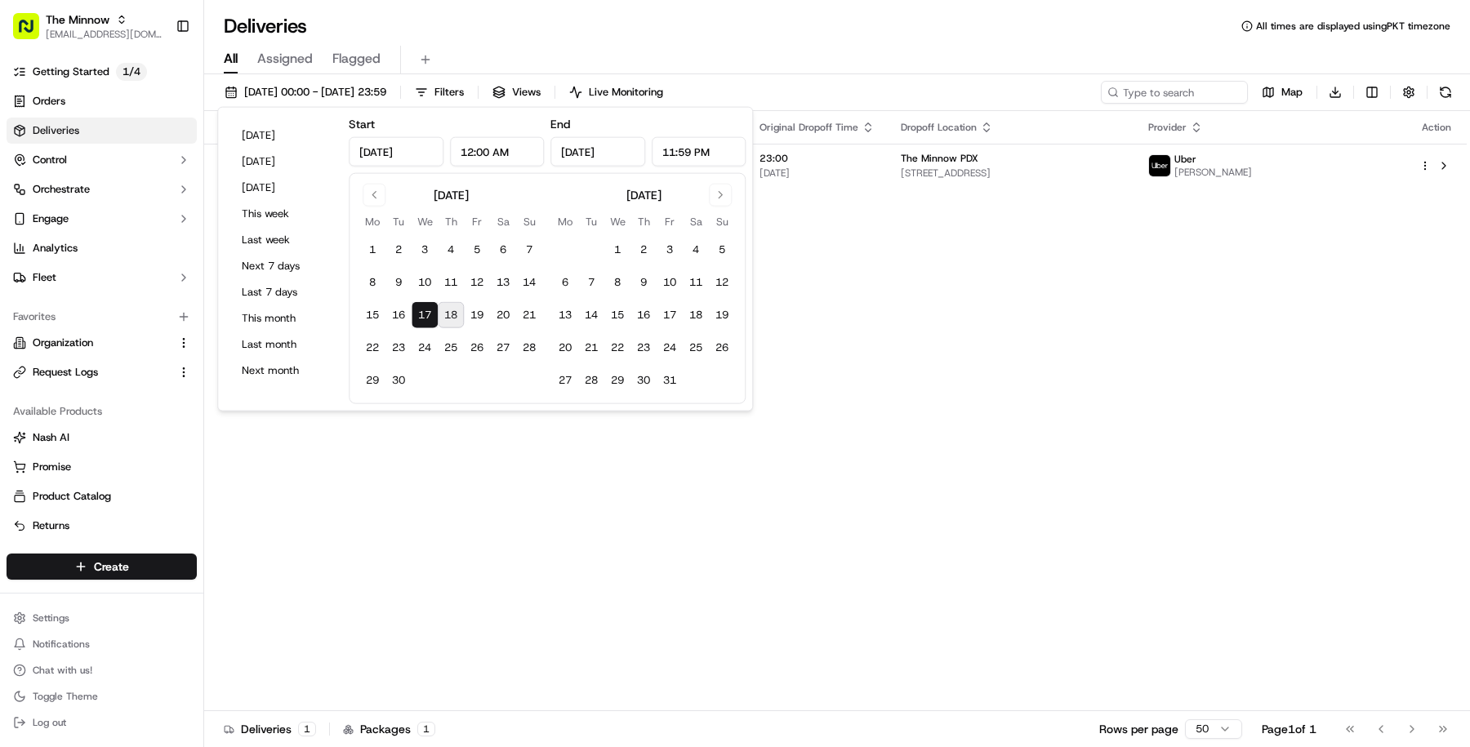
click at [744, 46] on div "All Assigned Flagged" at bounding box center [837, 60] width 1266 height 29
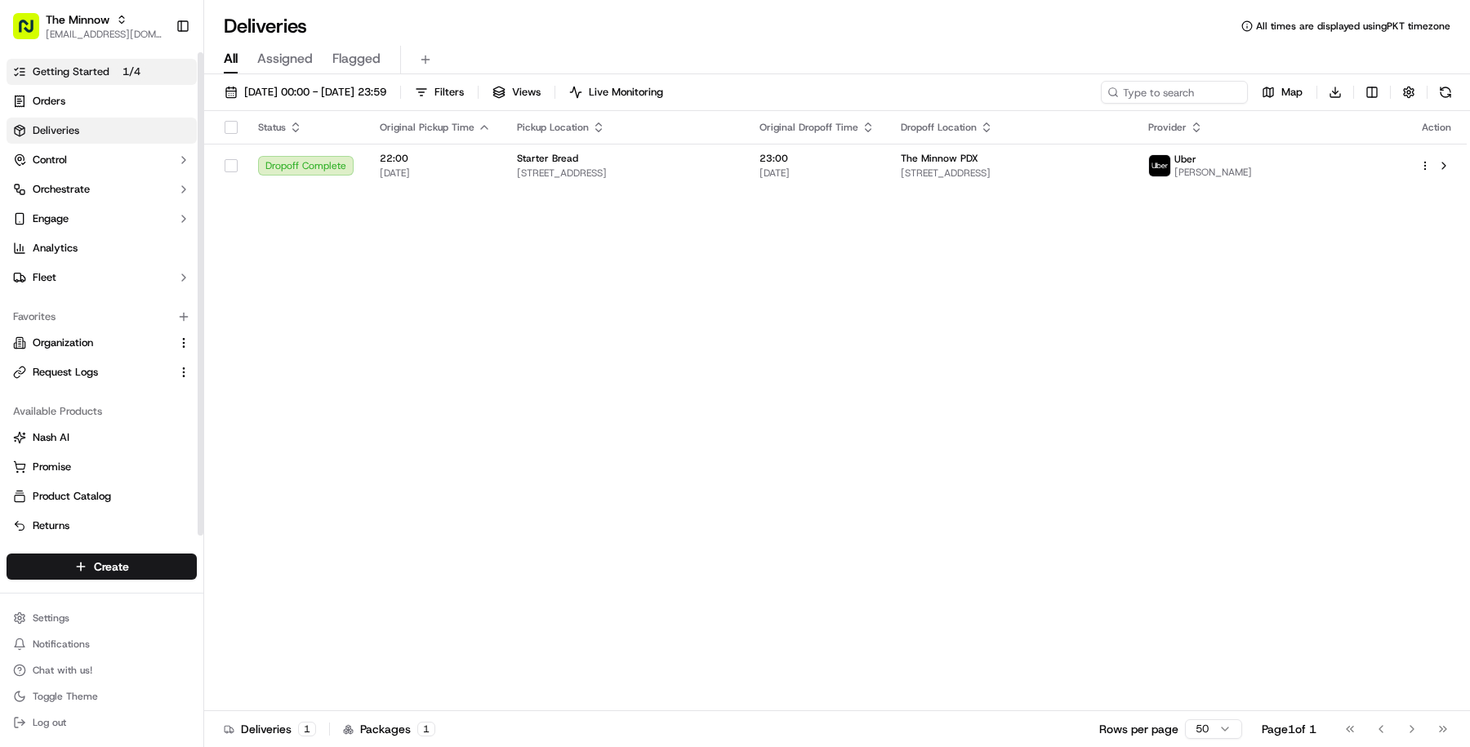
click at [121, 83] on link "Getting Started 1 / 4" at bounding box center [102, 72] width 190 height 26
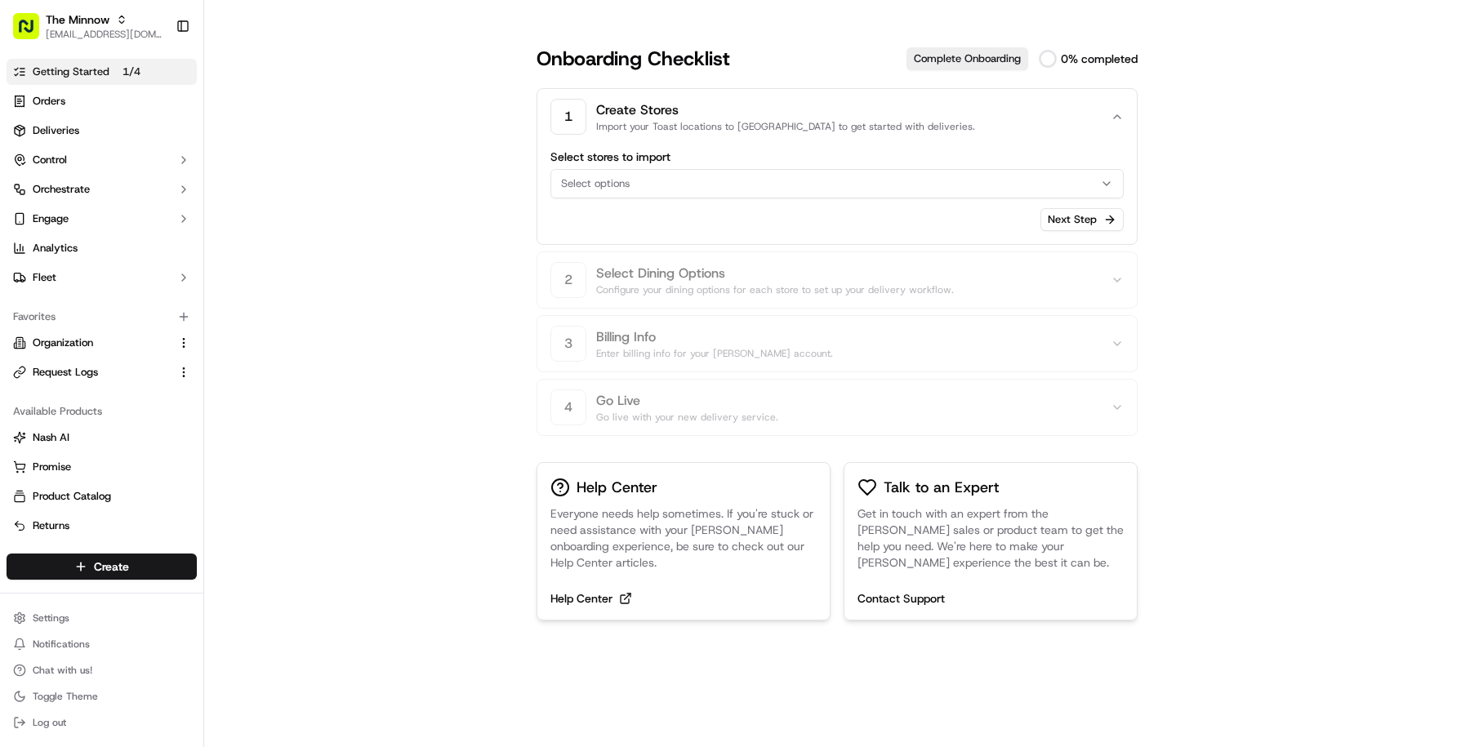
click at [1097, 185] on div "Select options" at bounding box center [837, 183] width 565 height 15
click at [1234, 223] on html "The Minnow masood@usenash.com Toggle Sidebar Getting Started 1 / 4 Orders Deliv…" at bounding box center [735, 373] width 1470 height 747
click at [49, 105] on span "Orders" at bounding box center [49, 101] width 33 height 15
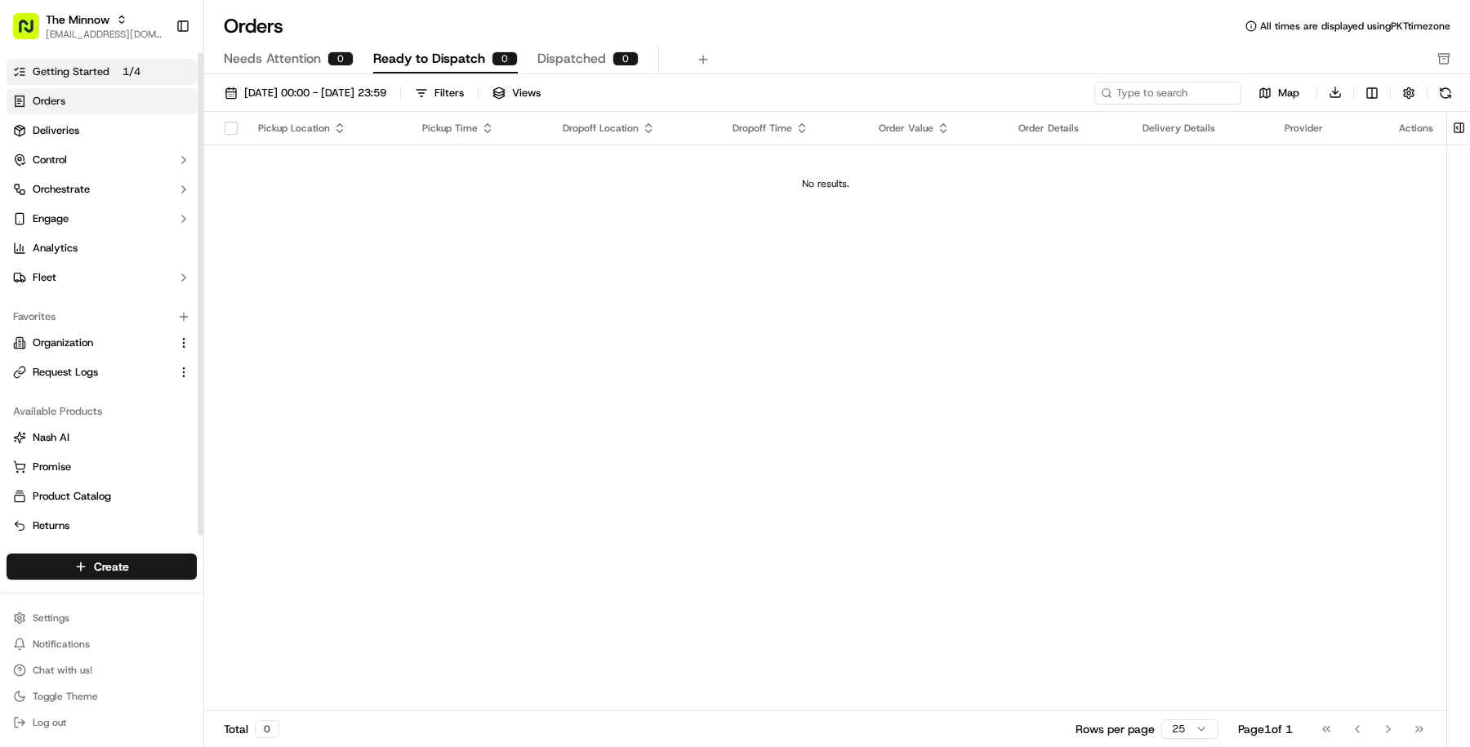
click at [96, 78] on span "Getting Started" at bounding box center [71, 72] width 77 height 15
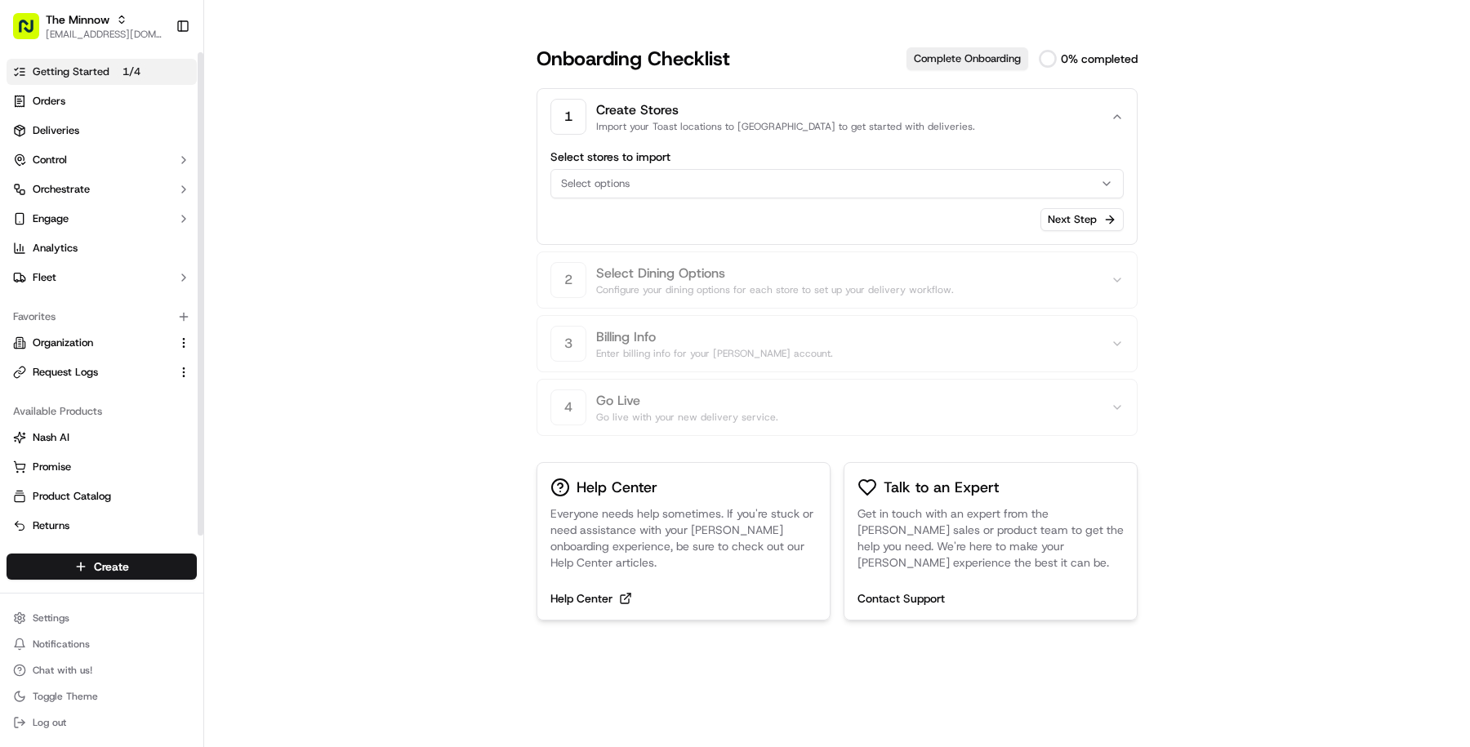
click at [721, 164] on div "Select stores to import Select options" at bounding box center [837, 174] width 573 height 47
click at [719, 173] on button "Select options" at bounding box center [837, 183] width 573 height 29
click at [719, 173] on html "The Minnow masood@usenash.com Toggle Sidebar Getting Started 1 / 4 Orders Deliv…" at bounding box center [735, 373] width 1470 height 747
click at [127, 115] on ul "Getting Started 1 / 4 Orders Deliveries Control Orchestrate Engage Analytics Fl…" at bounding box center [102, 175] width 190 height 232
click at [111, 101] on link "Orders" at bounding box center [102, 101] width 190 height 26
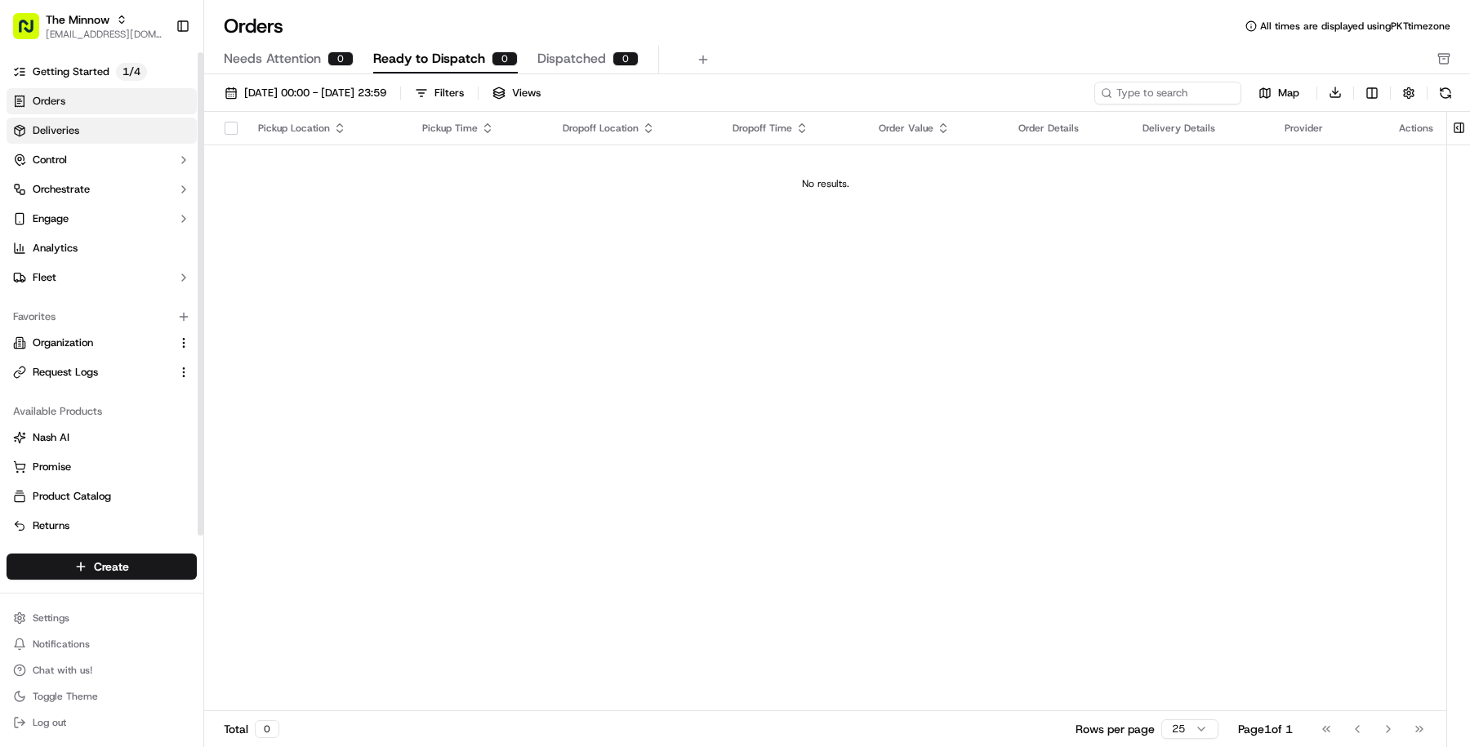
click at [124, 131] on link "Deliveries" at bounding box center [102, 131] width 190 height 26
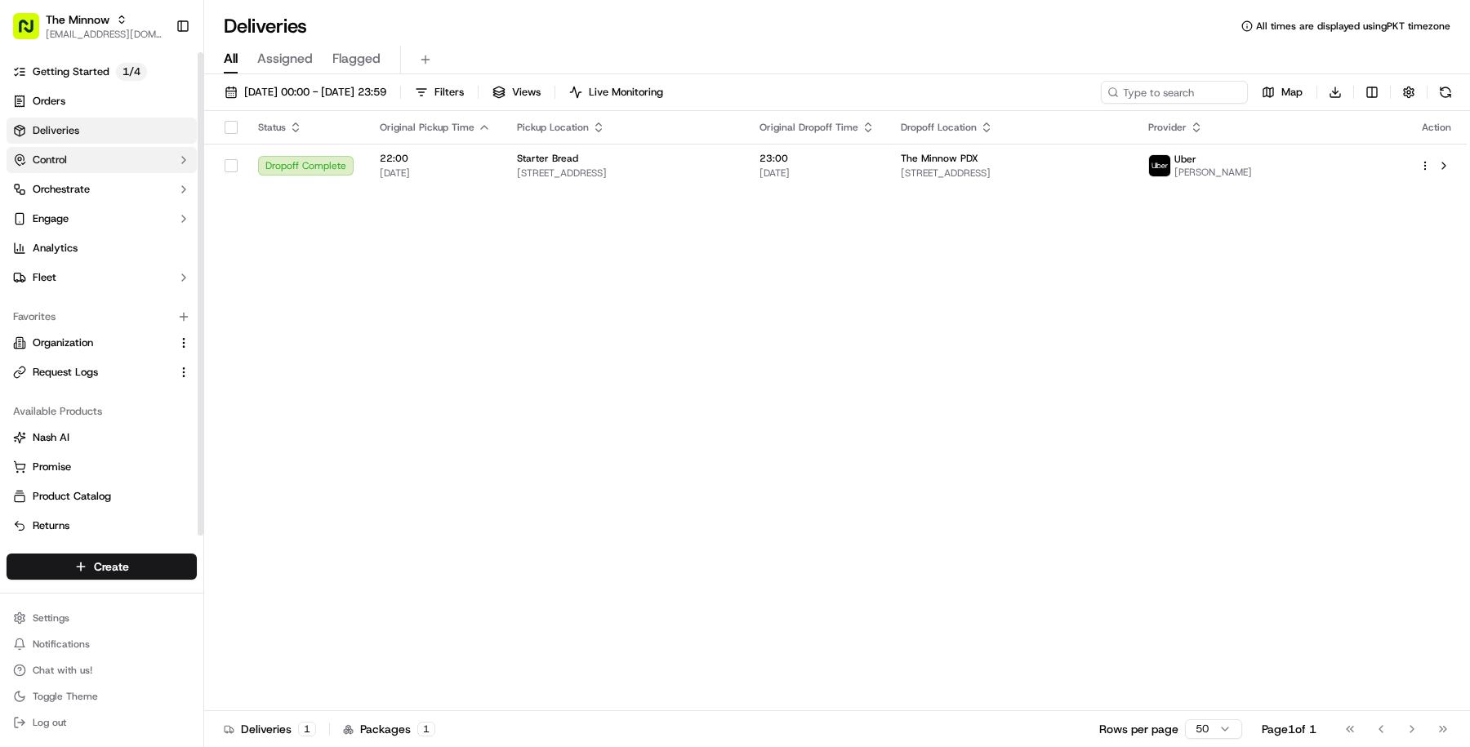
click at [109, 162] on button "Control" at bounding box center [102, 160] width 190 height 26
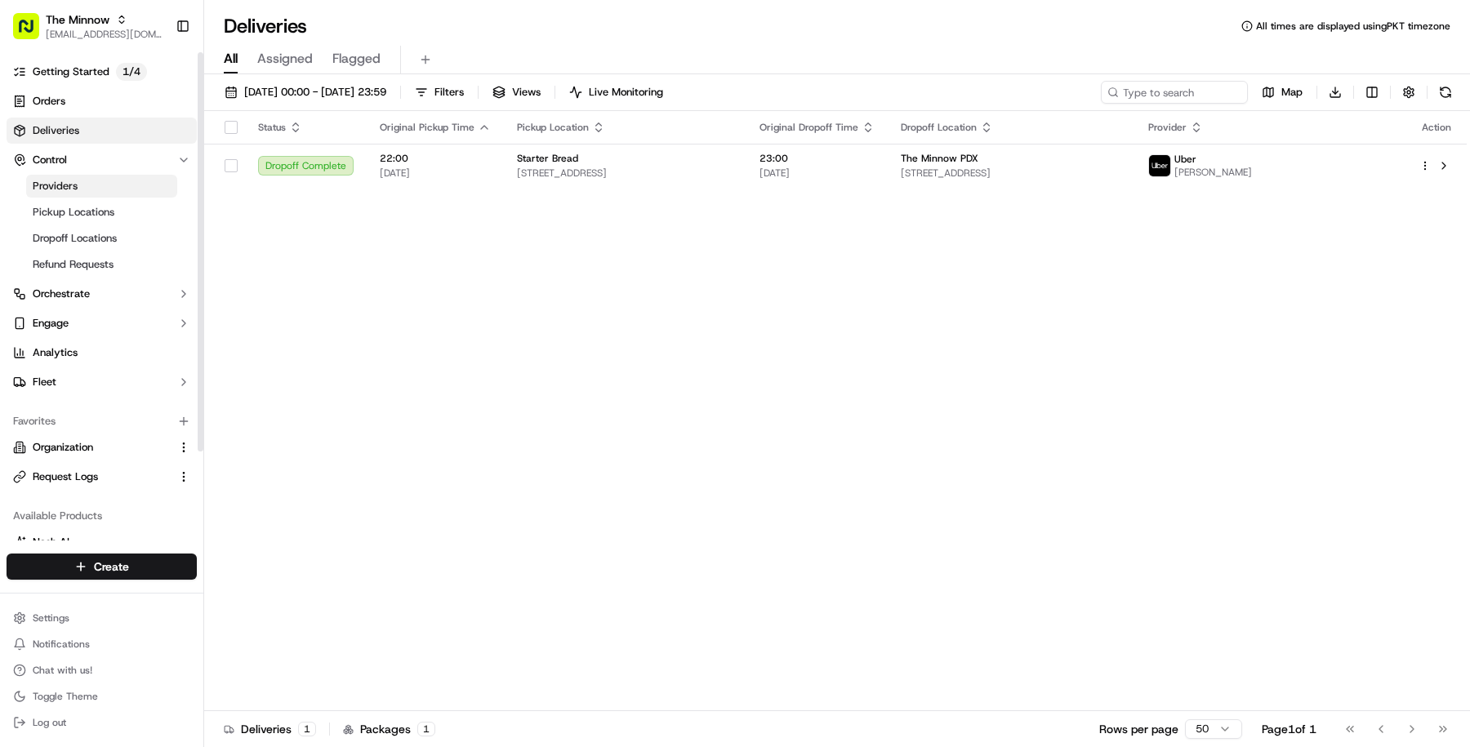
click at [110, 184] on link "Providers" at bounding box center [101, 186] width 151 height 23
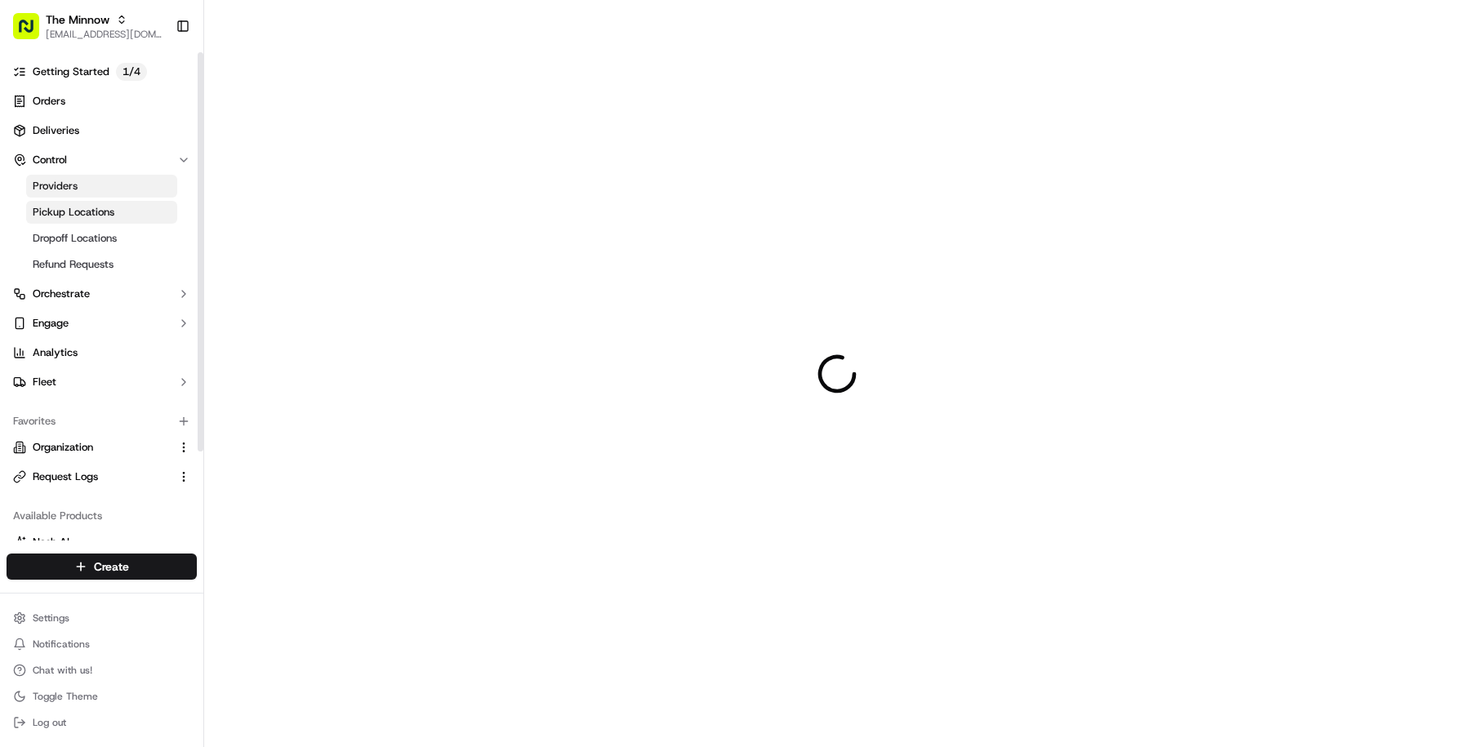
click at [114, 211] on link "Pickup Locations" at bounding box center [101, 212] width 151 height 23
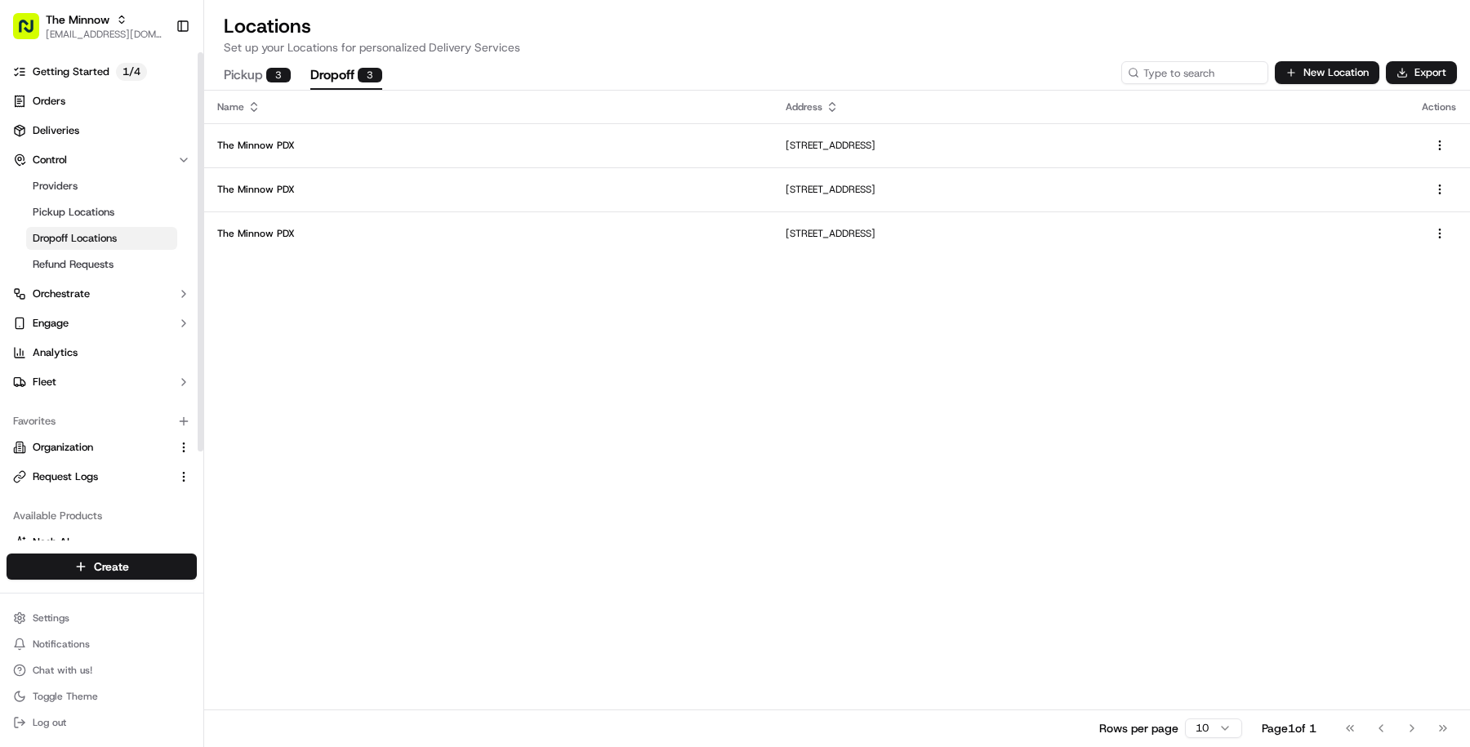
click at [334, 80] on button "Dropoff 3" at bounding box center [346, 76] width 72 height 28
click at [248, 87] on button "Pickup 3" at bounding box center [257, 76] width 67 height 28
click at [112, 78] on link "Getting Started 1 / 4" at bounding box center [102, 72] width 190 height 26
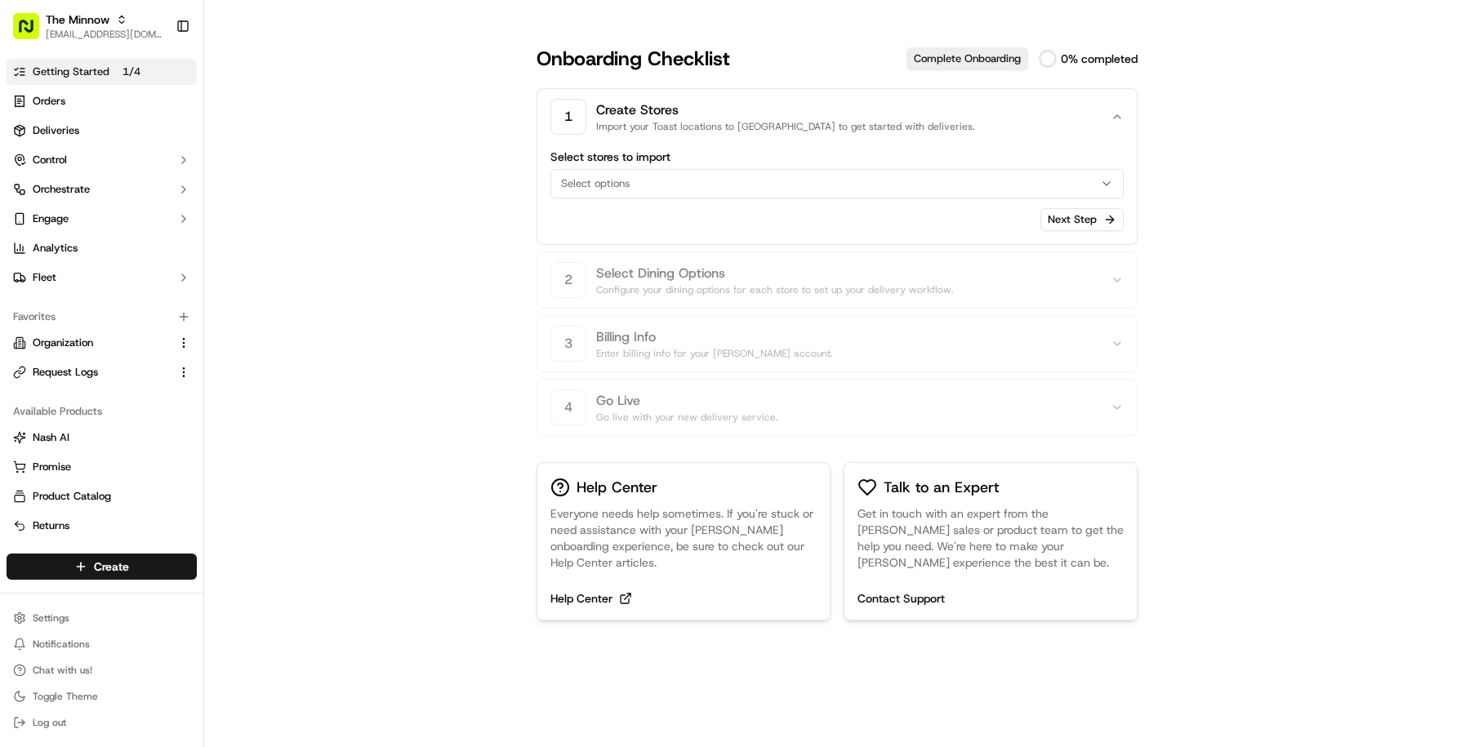
click at [766, 179] on div "Select options" at bounding box center [837, 183] width 565 height 15
click at [876, 252] on html "The Minnow [EMAIL_ADDRESS][DOMAIN_NAME] Toggle Sidebar Getting Started 1 / 4 Or…" at bounding box center [735, 373] width 1470 height 747
click at [95, 346] on link "Organization" at bounding box center [92, 343] width 158 height 15
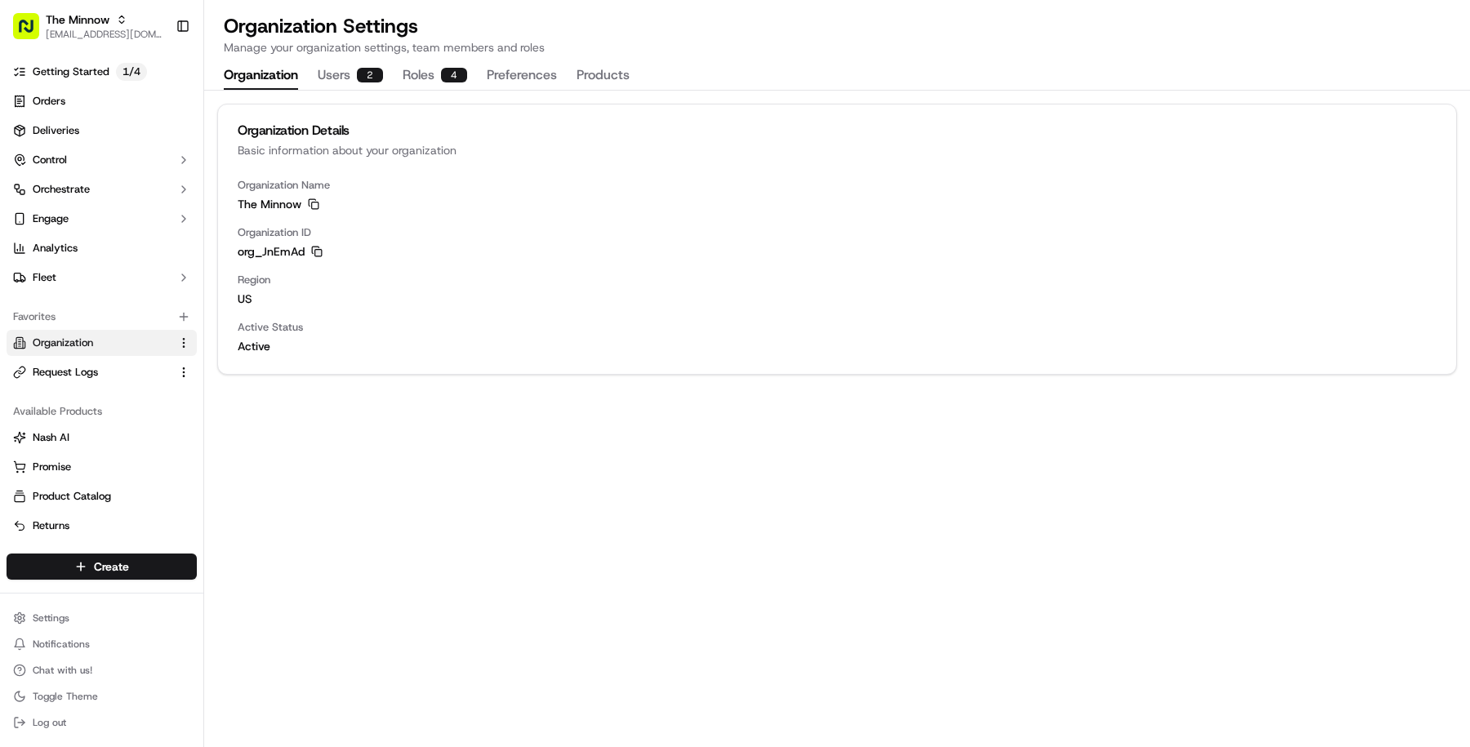
click at [315, 252] on icon "button" at bounding box center [316, 251] width 11 height 11
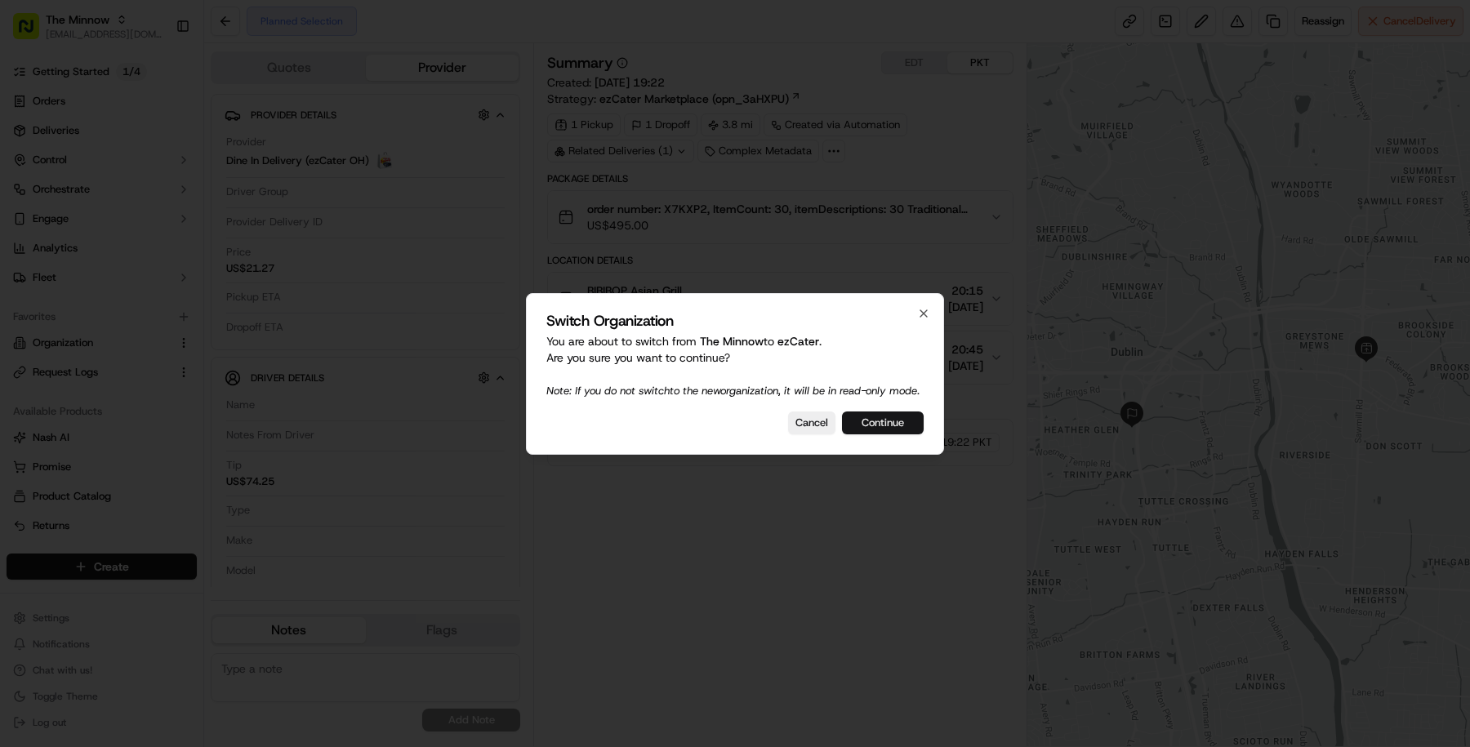
click at [874, 422] on button "Continue" at bounding box center [883, 423] width 82 height 23
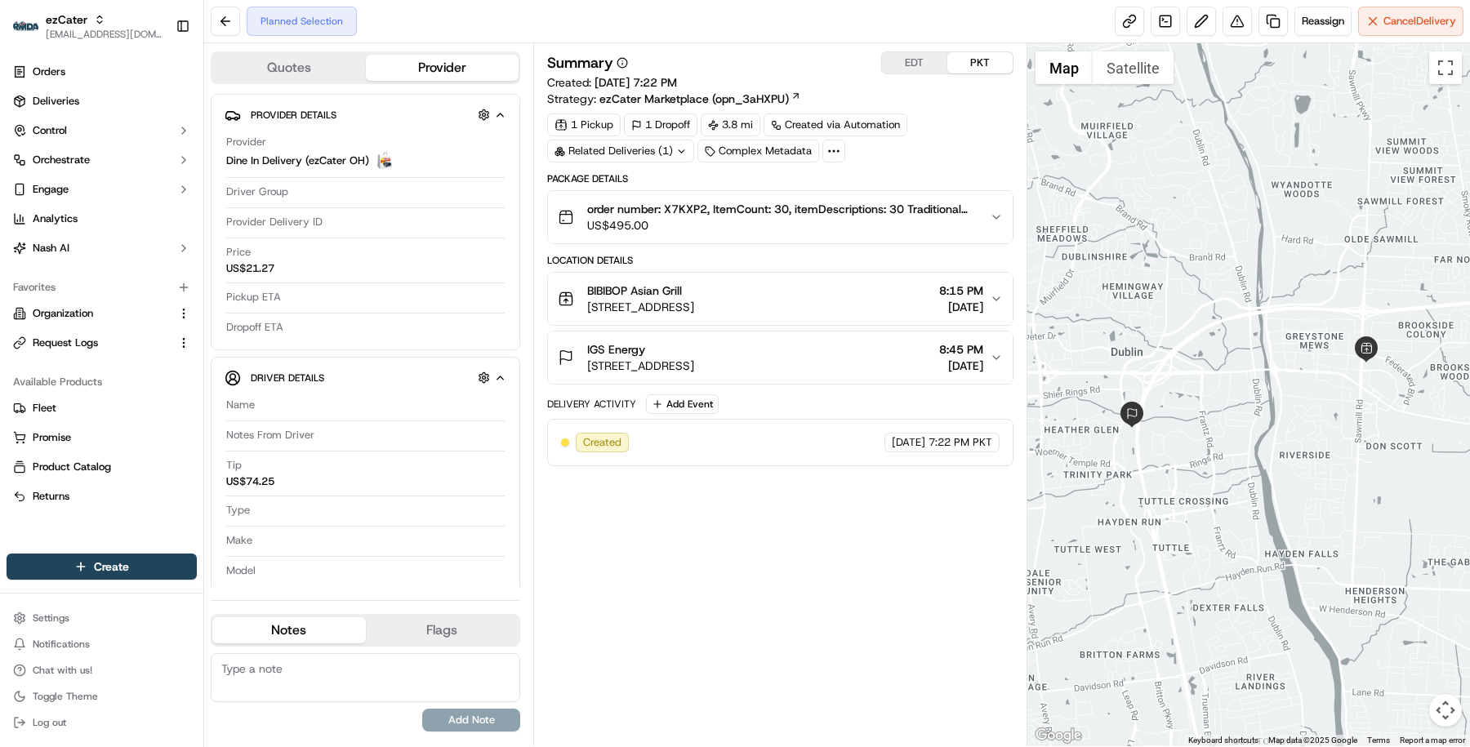
click at [851, 210] on span "order number: X7KXP2, ItemCount: 30, itemDescriptions: 30 Traditional Spread Pa…" at bounding box center [782, 209] width 390 height 16
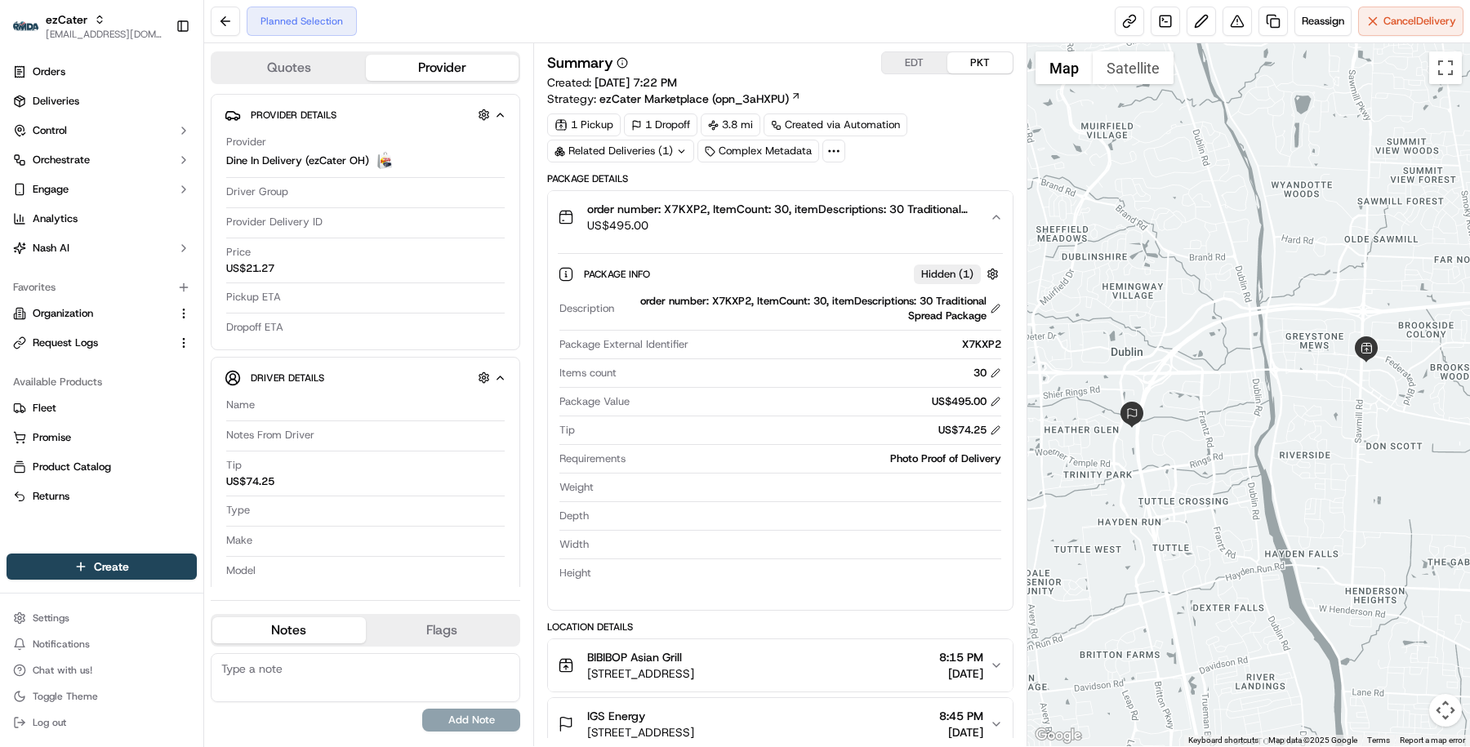
click at [830, 217] on span "US$495.00" at bounding box center [782, 225] width 390 height 16
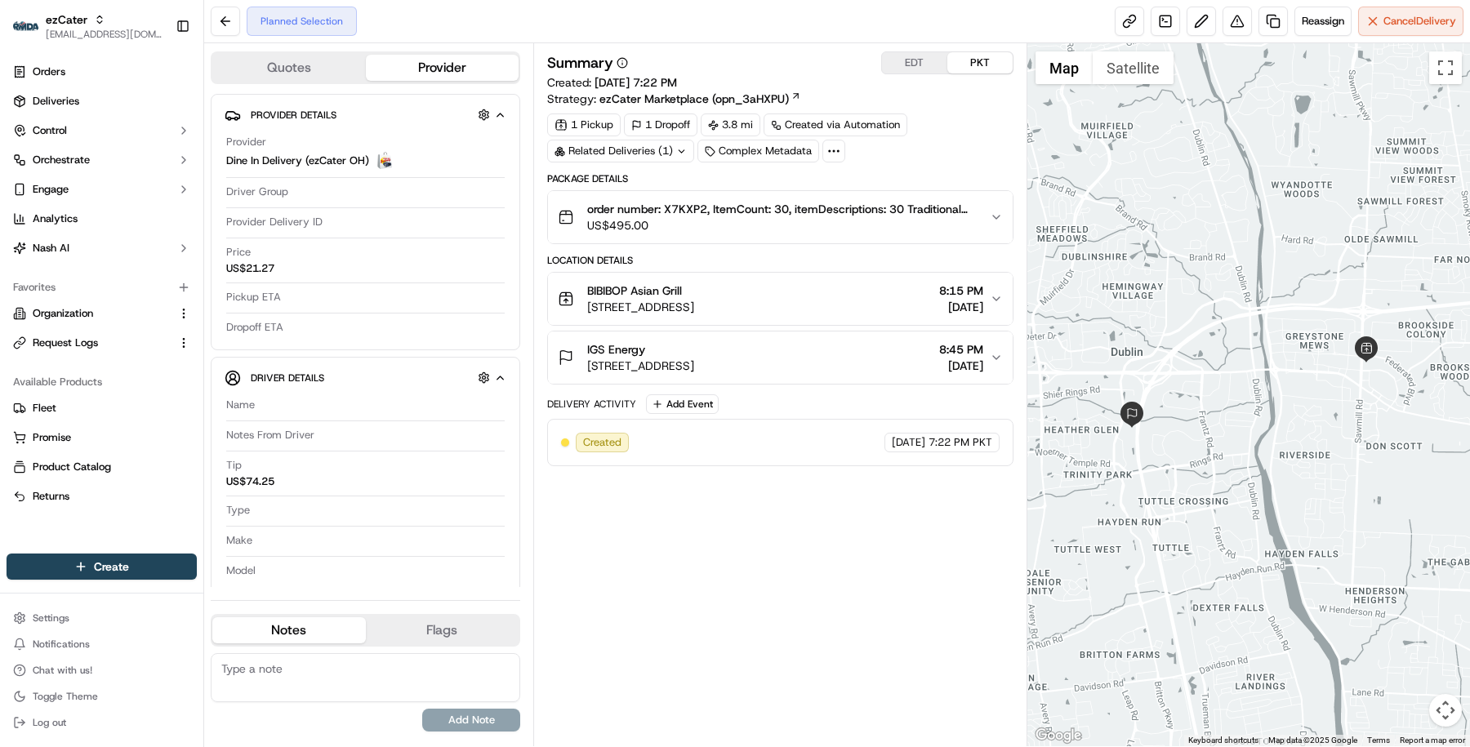
click at [830, 217] on span "US$495.00" at bounding box center [782, 225] width 390 height 16
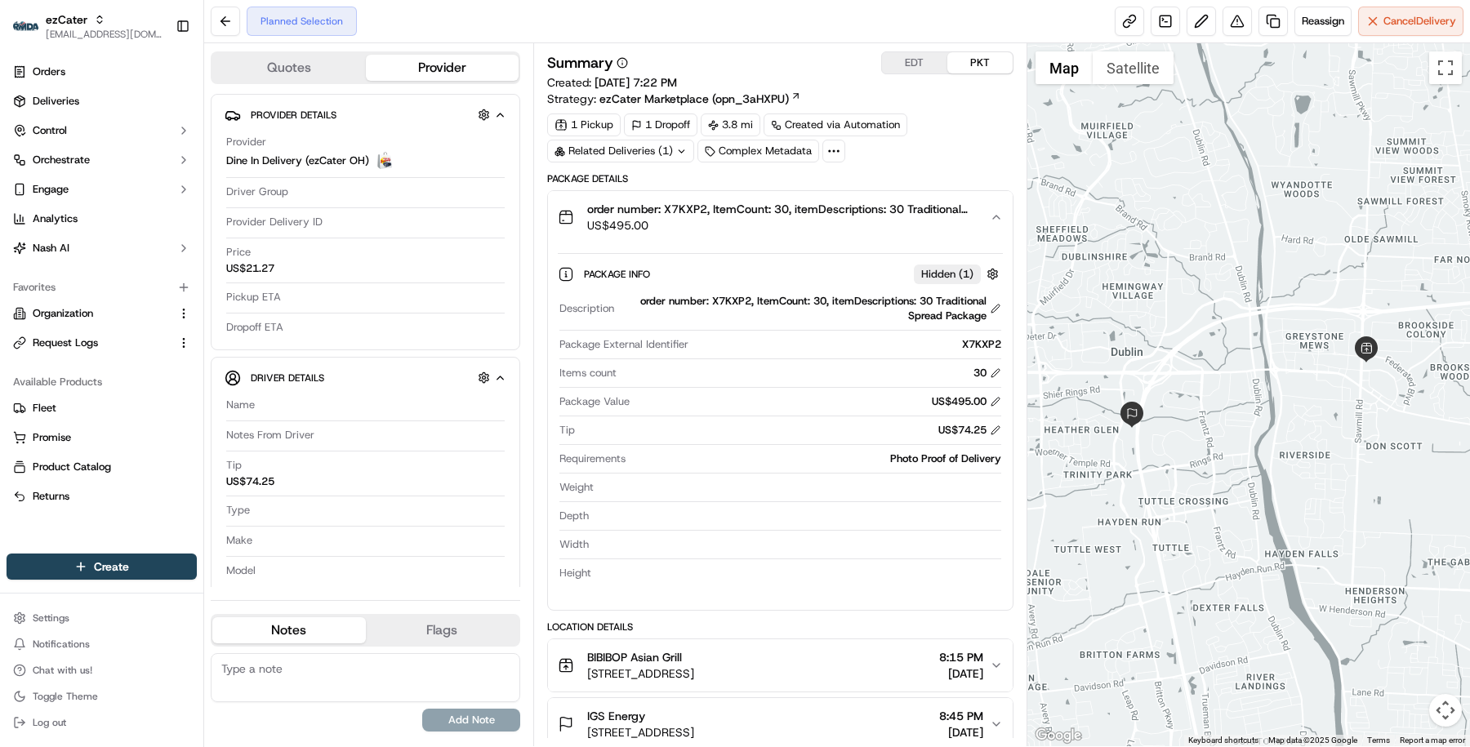
click at [650, 149] on div "Related Deliveries (1)" at bounding box center [620, 151] width 147 height 23
click at [739, 413] on div "Description order number: X7KXP2, ItemCount: 30, itemDescriptions: 30 Tradition…" at bounding box center [780, 438] width 445 height 300
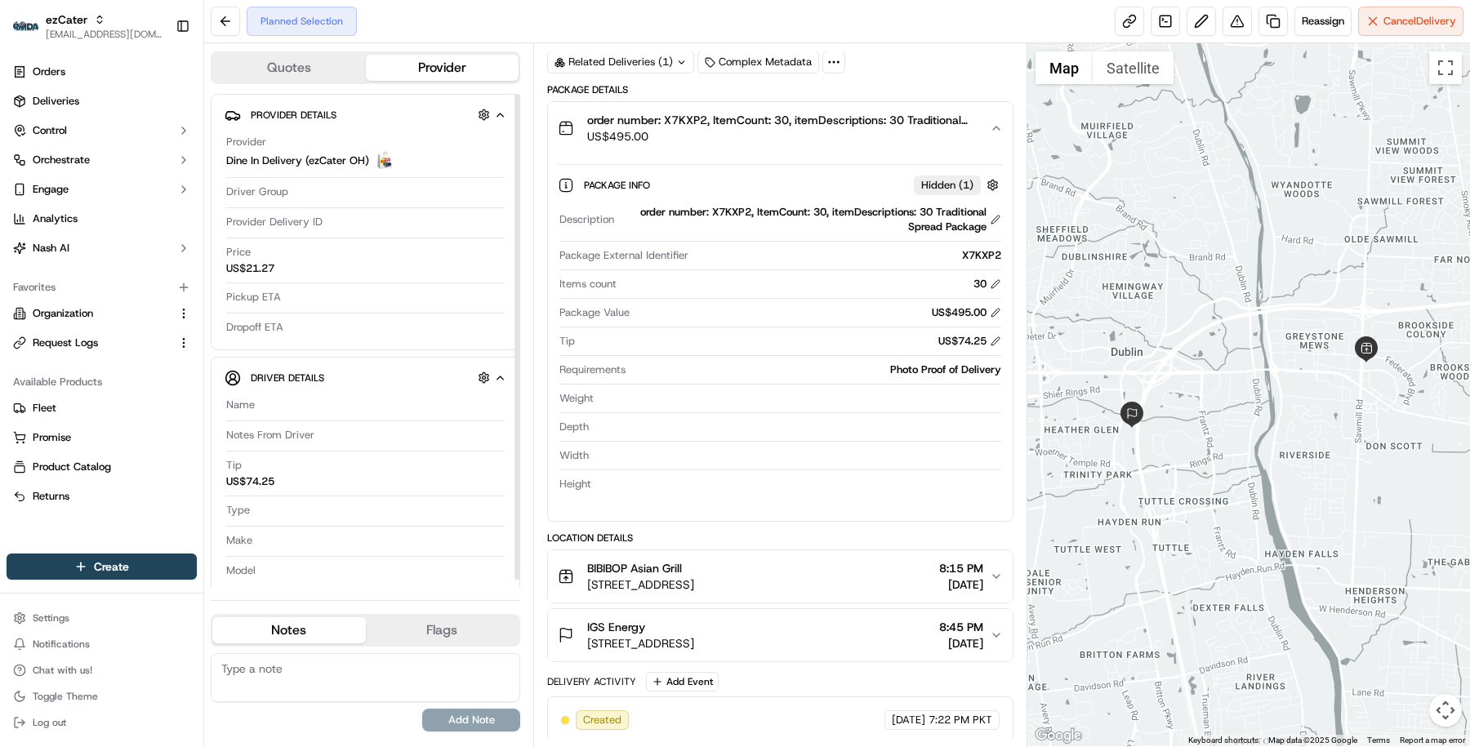
click at [300, 61] on button "Quotes" at bounding box center [289, 68] width 154 height 26
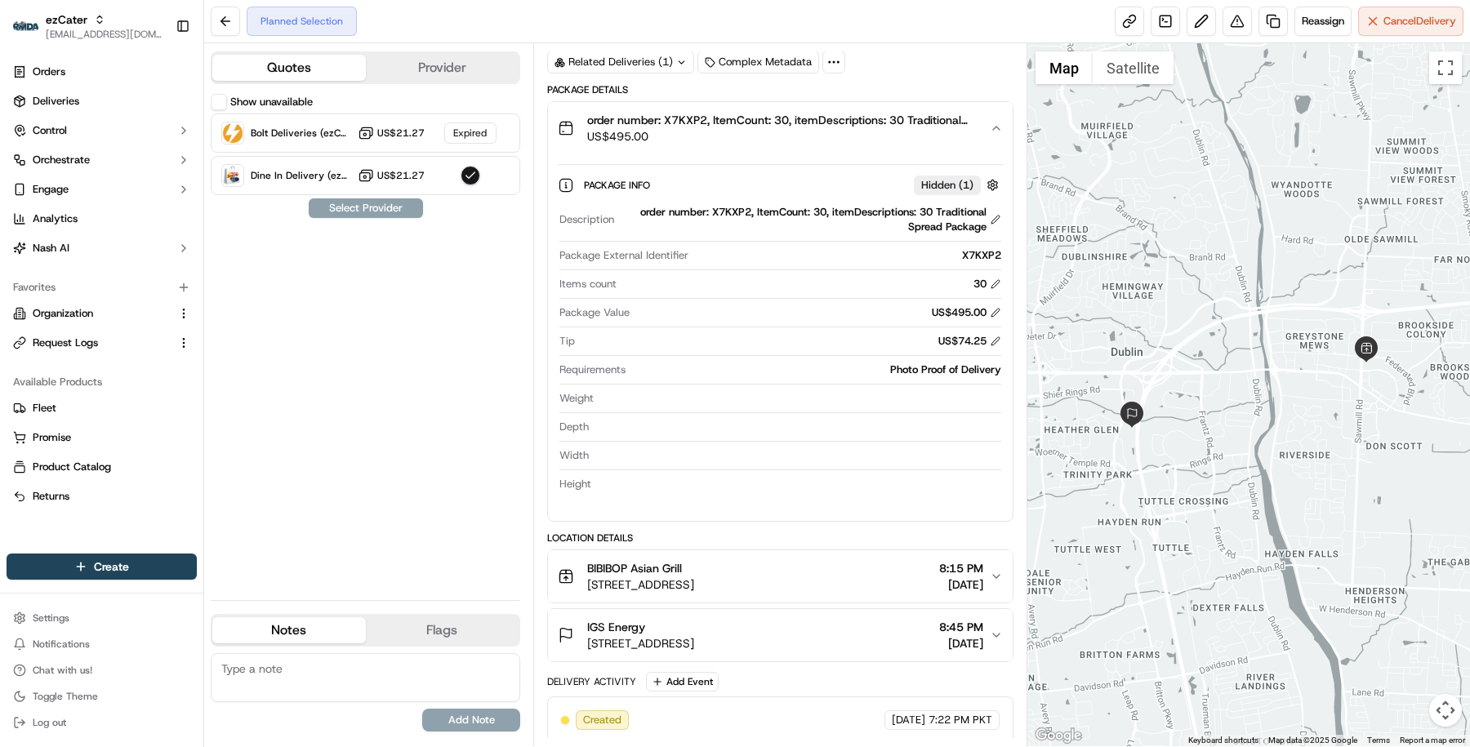
scroll to position [0, 0]
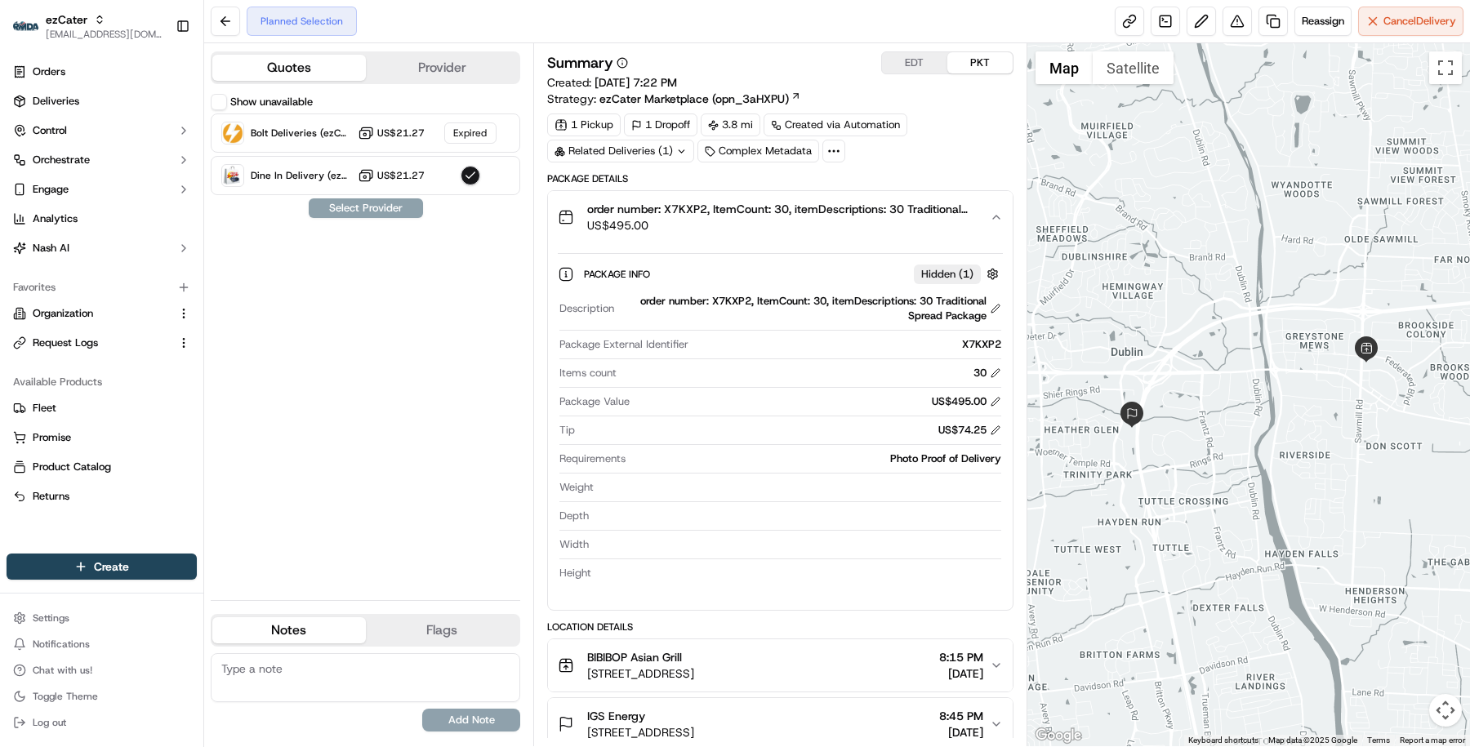
click at [688, 201] on span "order number: X7KXP2, ItemCount: 30, itemDescriptions: 30 Traditional Spread Pa…" at bounding box center [782, 209] width 390 height 16
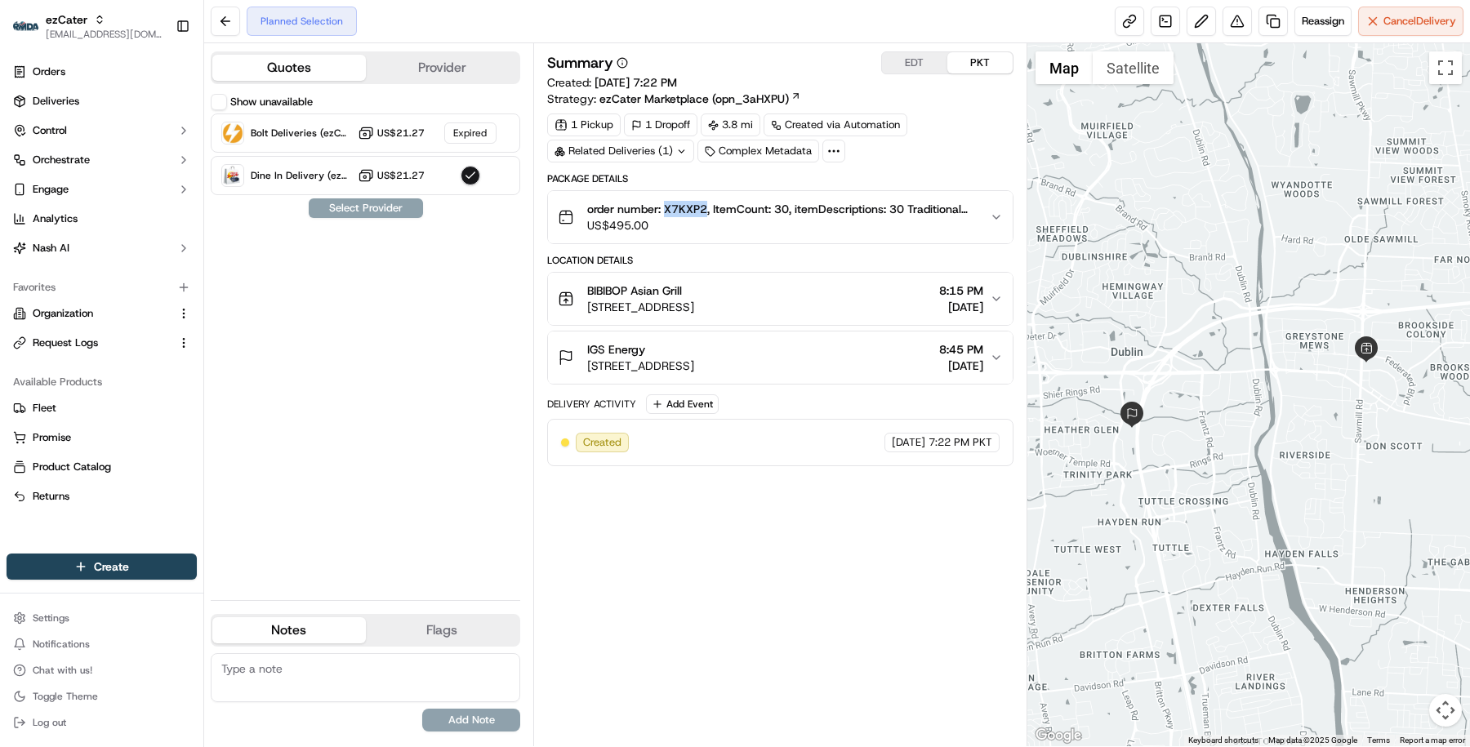
copy span "X7KXP2"
click at [160, 92] on link "Deliveries" at bounding box center [102, 101] width 190 height 26
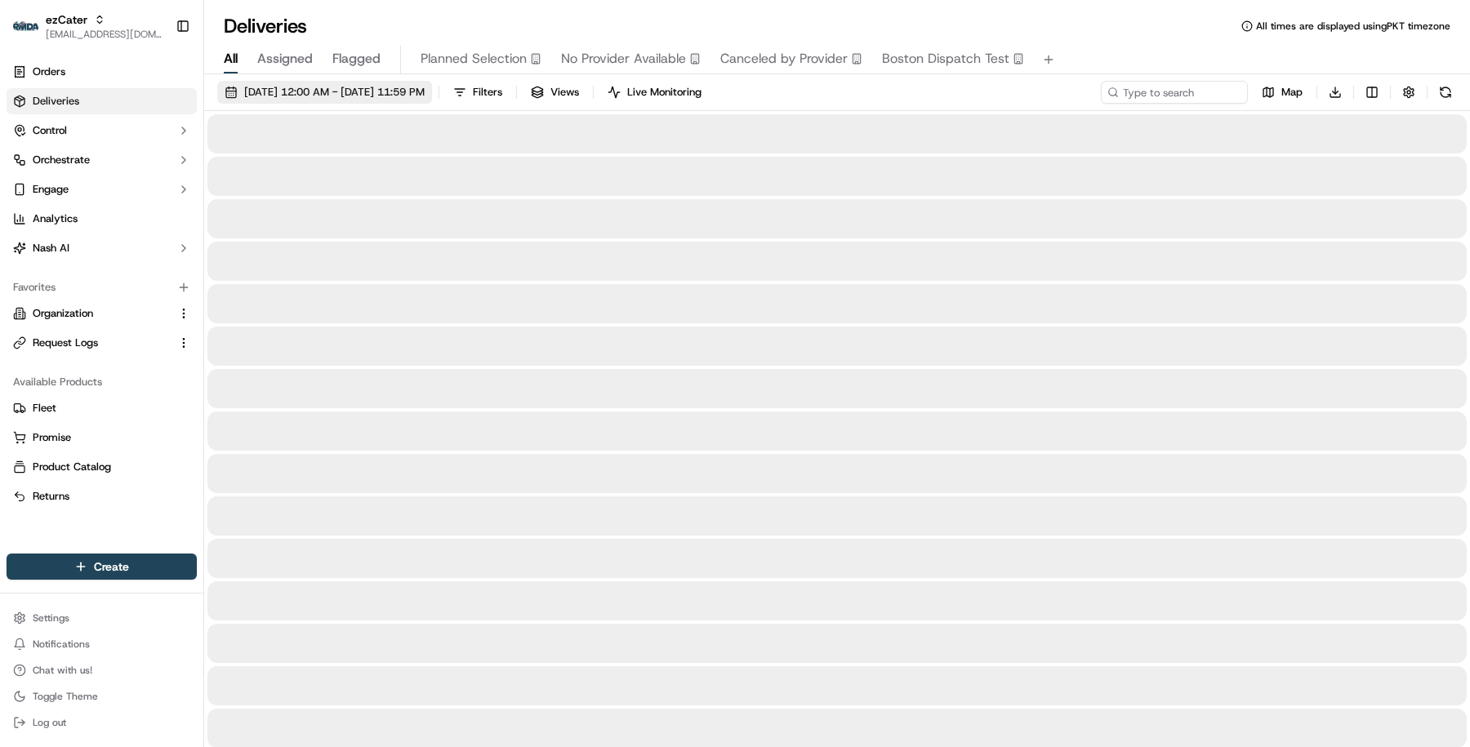
click at [392, 93] on span "[DATE] 12:00 AM - [DATE] 11:59 PM" at bounding box center [334, 92] width 181 height 15
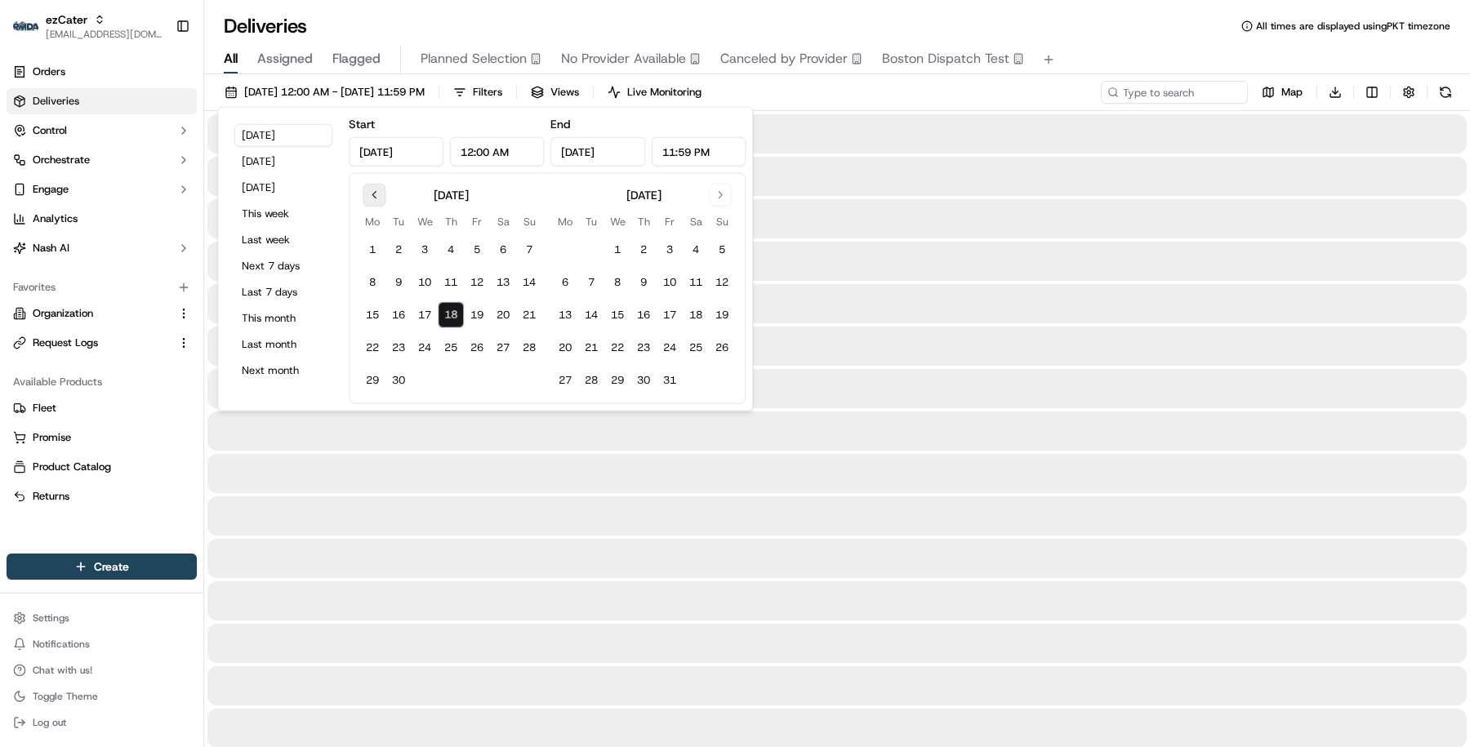
click at [370, 190] on button "Go to previous month" at bounding box center [374, 195] width 23 height 23
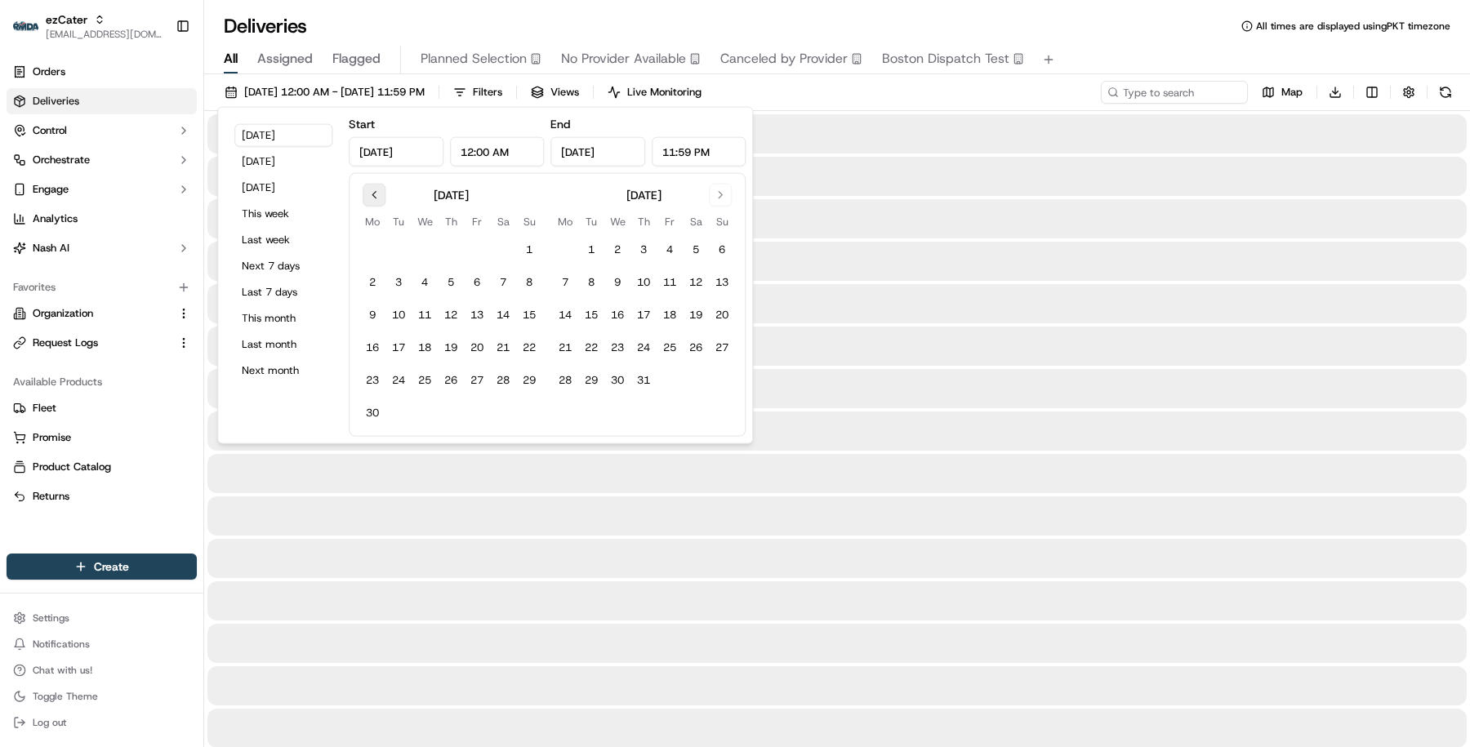
click at [370, 190] on button "Go to previous month" at bounding box center [374, 195] width 23 height 23
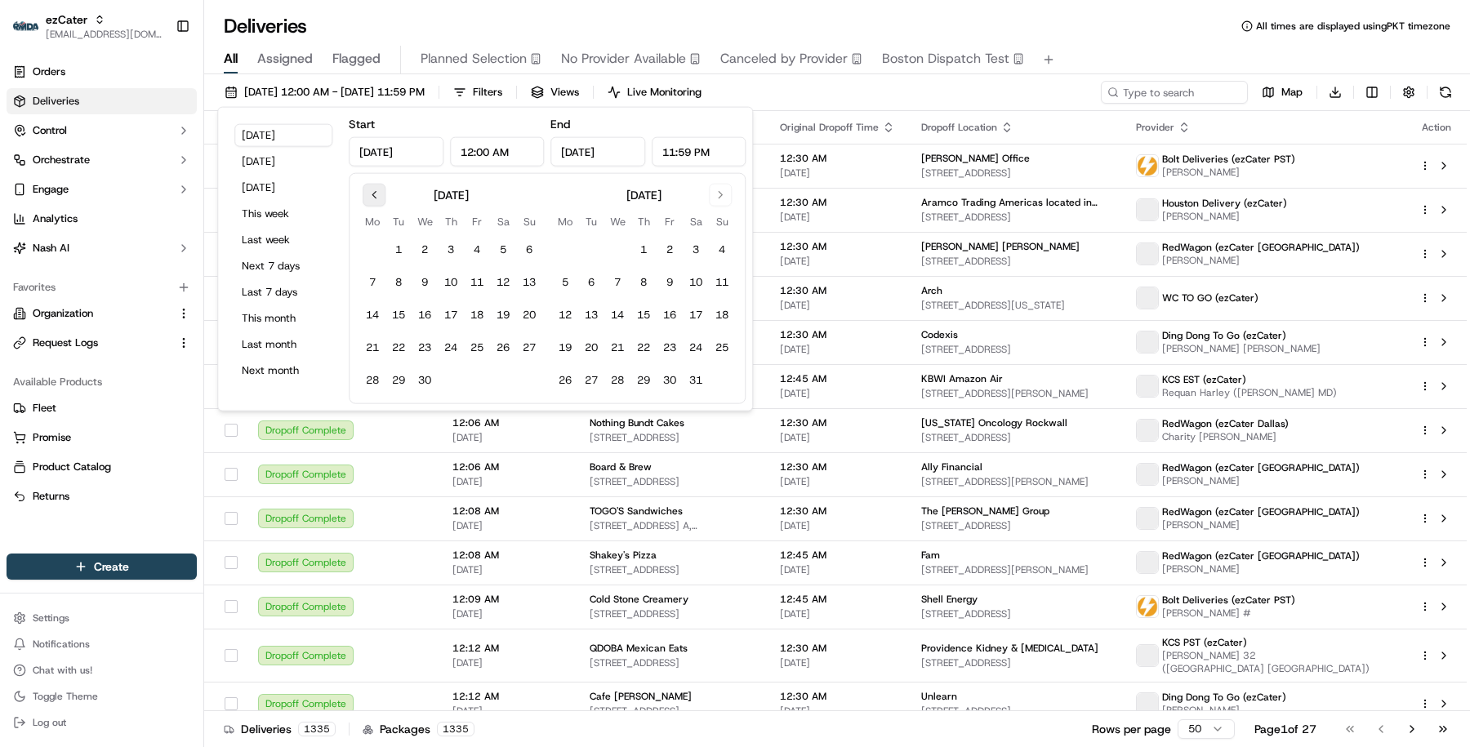
click at [370, 190] on button "Go to previous month" at bounding box center [374, 195] width 23 height 23
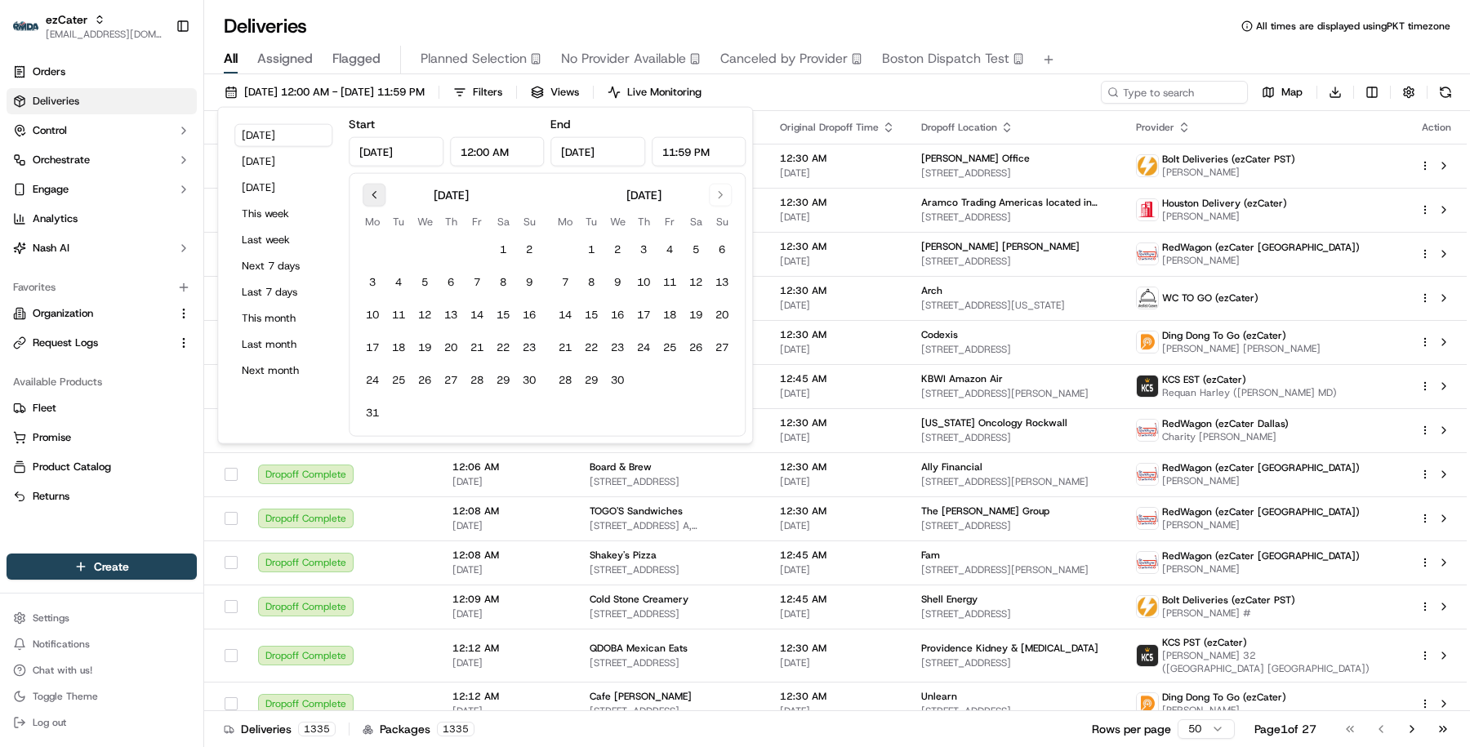
click at [370, 190] on button "Go to previous month" at bounding box center [374, 195] width 23 height 23
click at [418, 253] on button "1" at bounding box center [425, 250] width 26 height 26
type input "[DATE]"
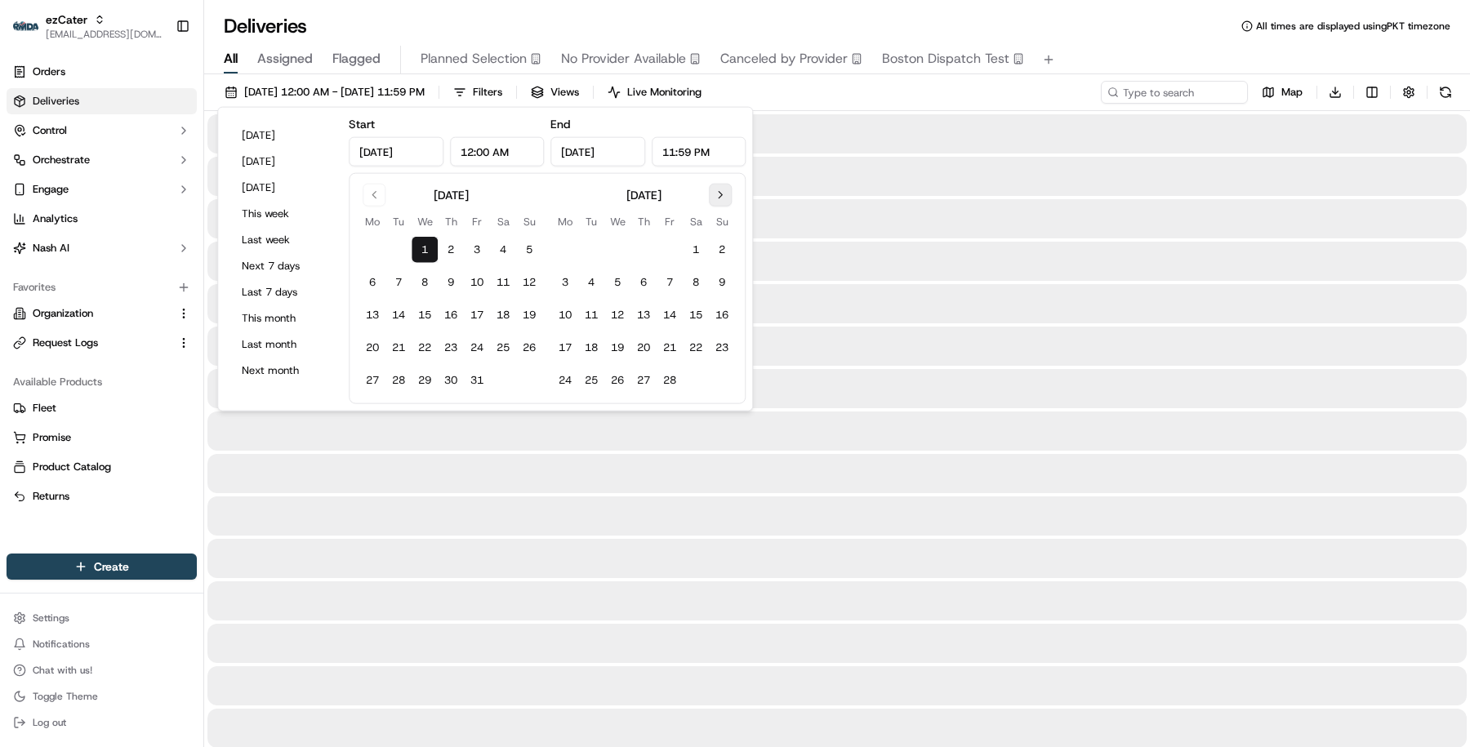
click at [718, 198] on button "Go to next month" at bounding box center [720, 195] width 23 height 23
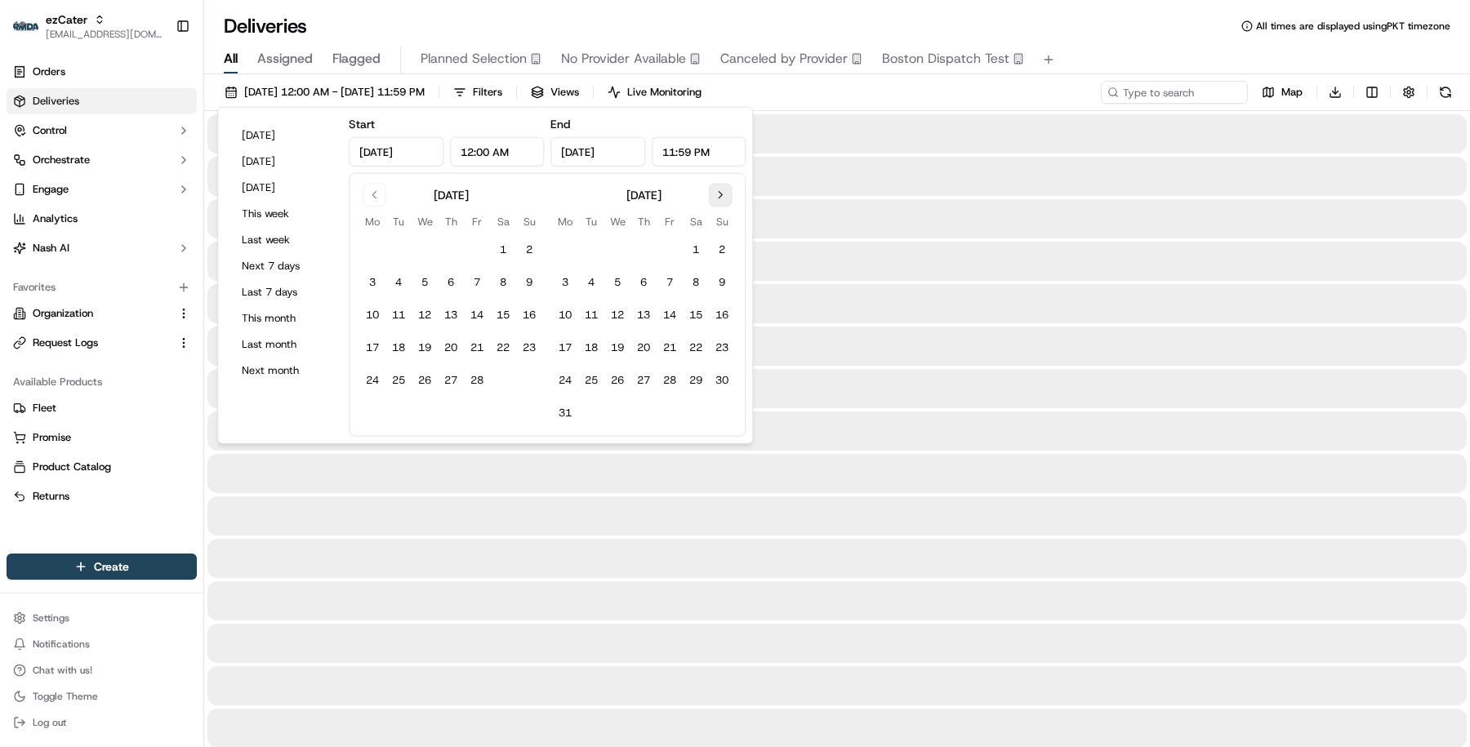
click at [718, 198] on button "Go to next month" at bounding box center [720, 195] width 23 height 23
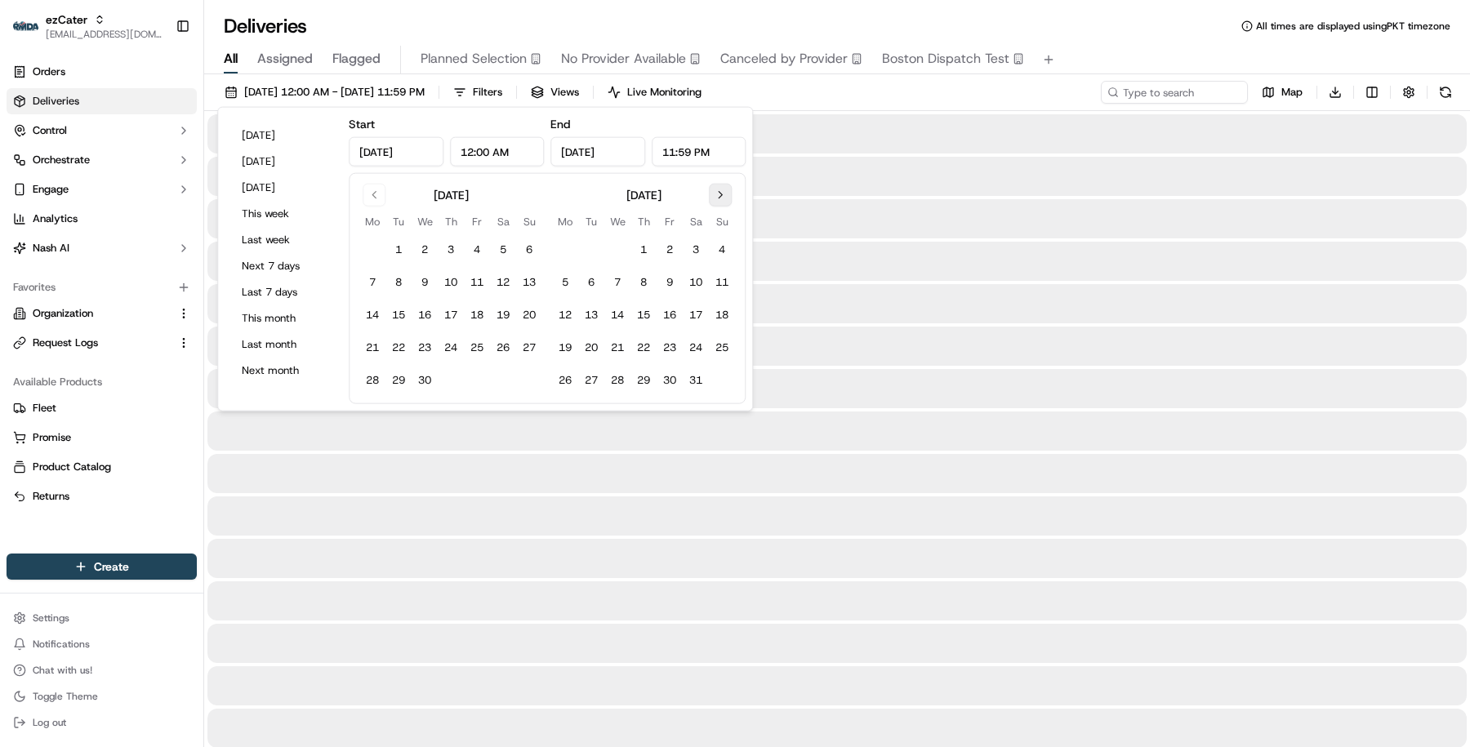
click at [718, 198] on button "Go to next month" at bounding box center [720, 195] width 23 height 23
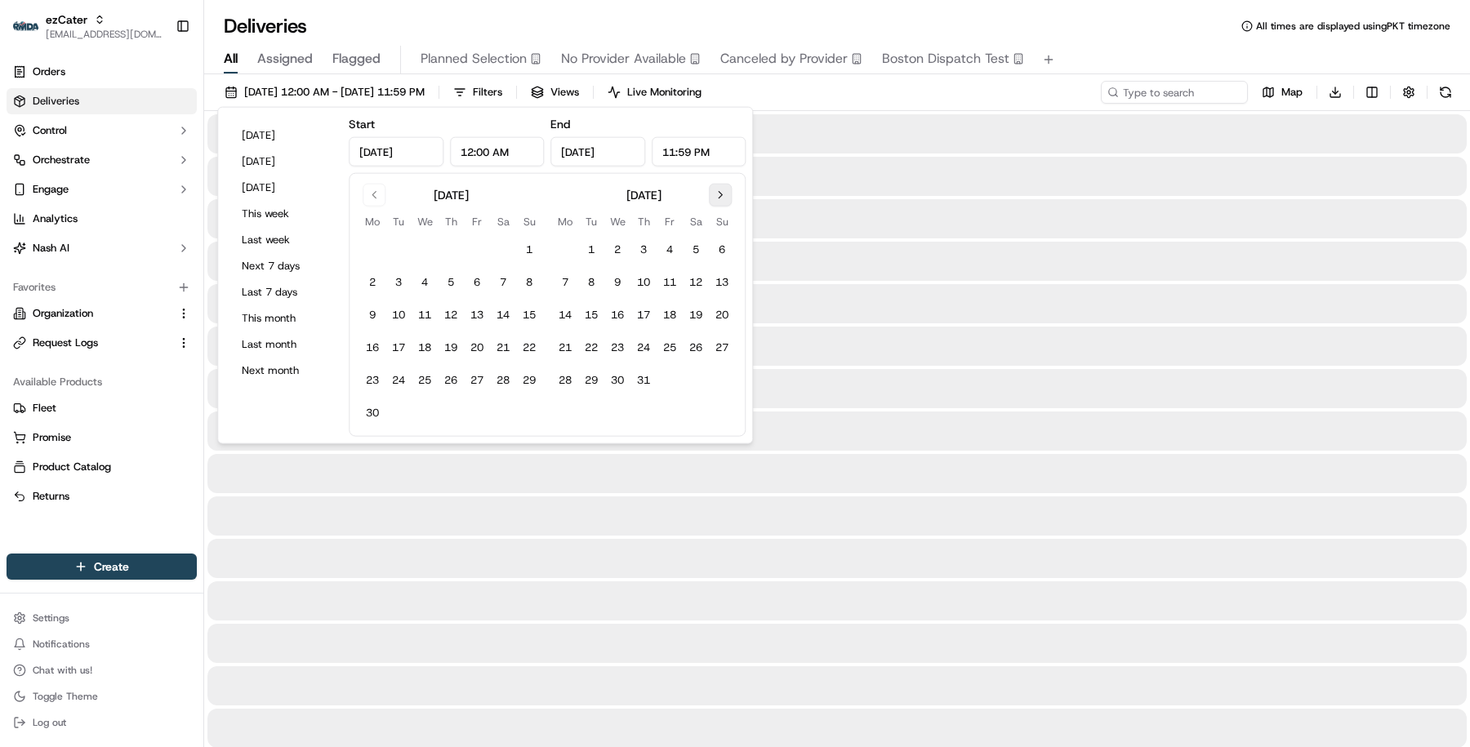
click at [718, 198] on button "Go to next month" at bounding box center [720, 195] width 23 height 23
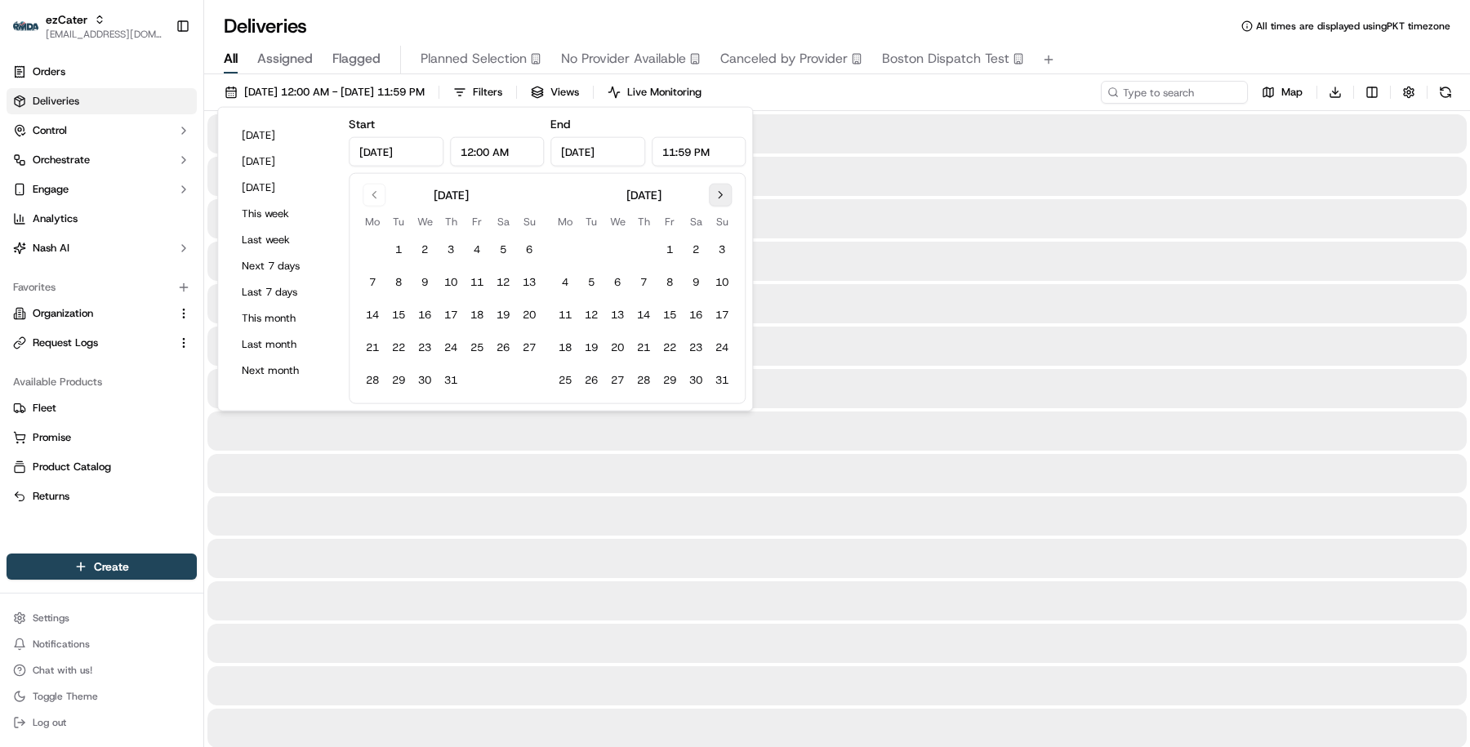
click at [718, 198] on button "Go to next month" at bounding box center [720, 195] width 23 height 23
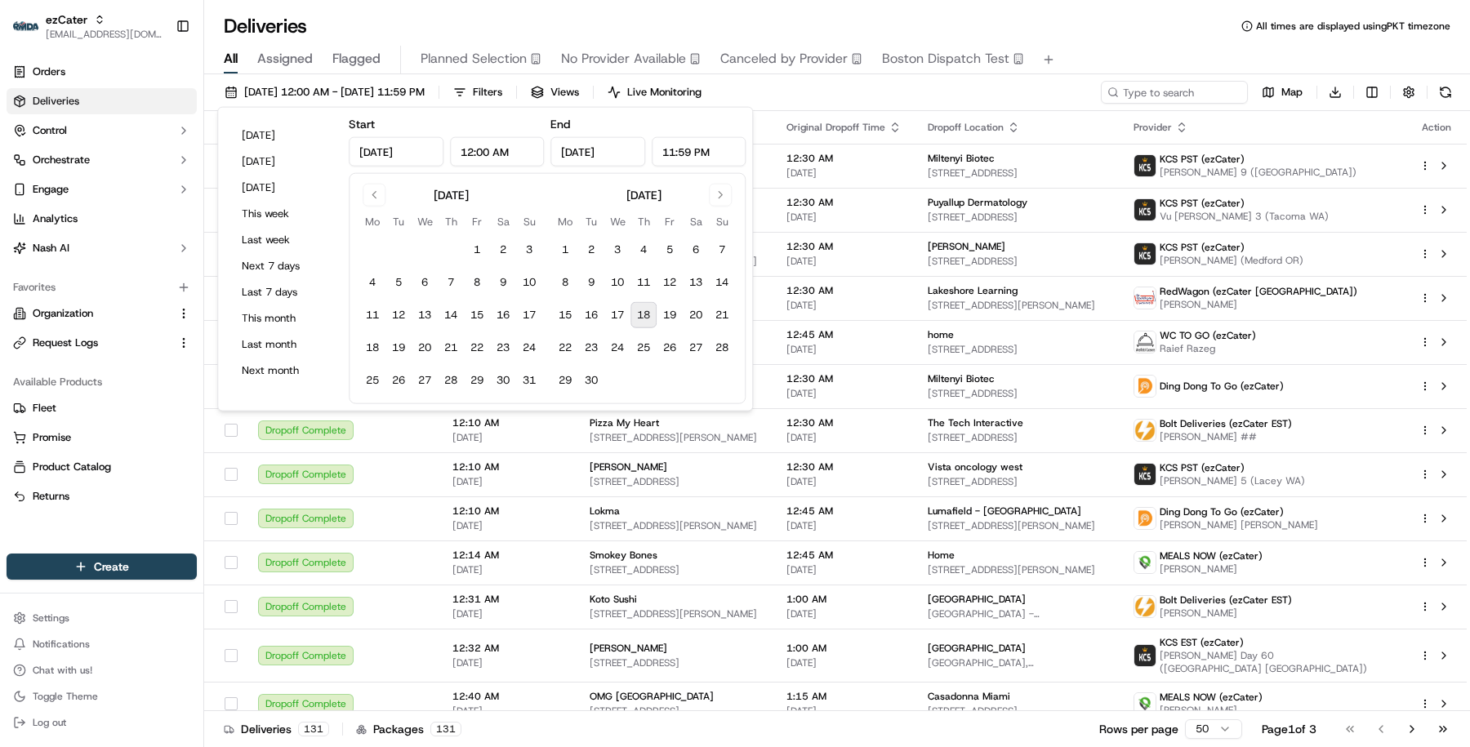
click at [649, 324] on button "18" at bounding box center [644, 315] width 26 height 26
type input "[DATE]"
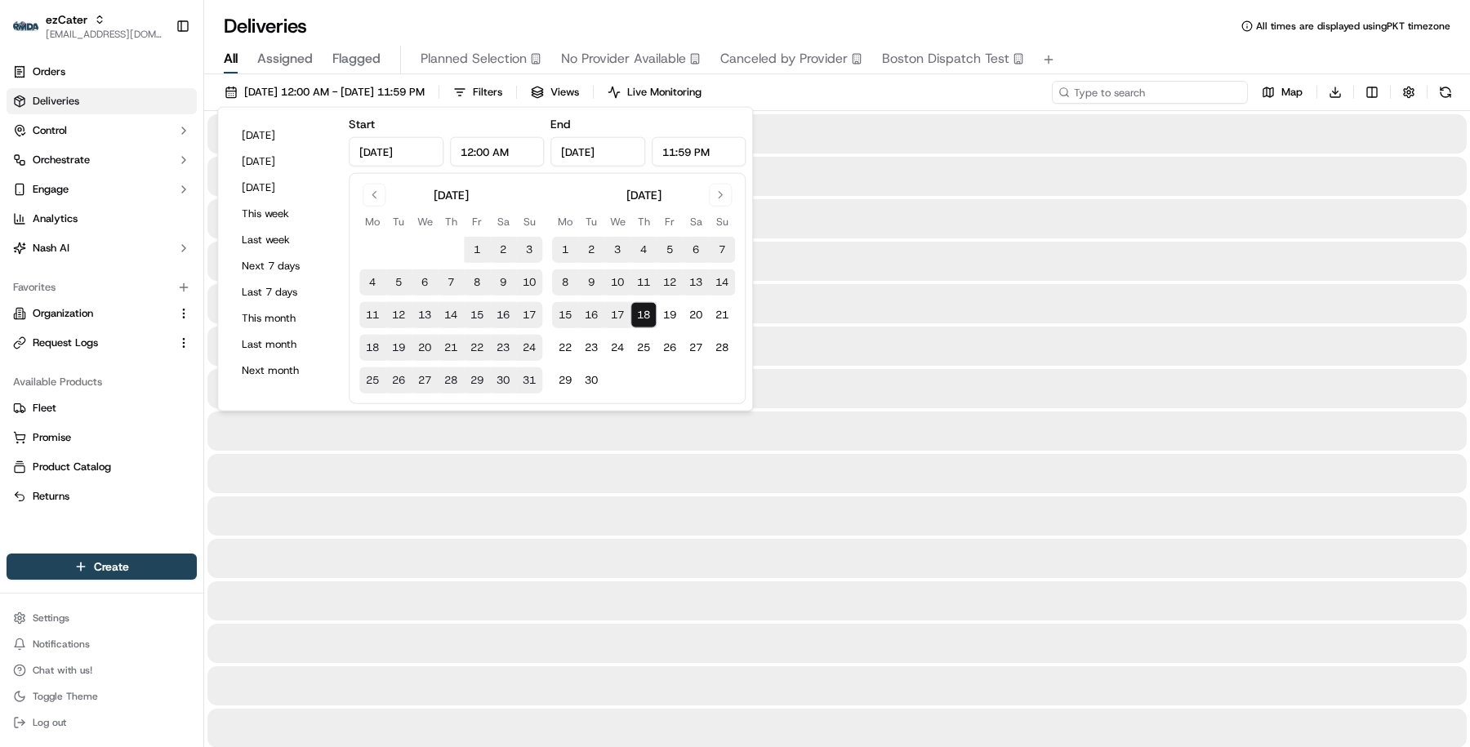
click at [1144, 96] on input at bounding box center [1150, 92] width 196 height 23
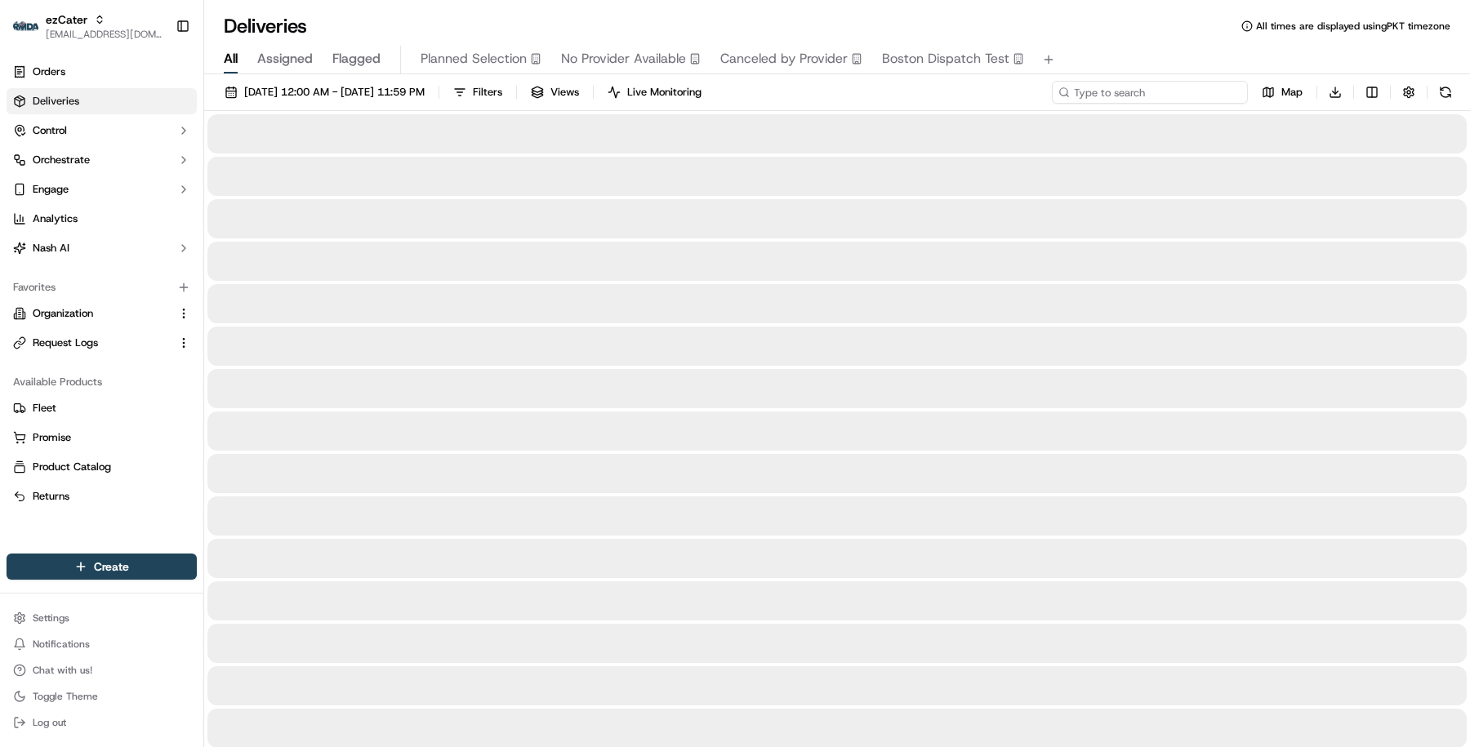
paste input "X7KXP2"
type input "X7KXP2"
